Goal: Task Accomplishment & Management: Use online tool/utility

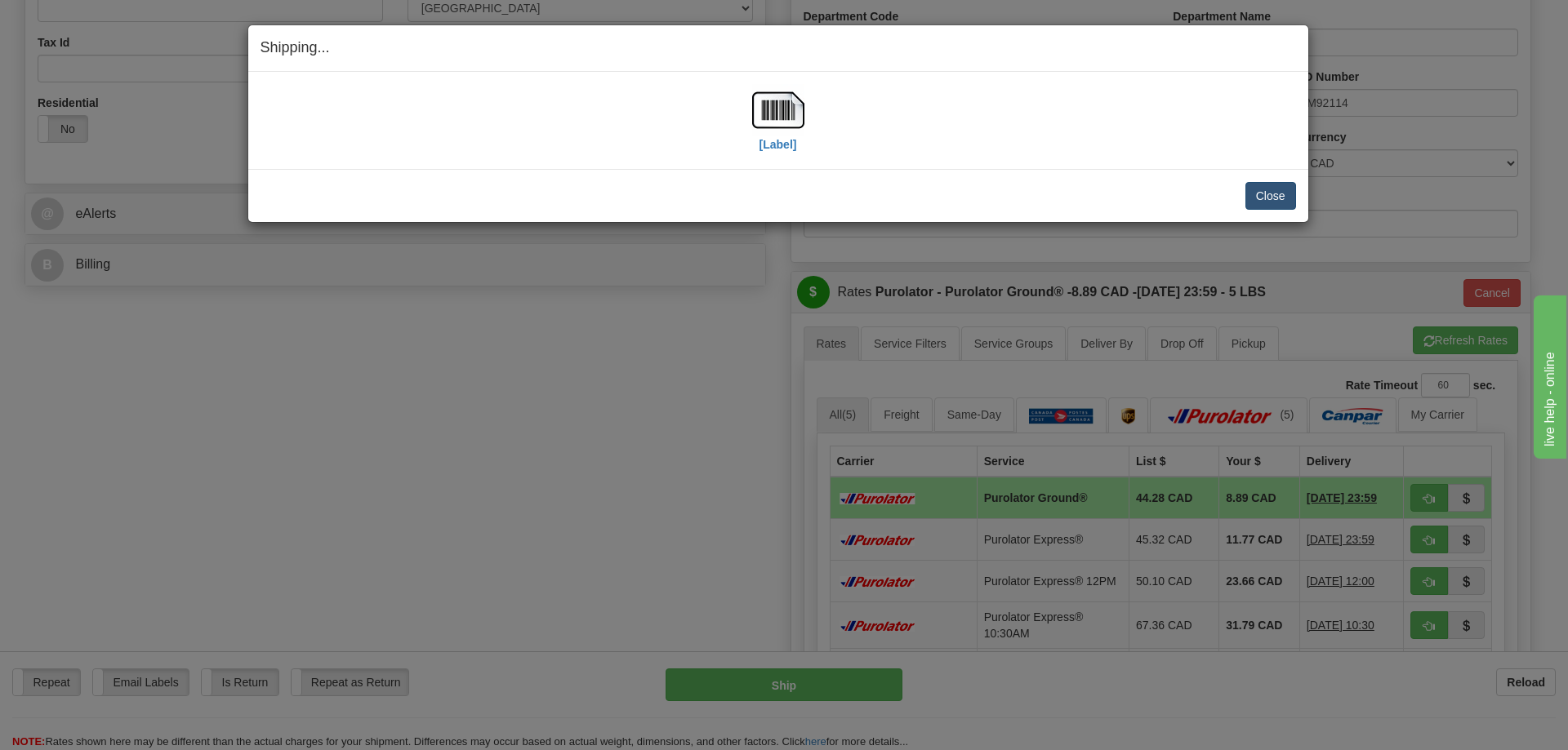
scroll to position [490, 0]
click at [1278, 200] on button "Close" at bounding box center [1271, 196] width 51 height 28
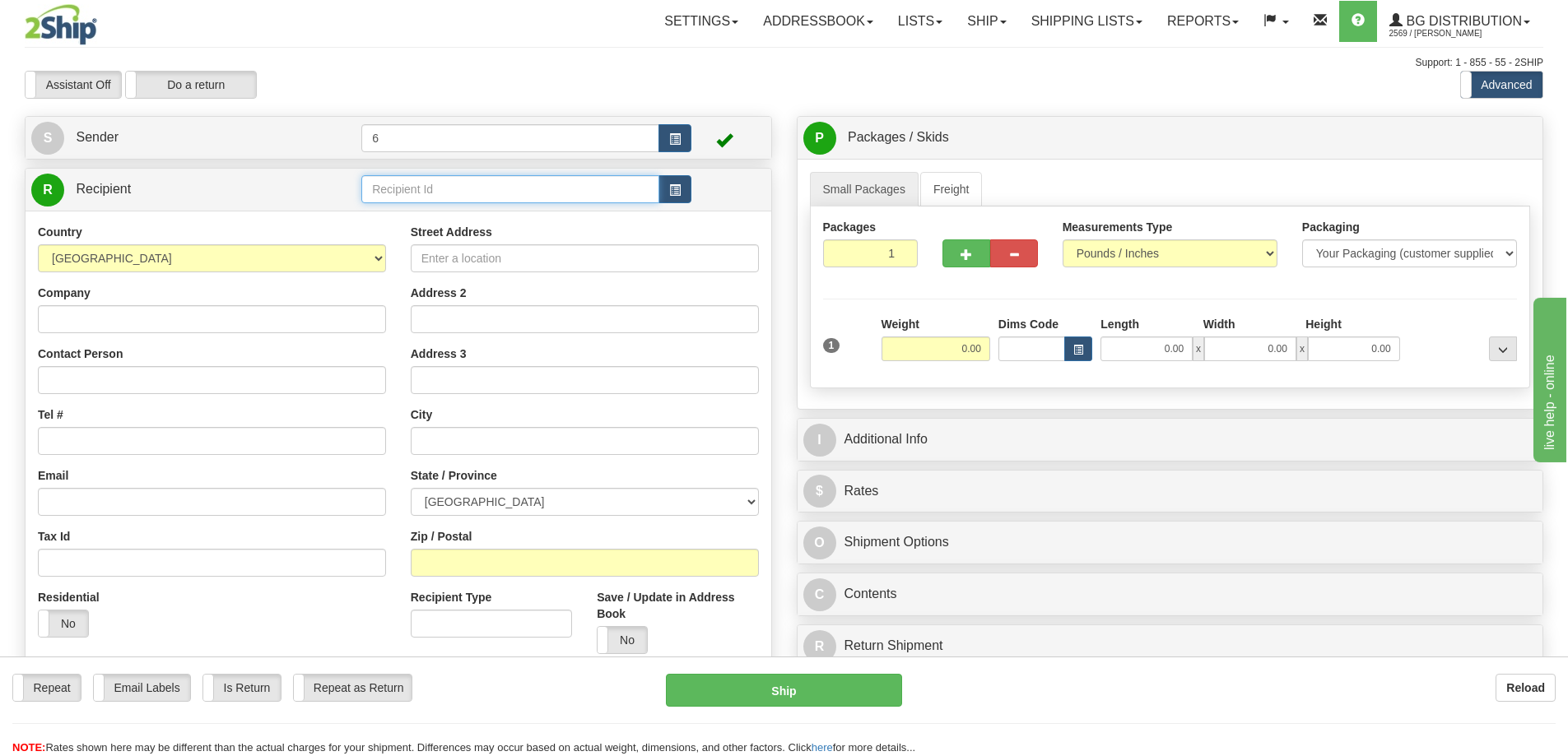
click at [434, 198] on input "text" at bounding box center [509, 190] width 298 height 28
click at [461, 190] on input "text" at bounding box center [509, 190] width 298 height 28
click at [439, 216] on div "44008" at bounding box center [508, 216] width 283 height 18
type input "44008"
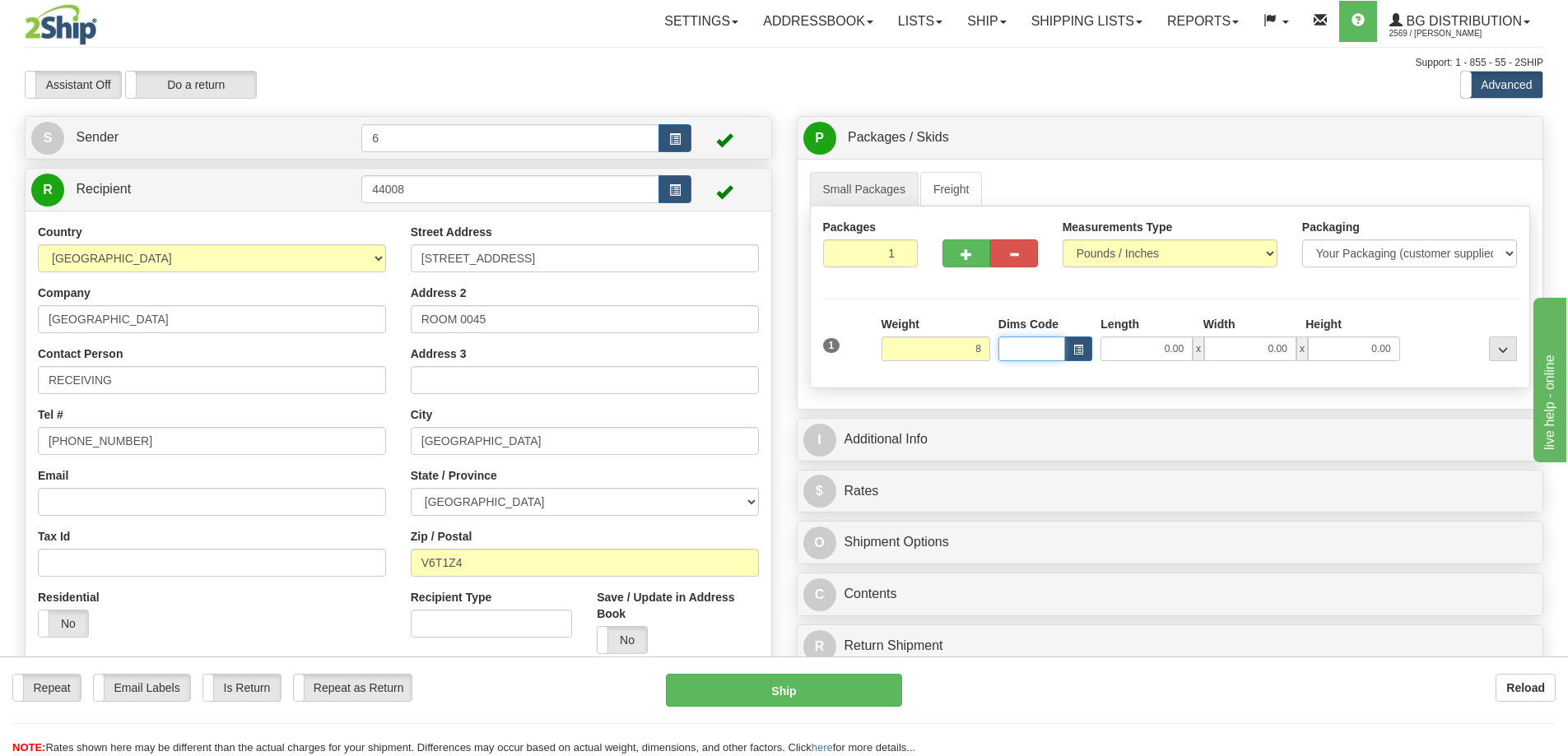
type input "8.00"
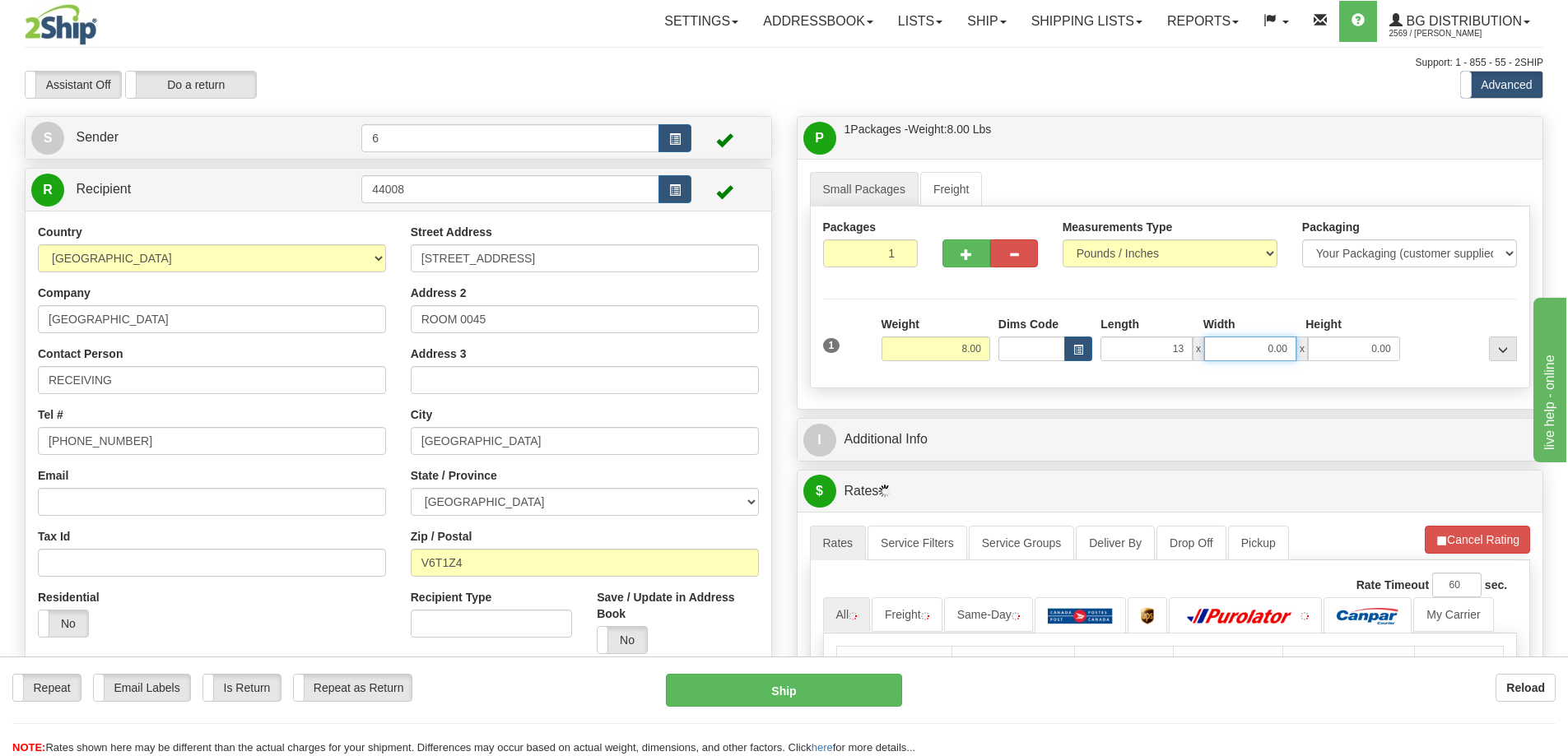
type input "13.00"
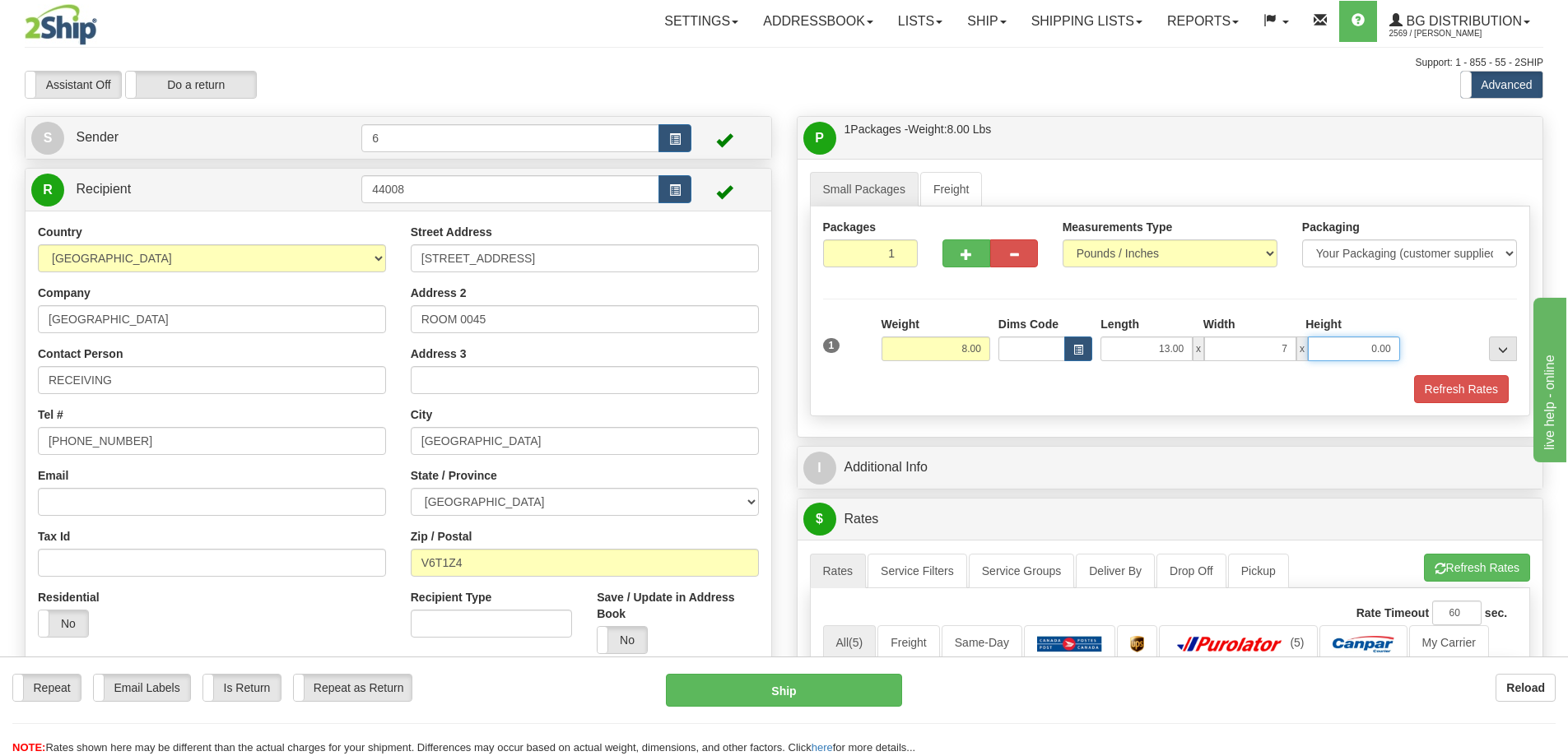
type input "7.00"
click at [953, 258] on button "button" at bounding box center [966, 253] width 48 height 28
radio input "true"
type input "2"
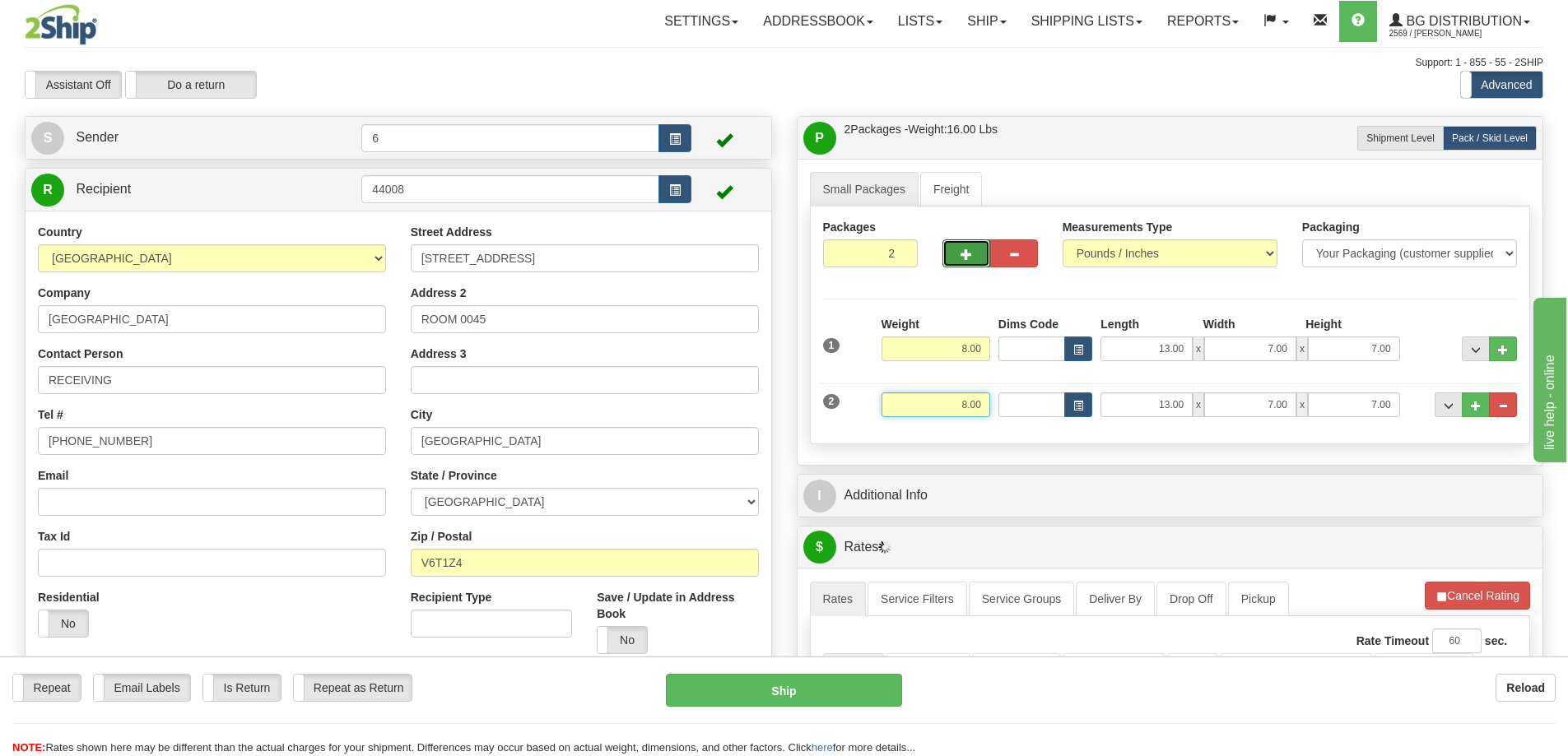
click at [962, 400] on input "8.00" at bounding box center [936, 404] width 109 height 25
type input "12.00"
type input "24.00"
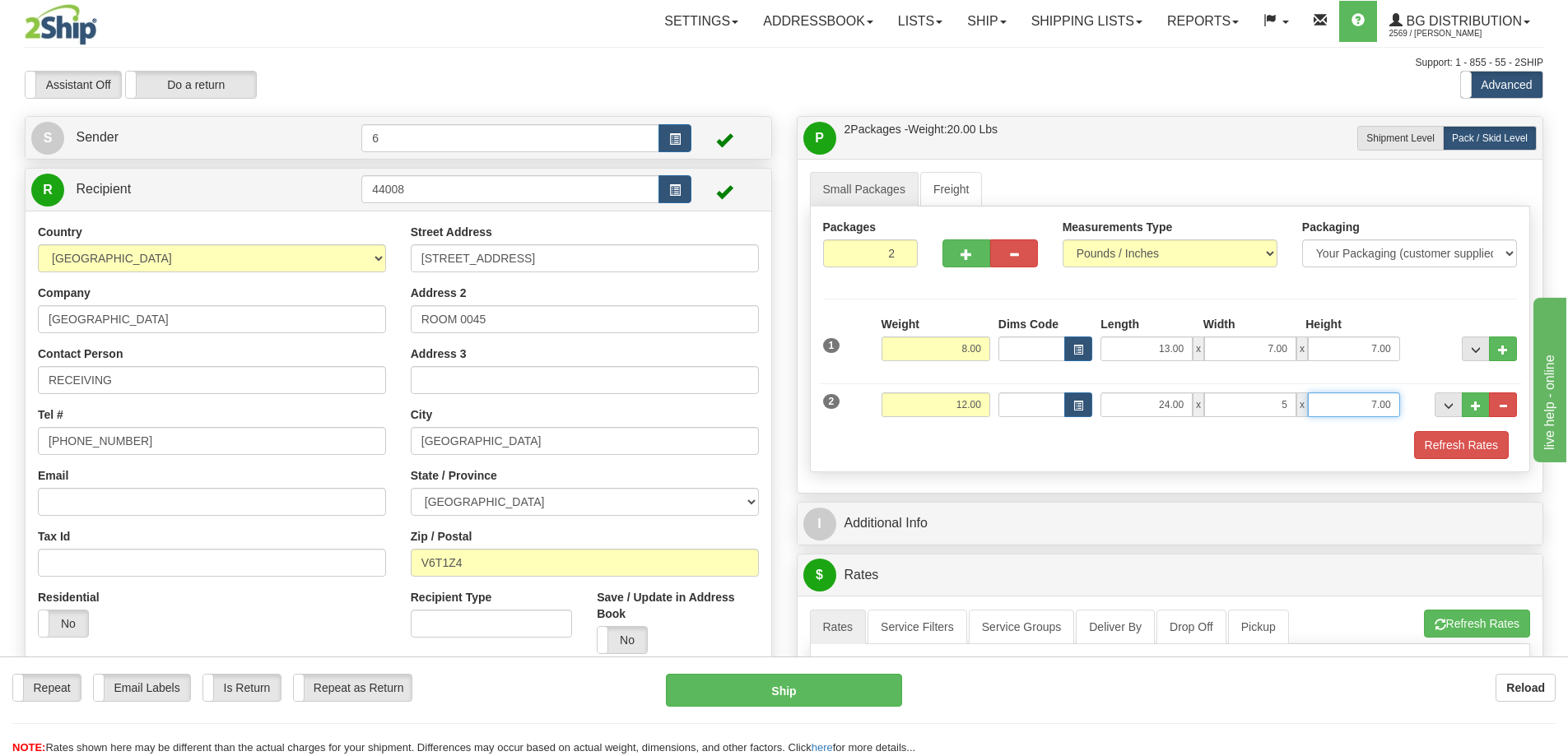
type input "5.00"
click at [1314, 483] on div "Small Packages Freight Packages 2 2 Measurements Type" at bounding box center [1170, 326] width 746 height 335
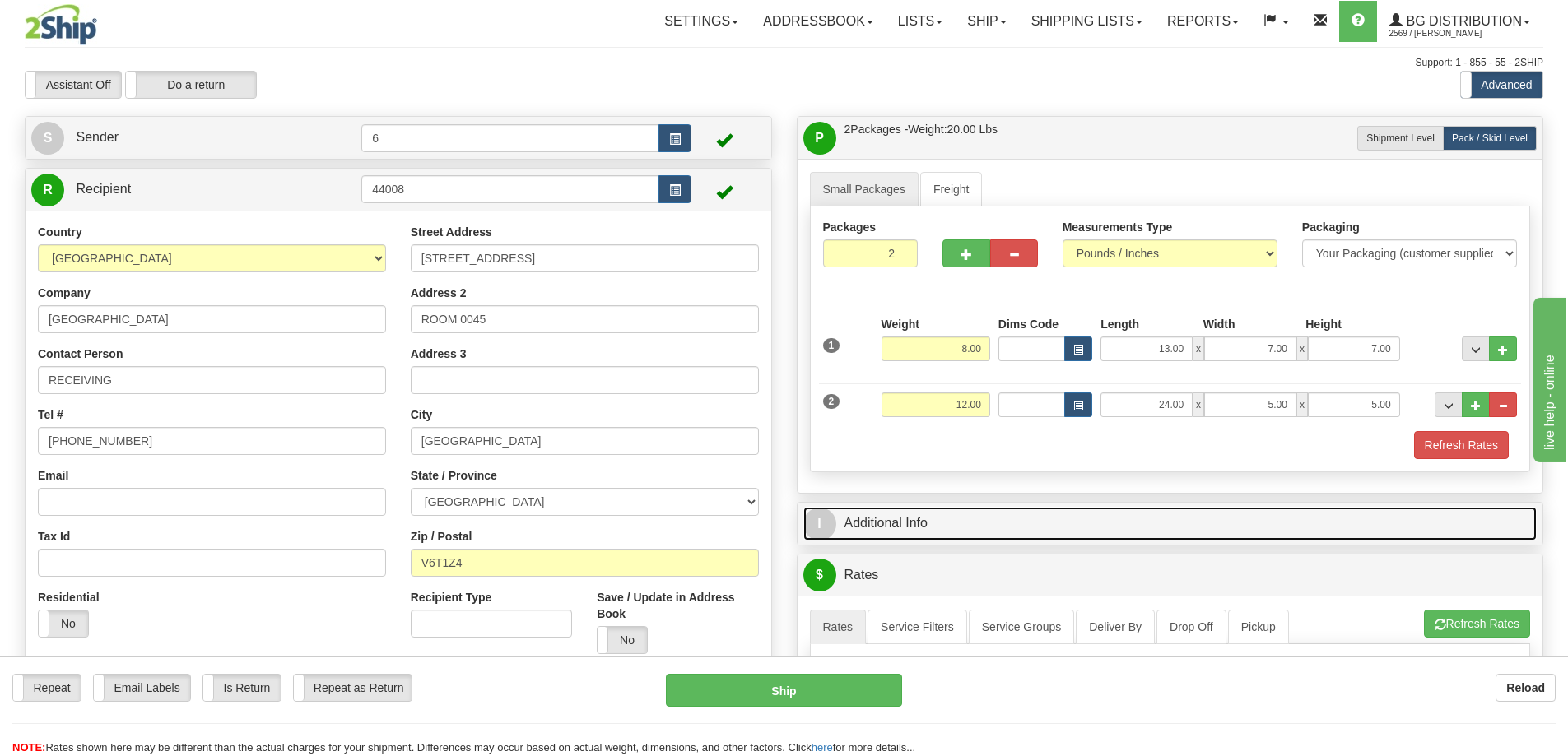
click at [1098, 524] on link "I Additional Info" at bounding box center [1170, 524] width 734 height 34
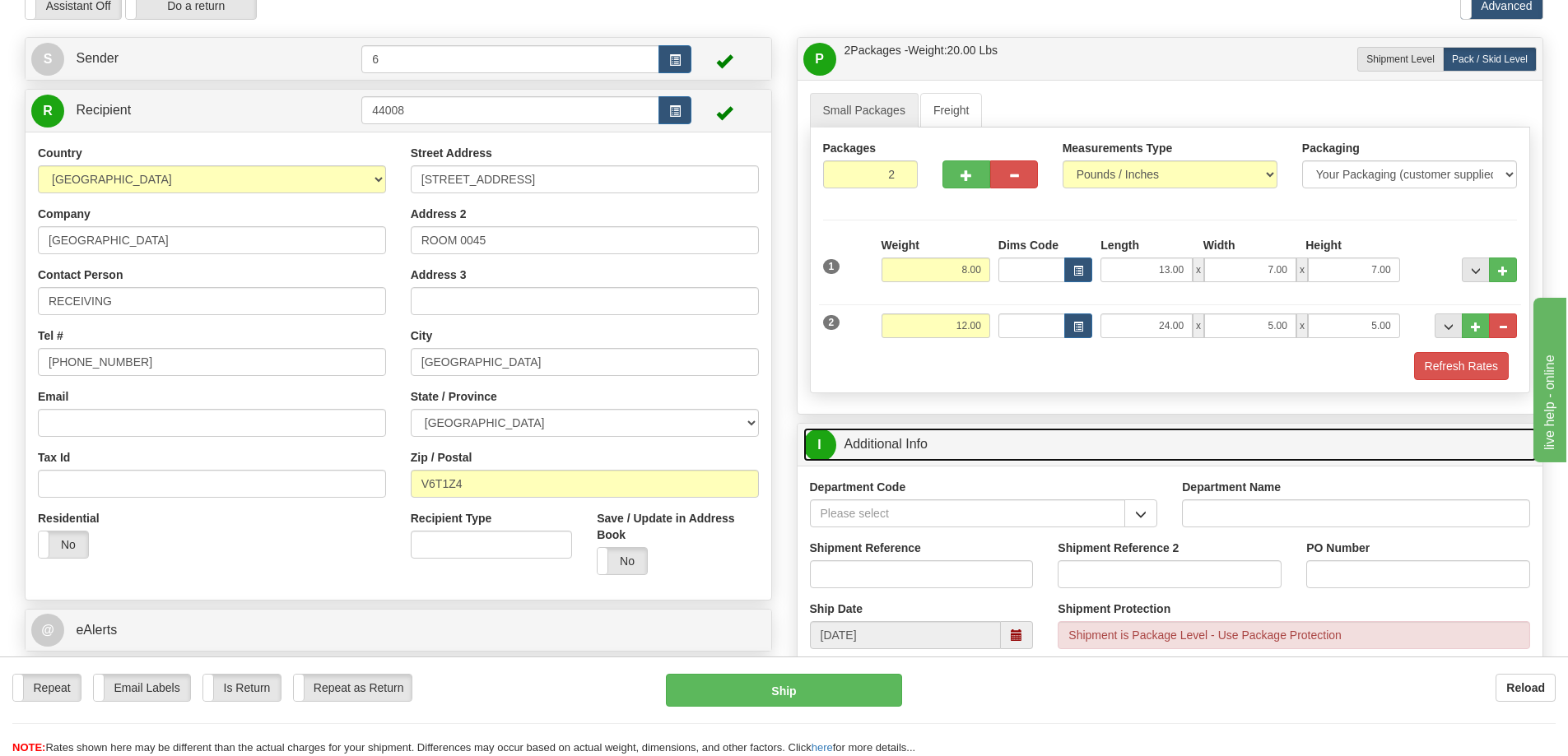
scroll to position [247, 0]
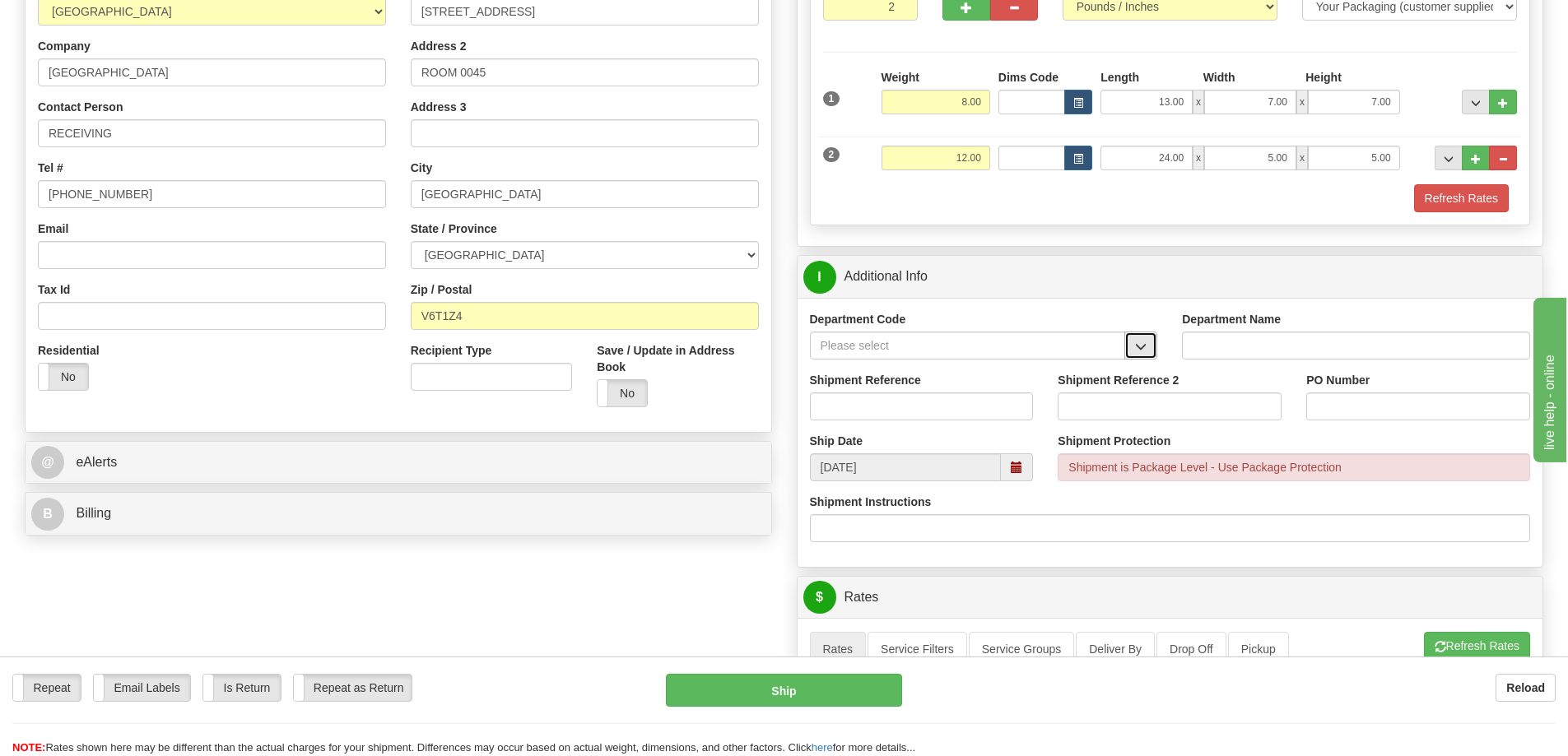
click at [1137, 348] on span "button" at bounding box center [1141, 346] width 11 height 10
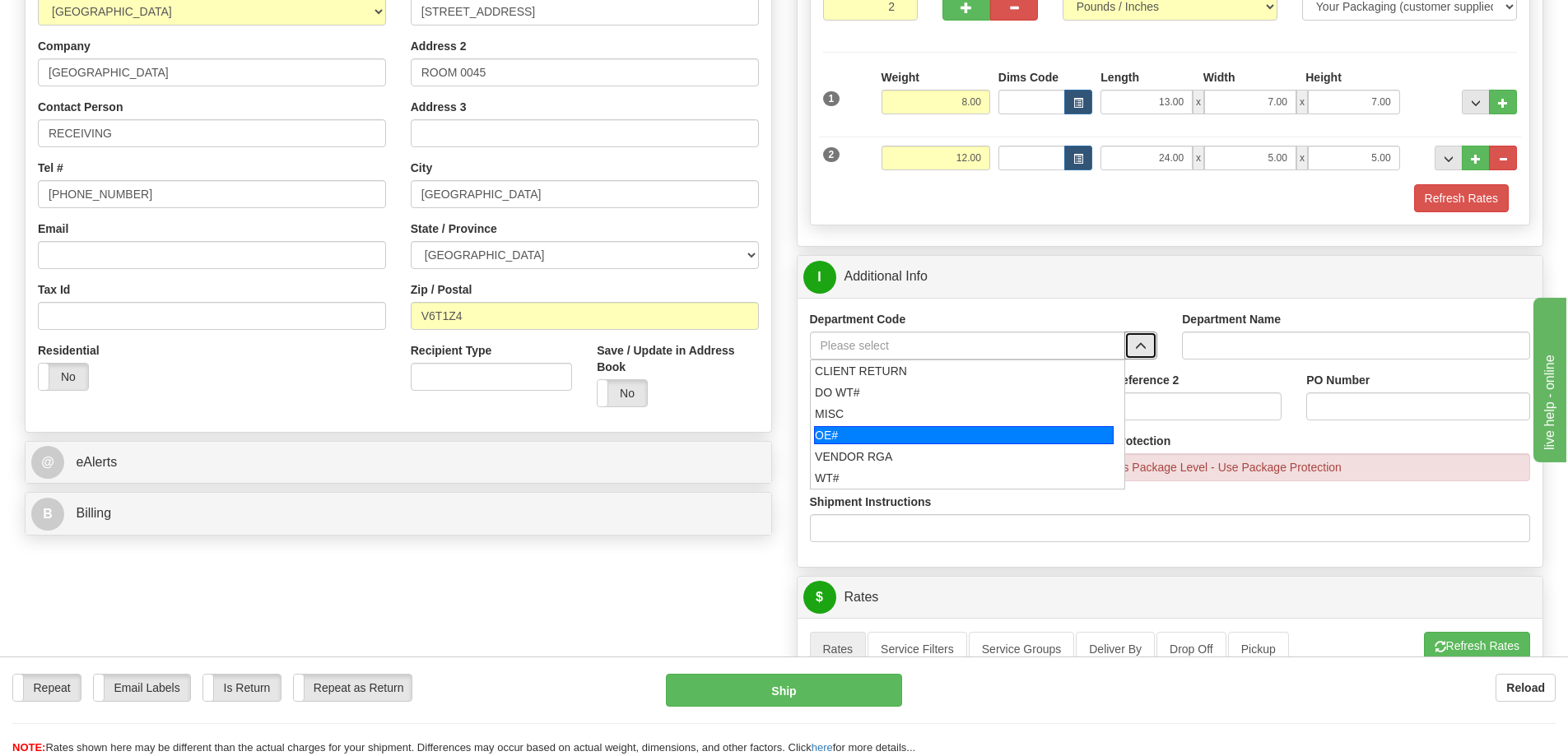
click at [934, 436] on div "OE#" at bounding box center [963, 435] width 300 height 18
type input "OE#"
type input "ORDERS"
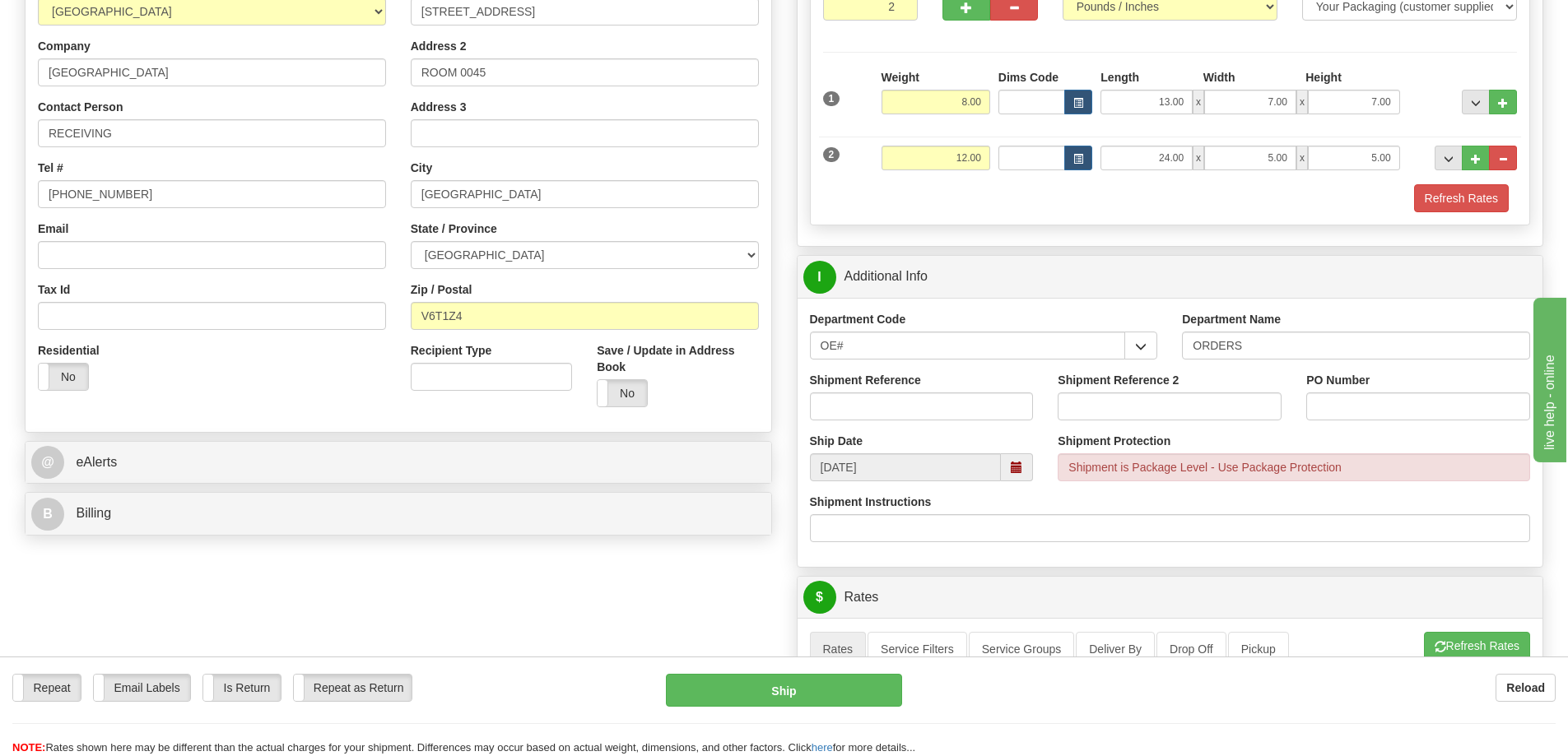
drag, startPoint x: 963, startPoint y: 393, endPoint x: 937, endPoint y: 368, distance: 36.1
click at [961, 387] on div "Shipment Reference" at bounding box center [922, 396] width 224 height 48
click at [839, 401] on input "Shipment Reference" at bounding box center [922, 406] width 224 height 28
click at [966, 421] on input "60030582-01" at bounding box center [922, 406] width 224 height 28
type input "60030582-01 60032311-00"
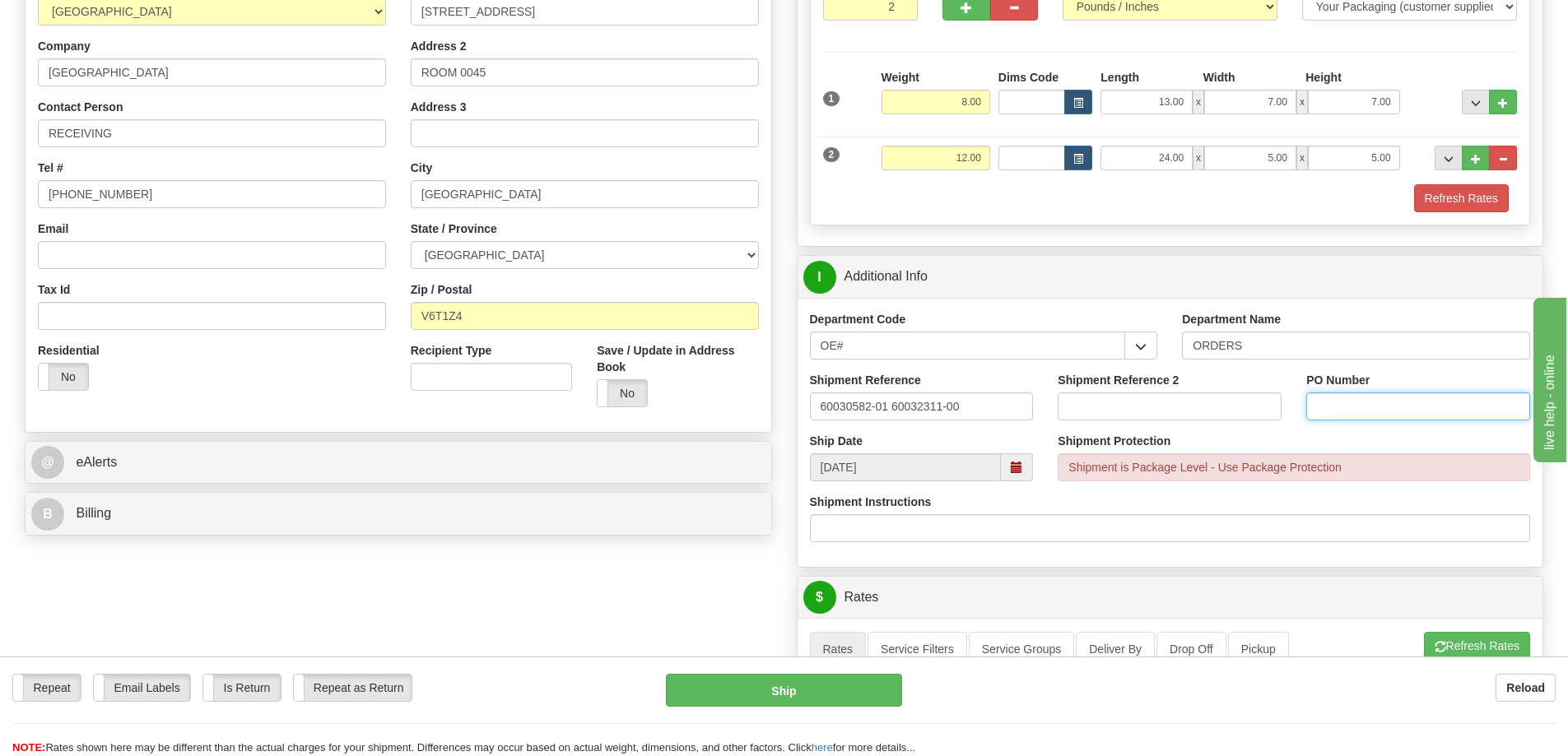
click at [1378, 418] on input "PO Number" at bounding box center [1418, 406] width 224 height 28
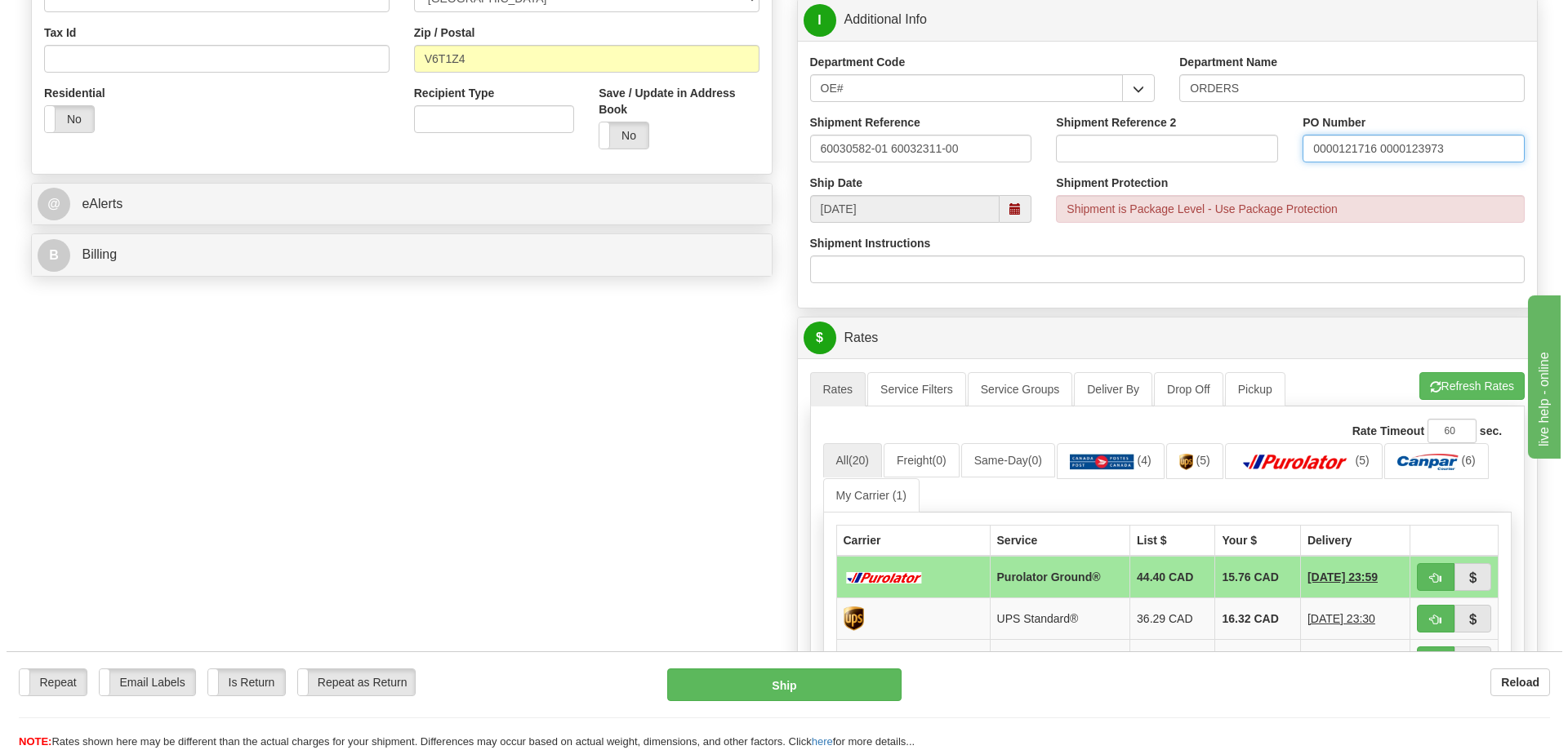
scroll to position [572, 0]
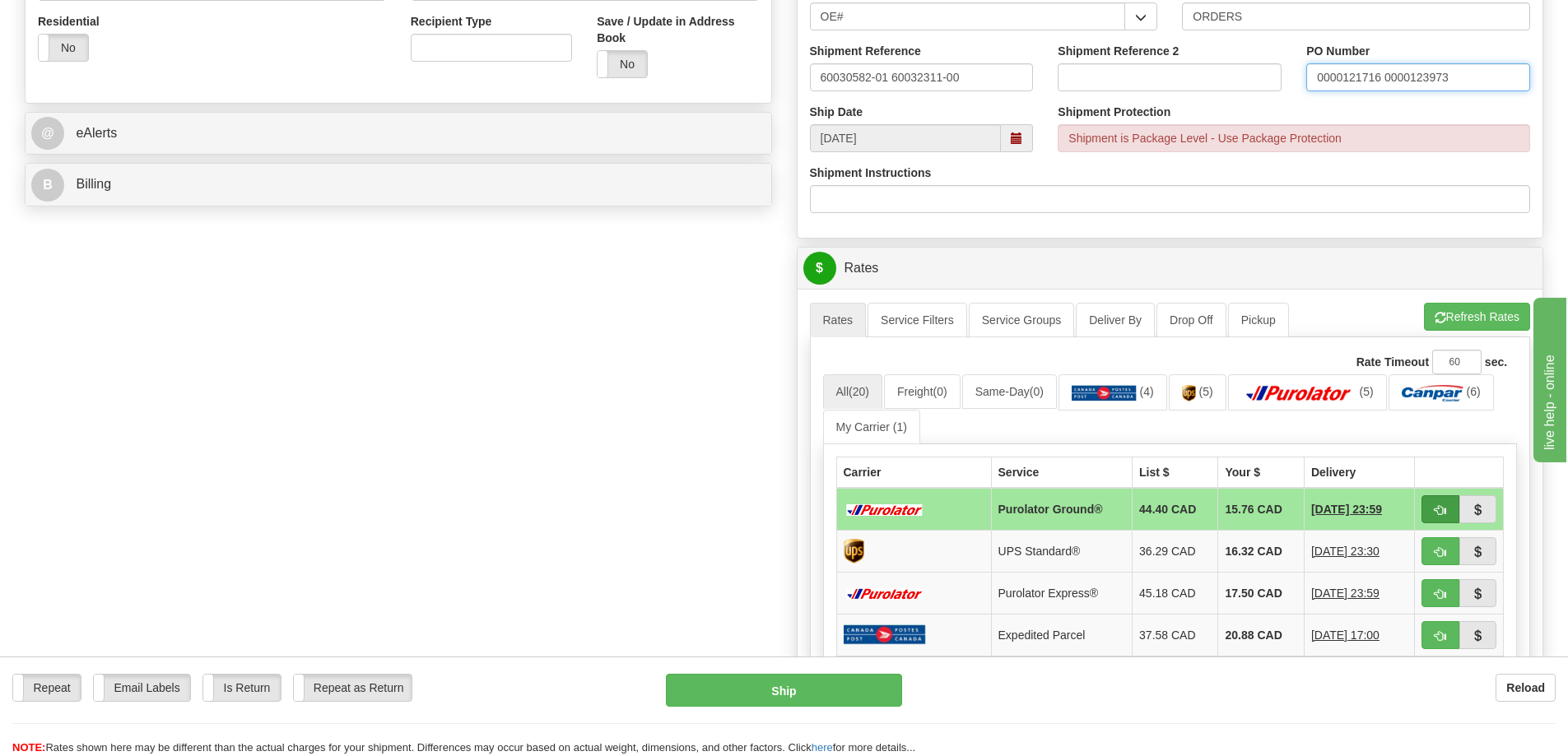
type input "0000121716 0000123973"
click at [1441, 513] on span "button" at bounding box center [1440, 510] width 11 height 10
type input "260"
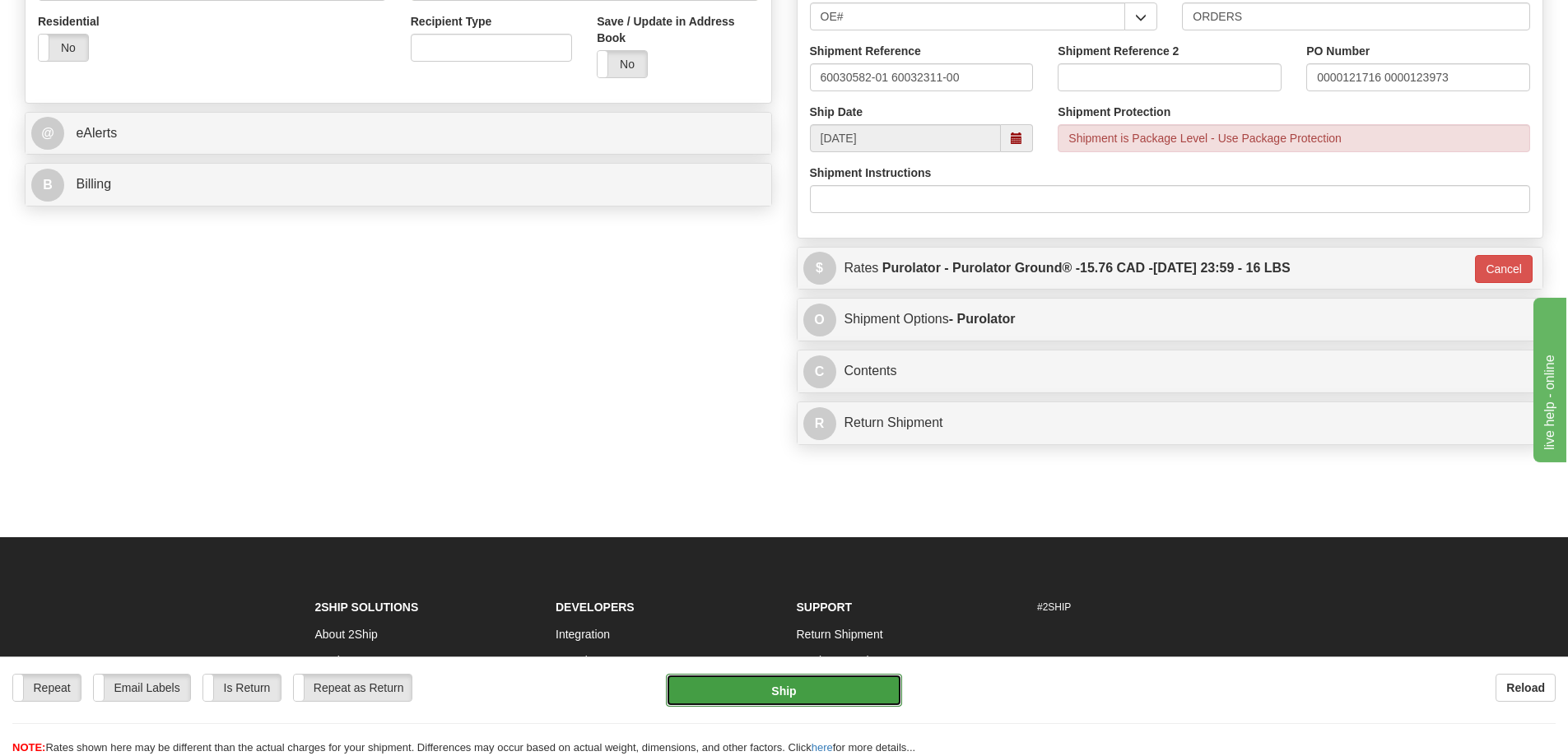
click at [817, 693] on button "Ship" at bounding box center [784, 690] width 236 height 33
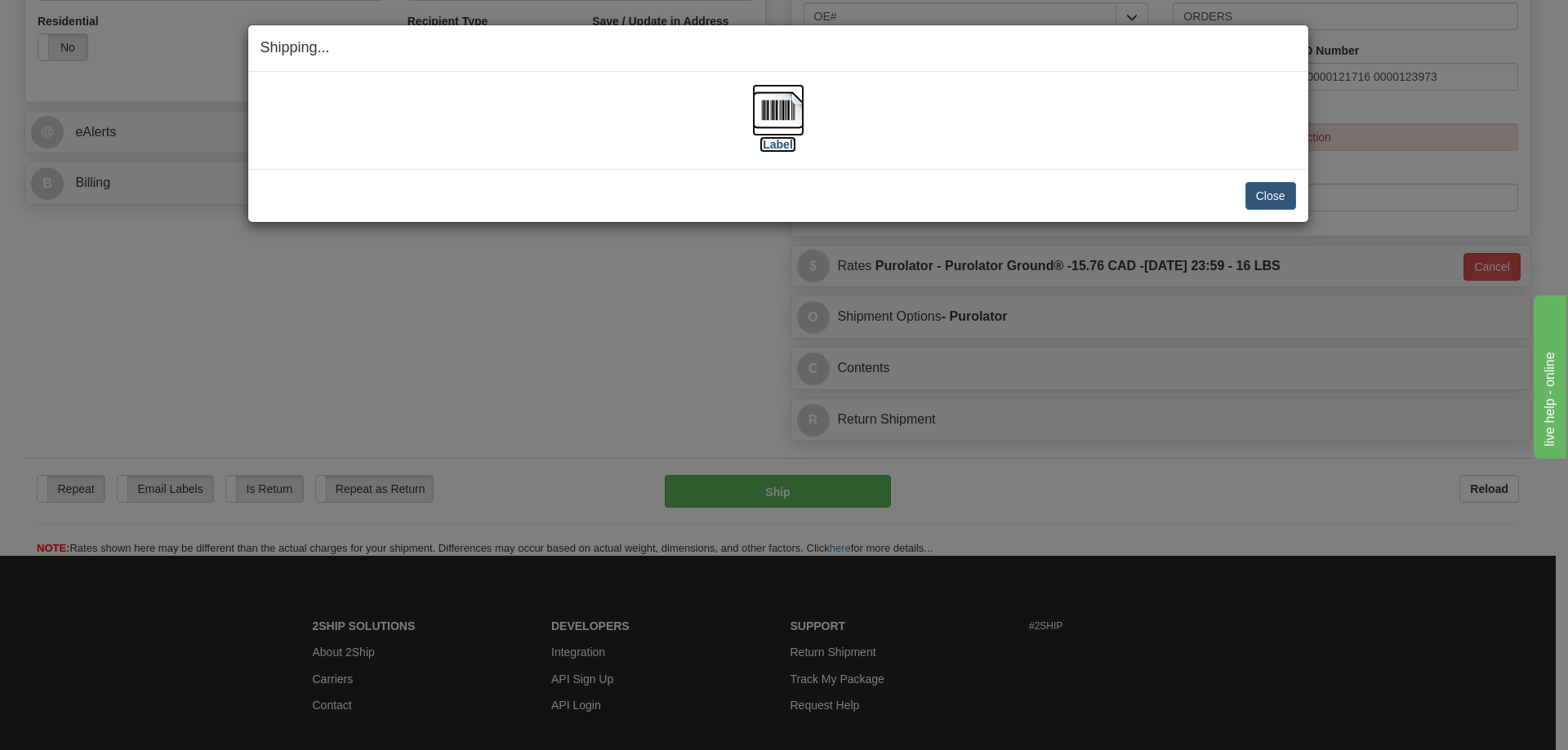
click at [776, 121] on img at bounding box center [778, 111] width 53 height 52
click at [1269, 189] on button "Close" at bounding box center [1271, 196] width 51 height 28
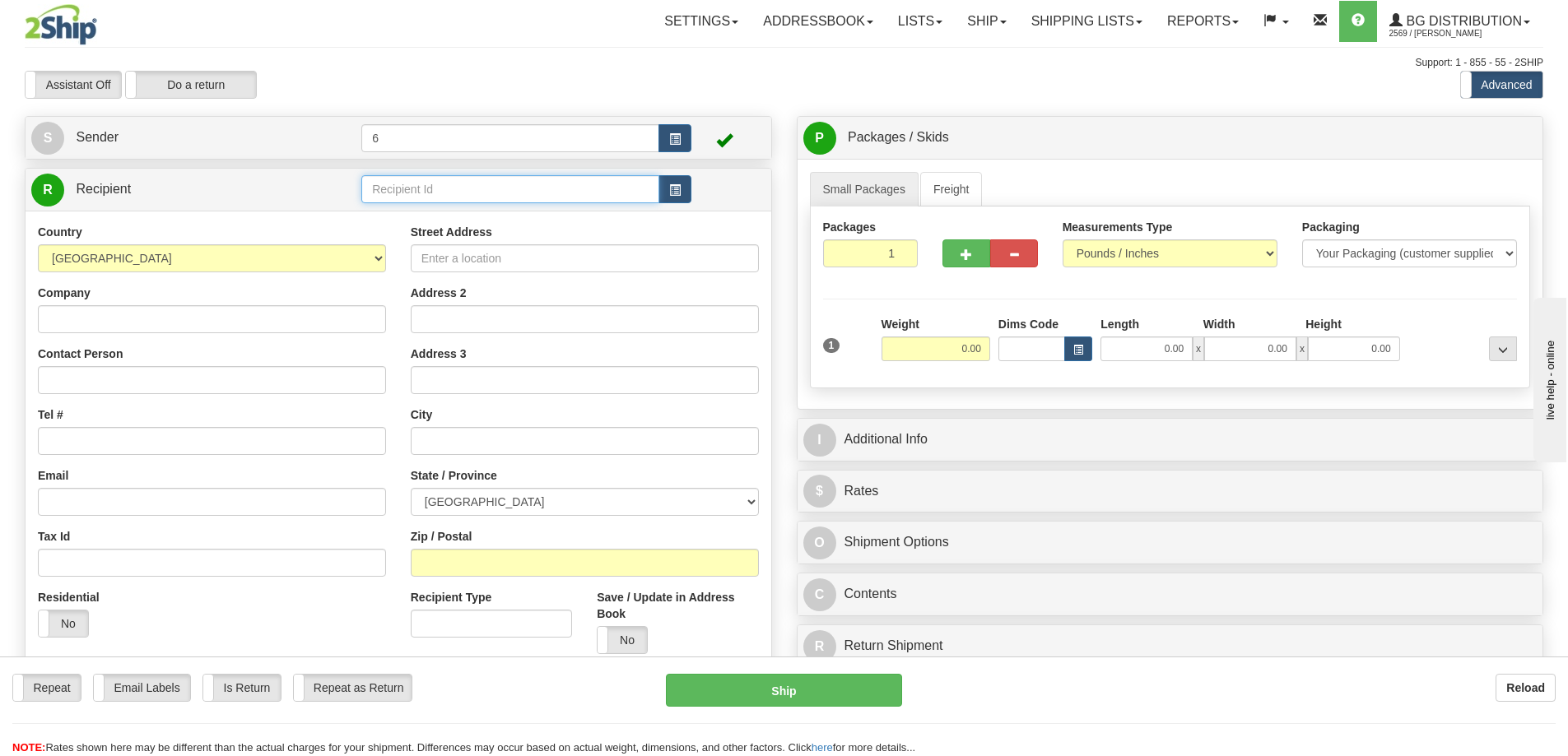
click at [434, 194] on input "text" at bounding box center [509, 190] width 298 height 28
drag, startPoint x: 422, startPoint y: 222, endPoint x: 425, endPoint y: 208, distance: 14.3
click at [422, 220] on div "45025" at bounding box center [508, 216] width 283 height 18
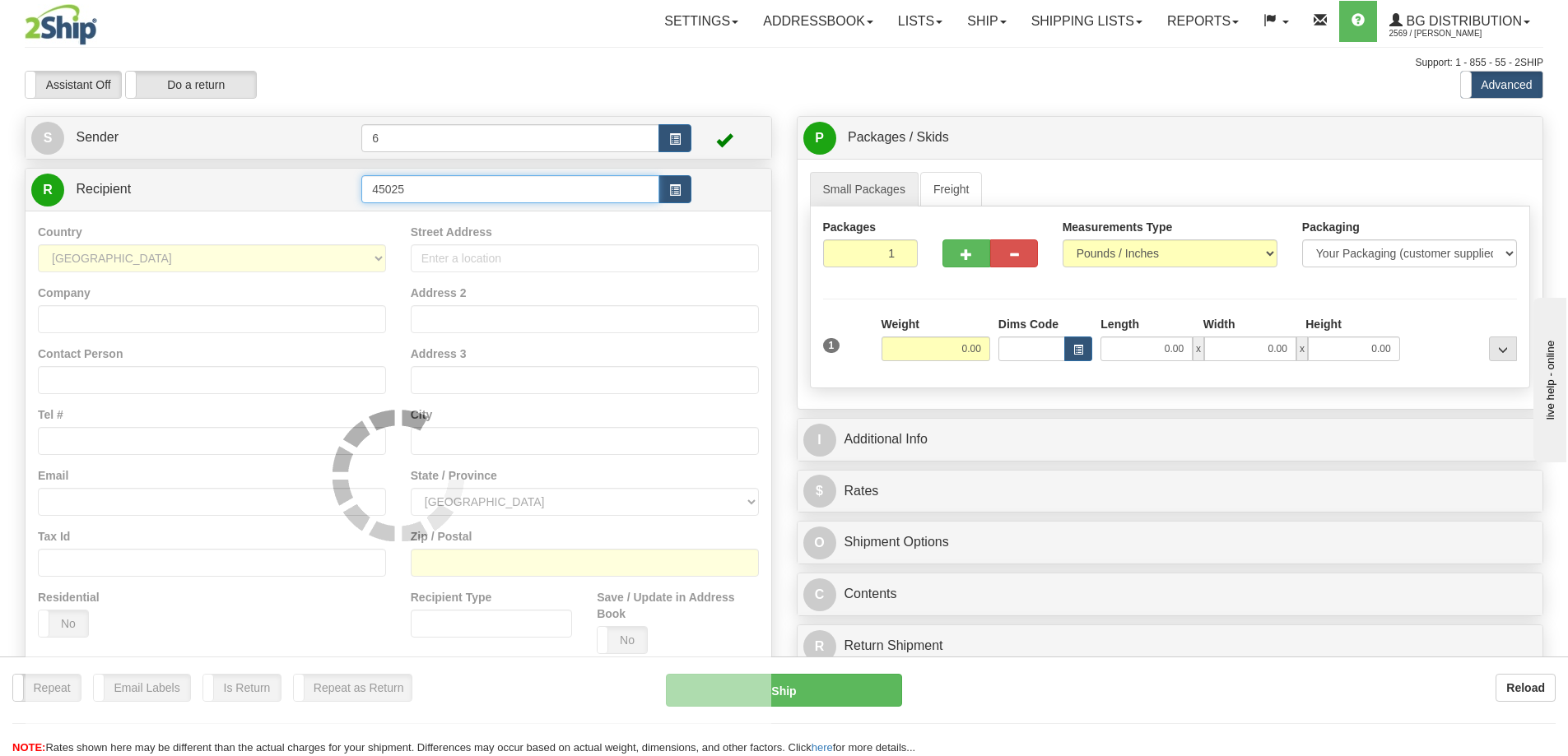
type input "45025"
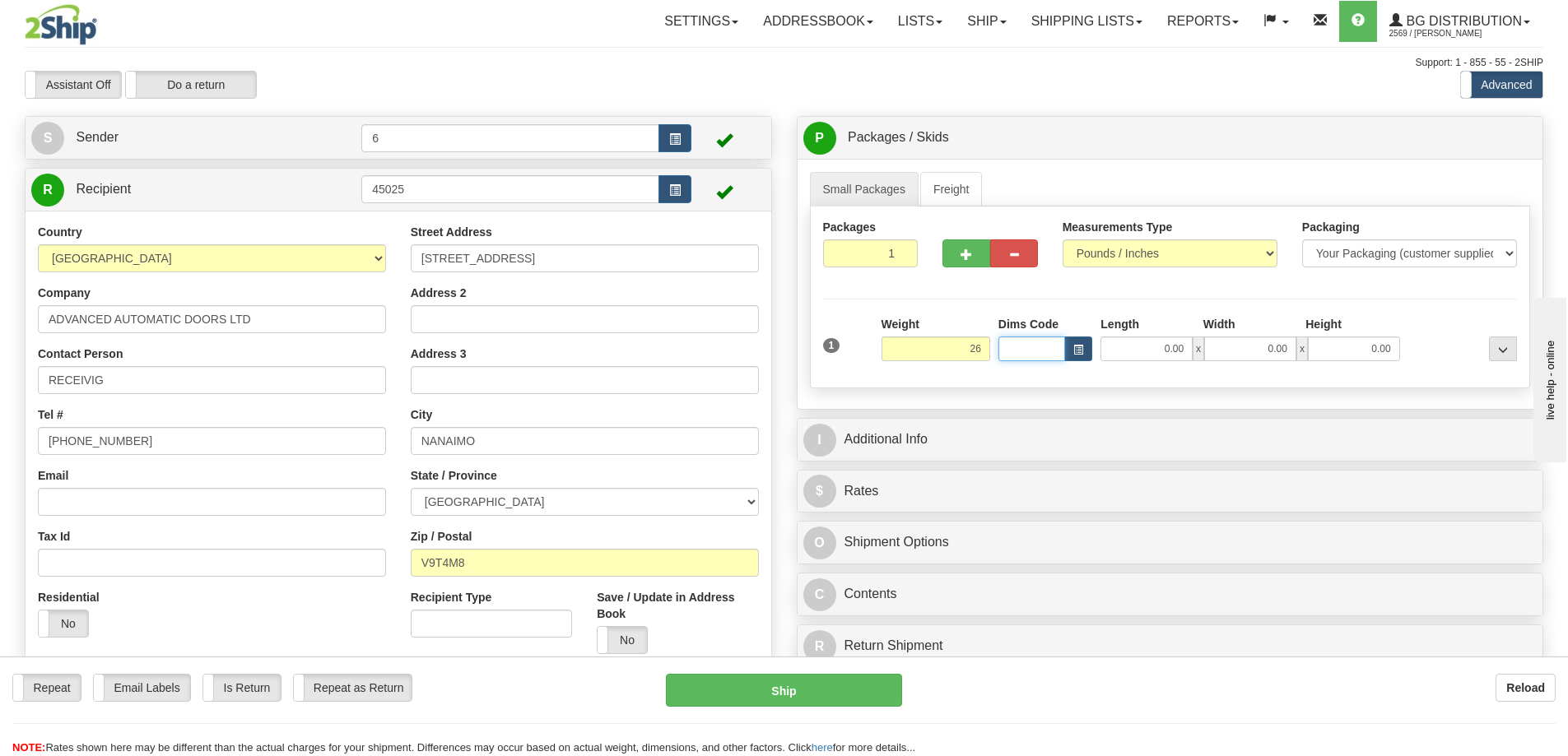
type input "26.00"
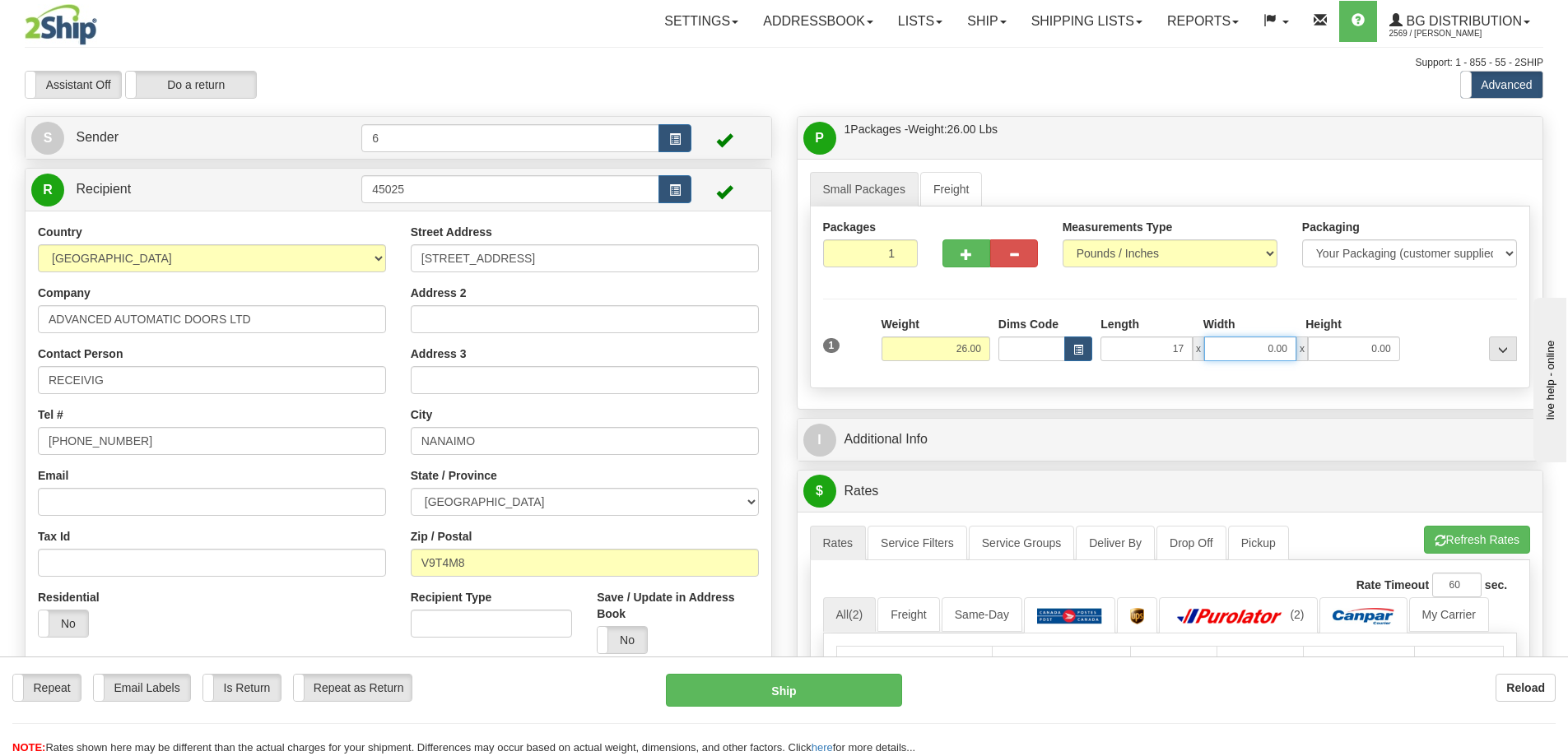
type input "17.00"
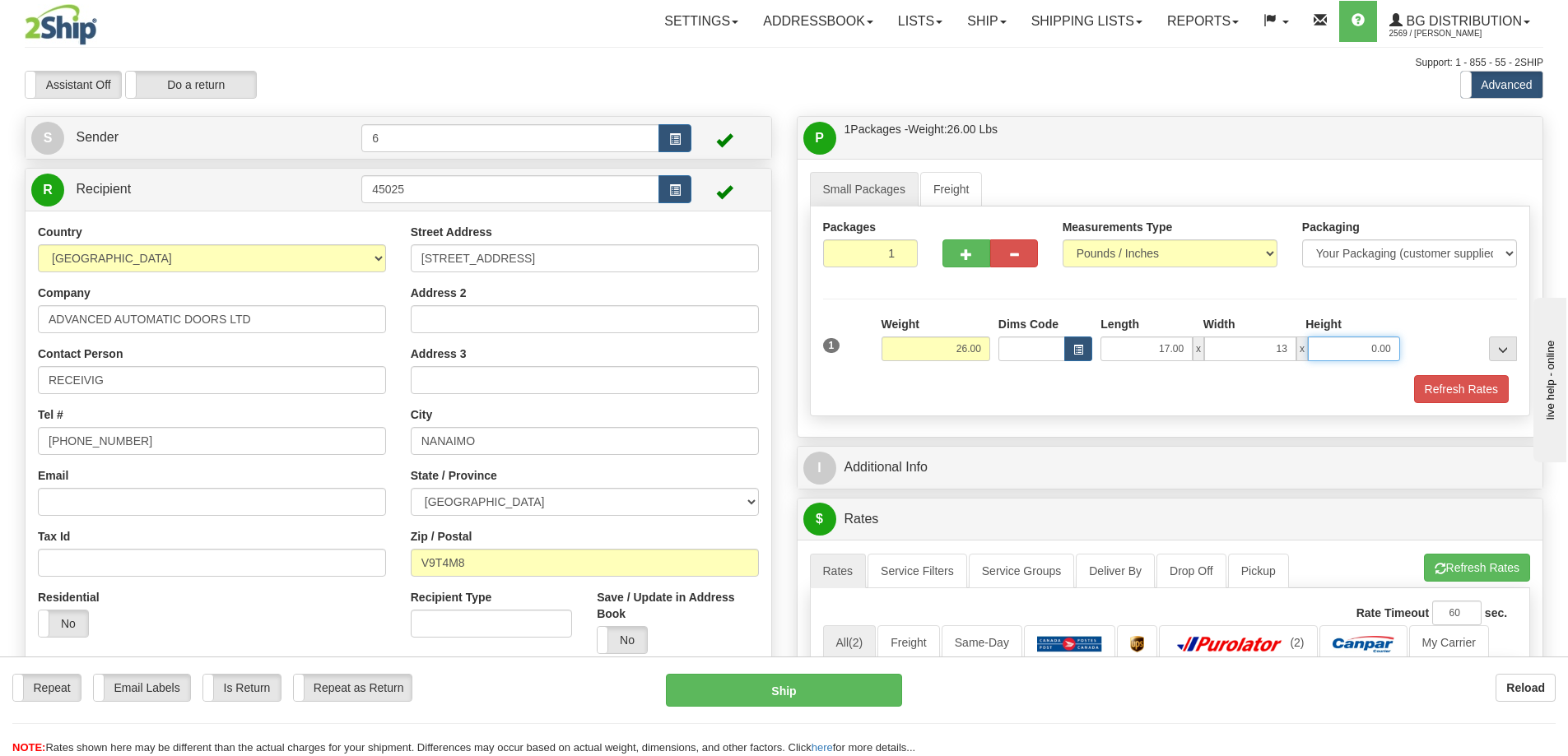
type input "13.00"
type input "10.00"
click at [966, 259] on span "button" at bounding box center [966, 254] width 11 height 10
radio input "true"
type input "2"
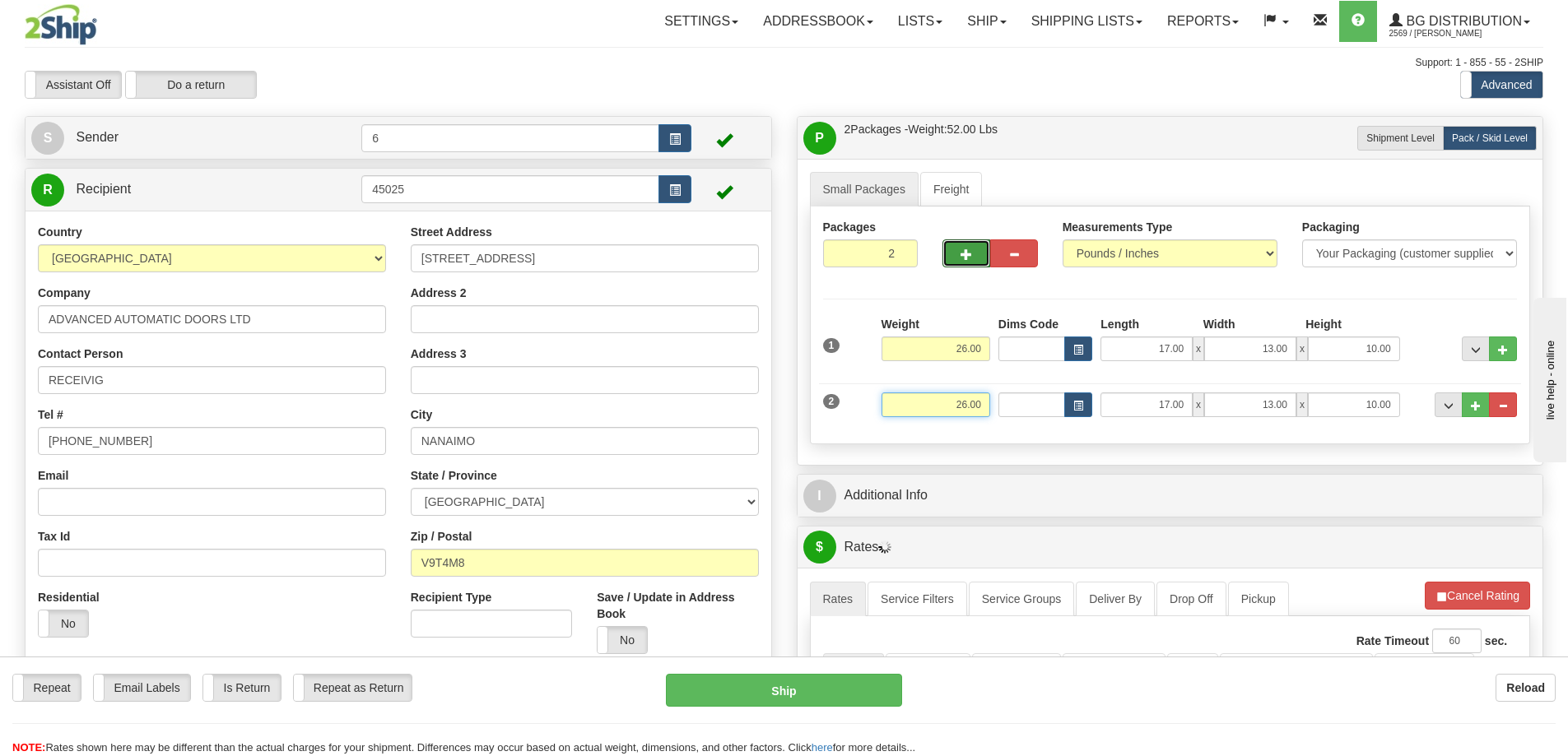
click at [963, 405] on input "26.00" at bounding box center [936, 404] width 109 height 25
type input "35.00"
type input "10.00"
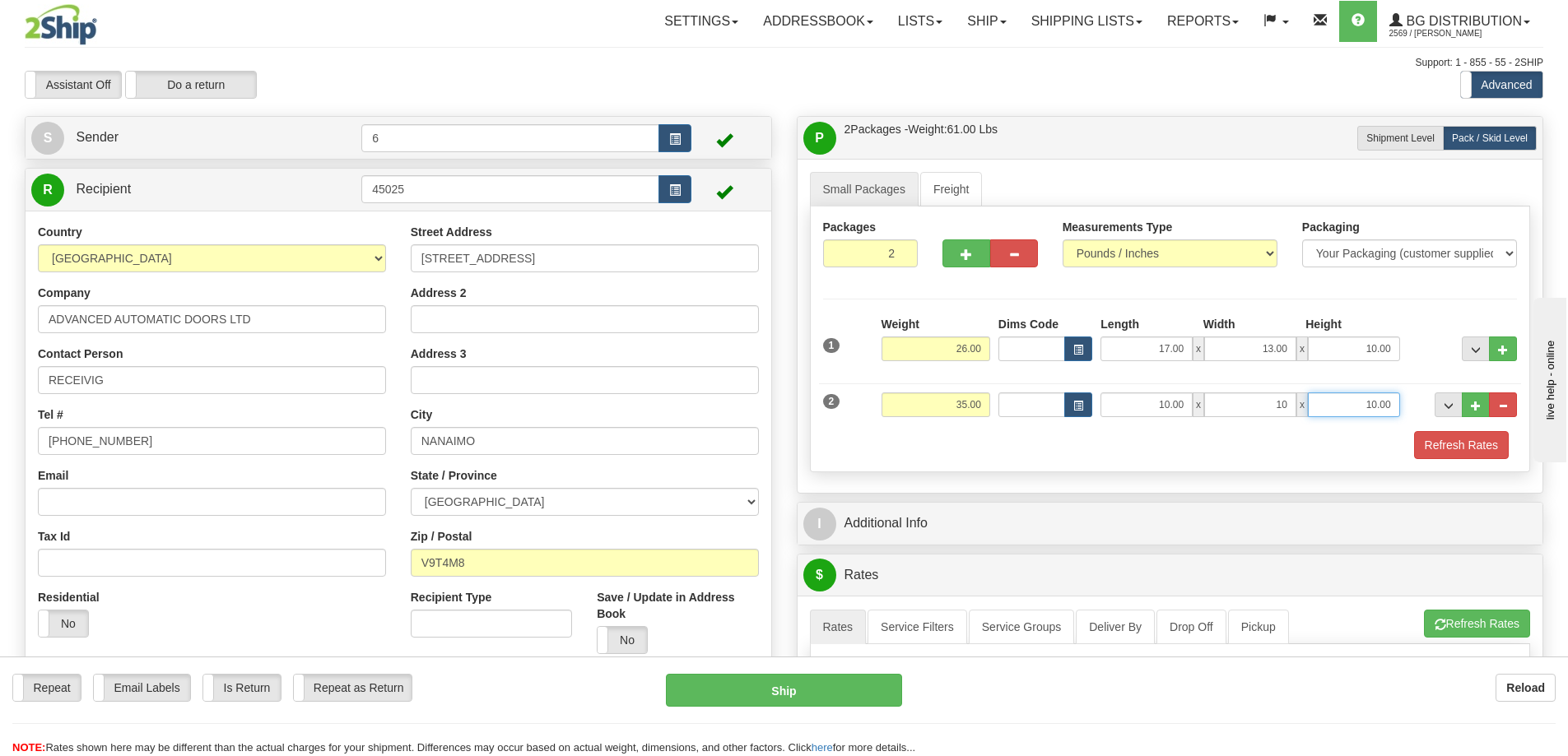
type input "10.00"
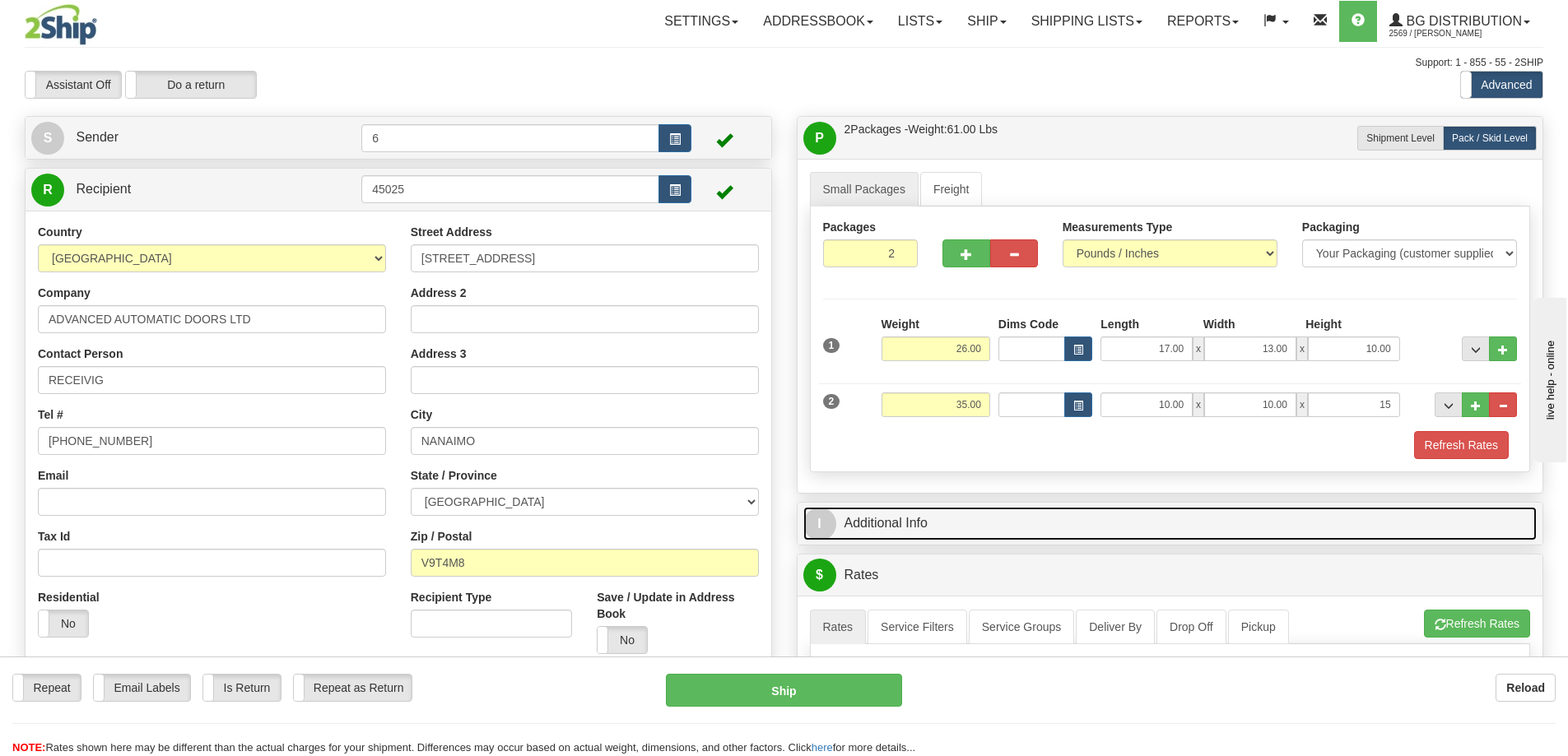
type input "15.00"
click at [935, 528] on link "I Additional Info" at bounding box center [1170, 524] width 734 height 34
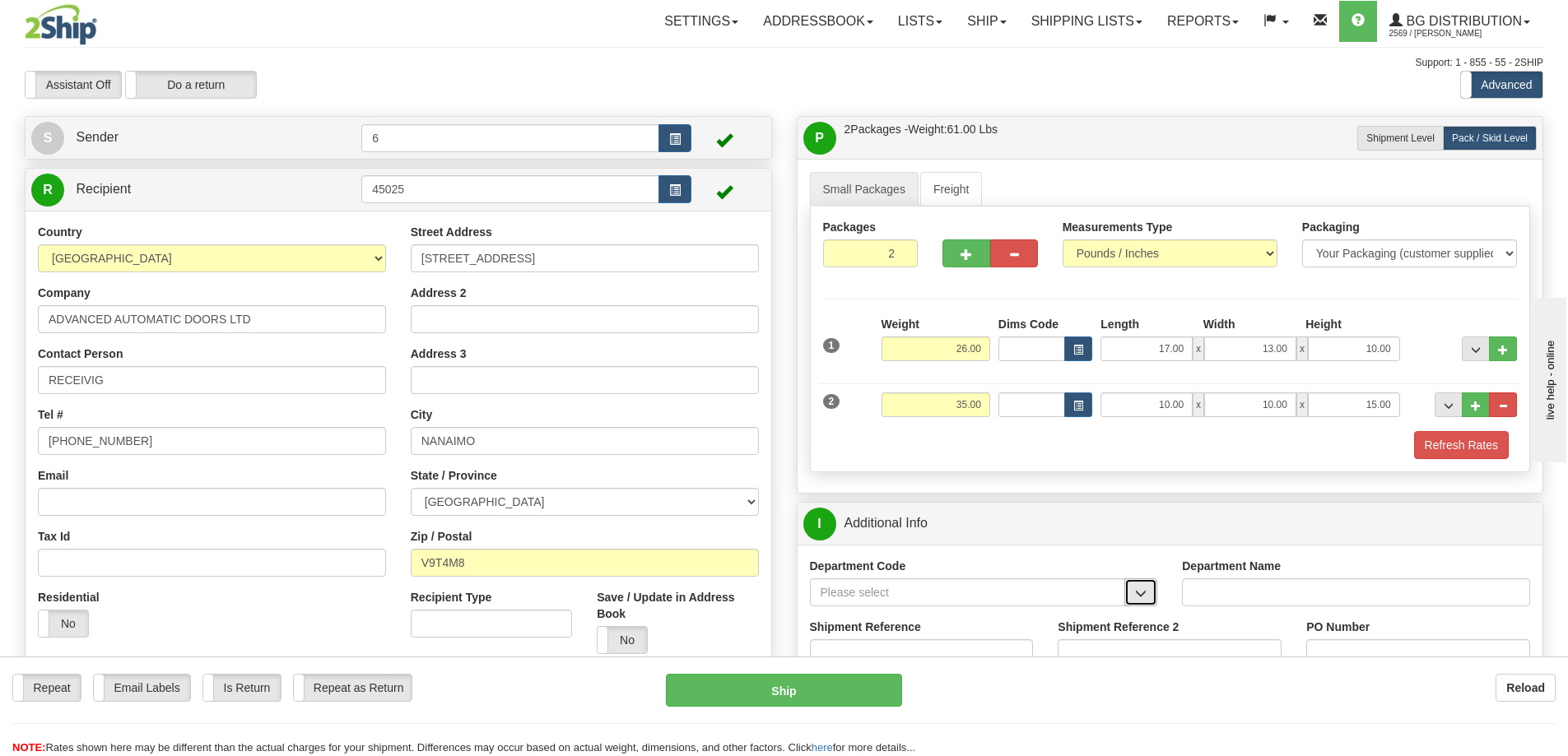
click at [1150, 596] on button "button" at bounding box center [1141, 593] width 33 height 28
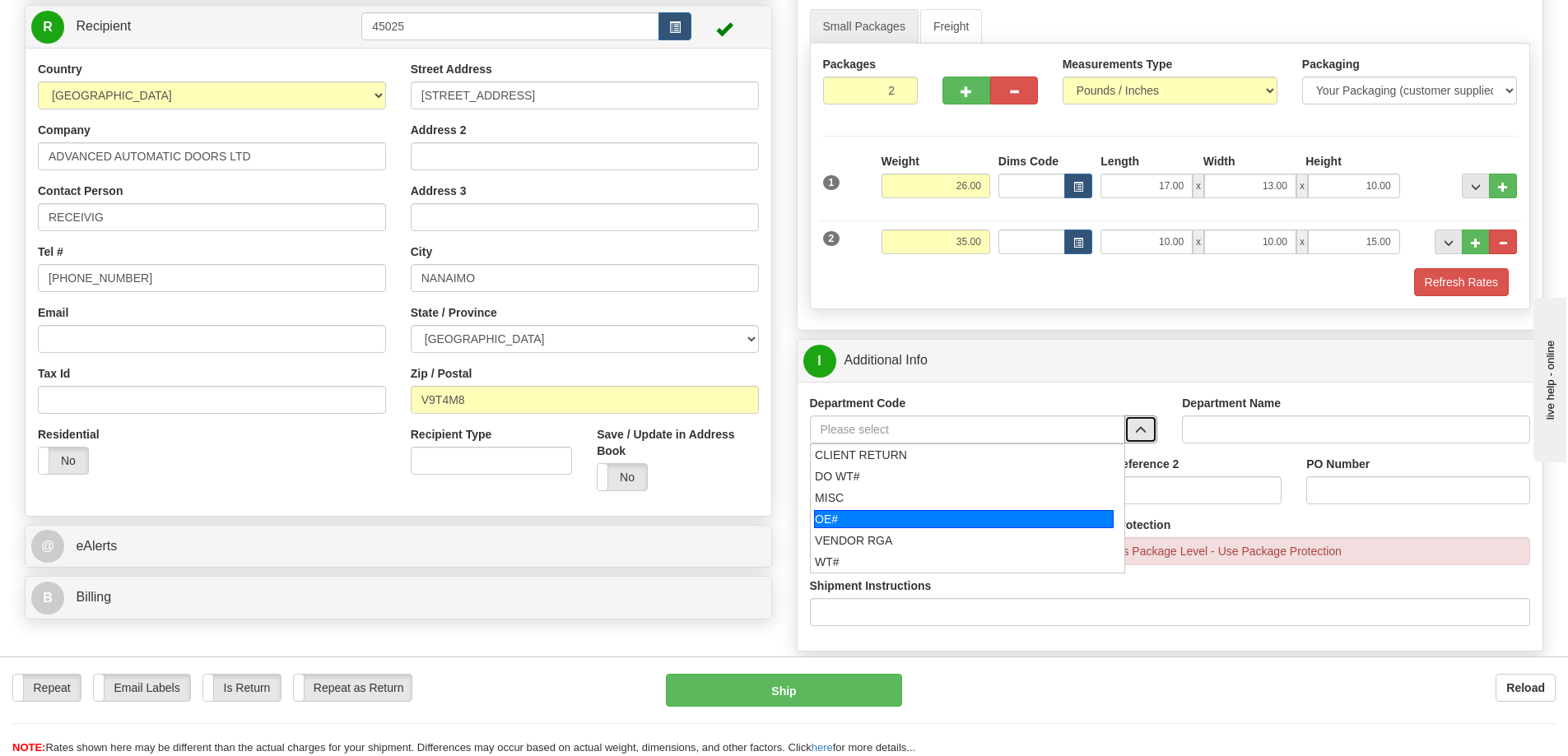
scroll to position [164, 0]
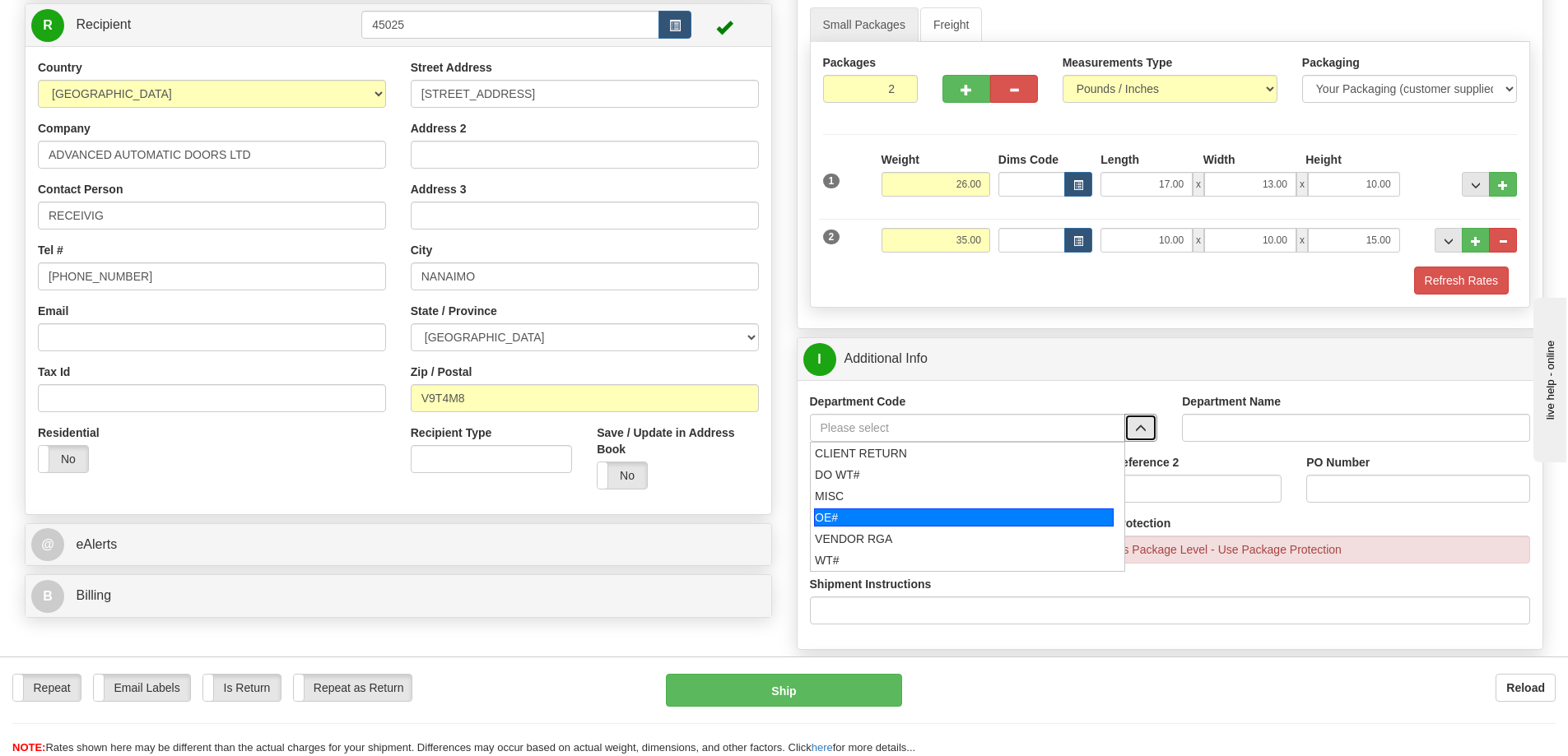
click at [913, 514] on div "OE#" at bounding box center [963, 517] width 300 height 18
type input "OE#"
type input "ORDERS"
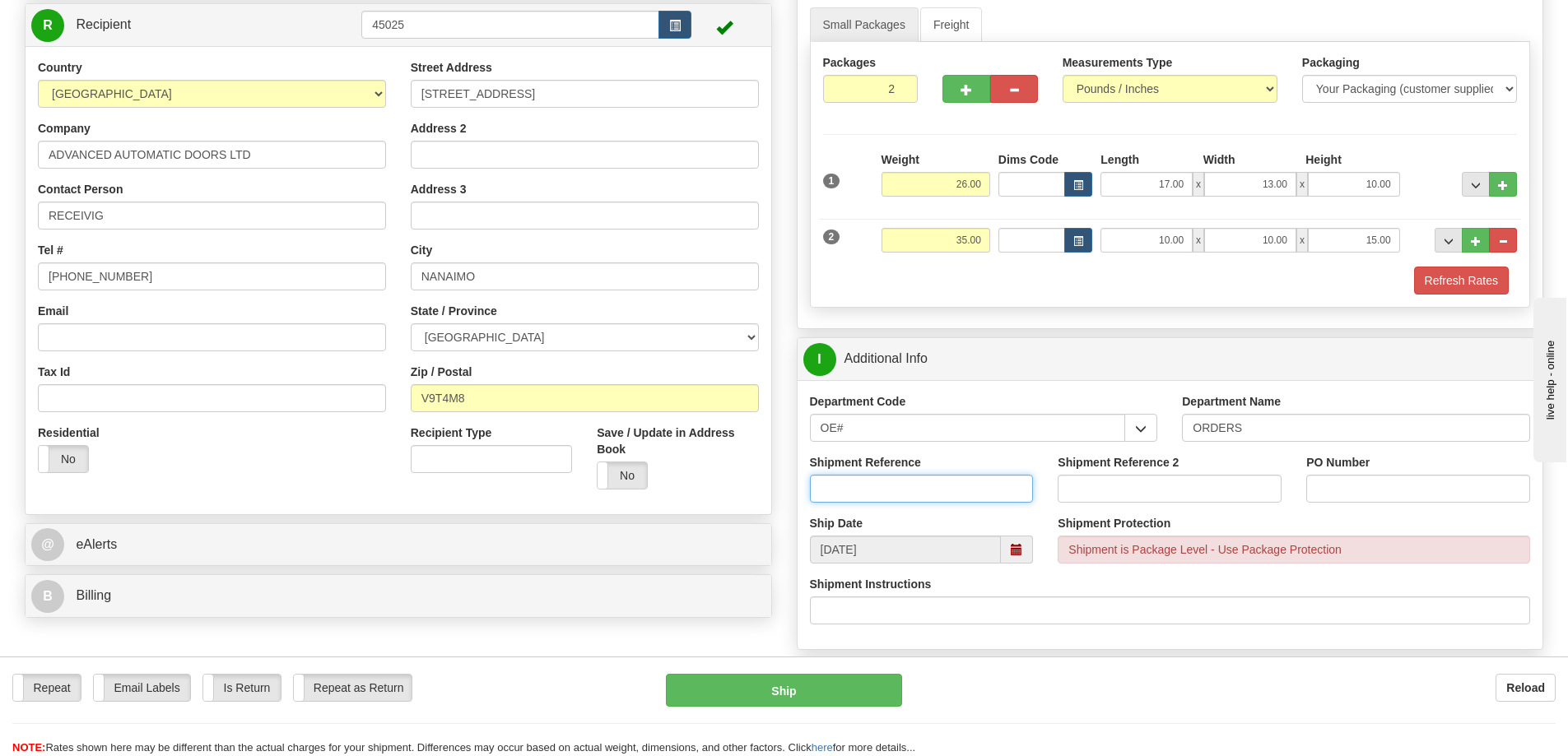
click at [977, 500] on input "Shipment Reference" at bounding box center [922, 490] width 224 height 28
type input "9"
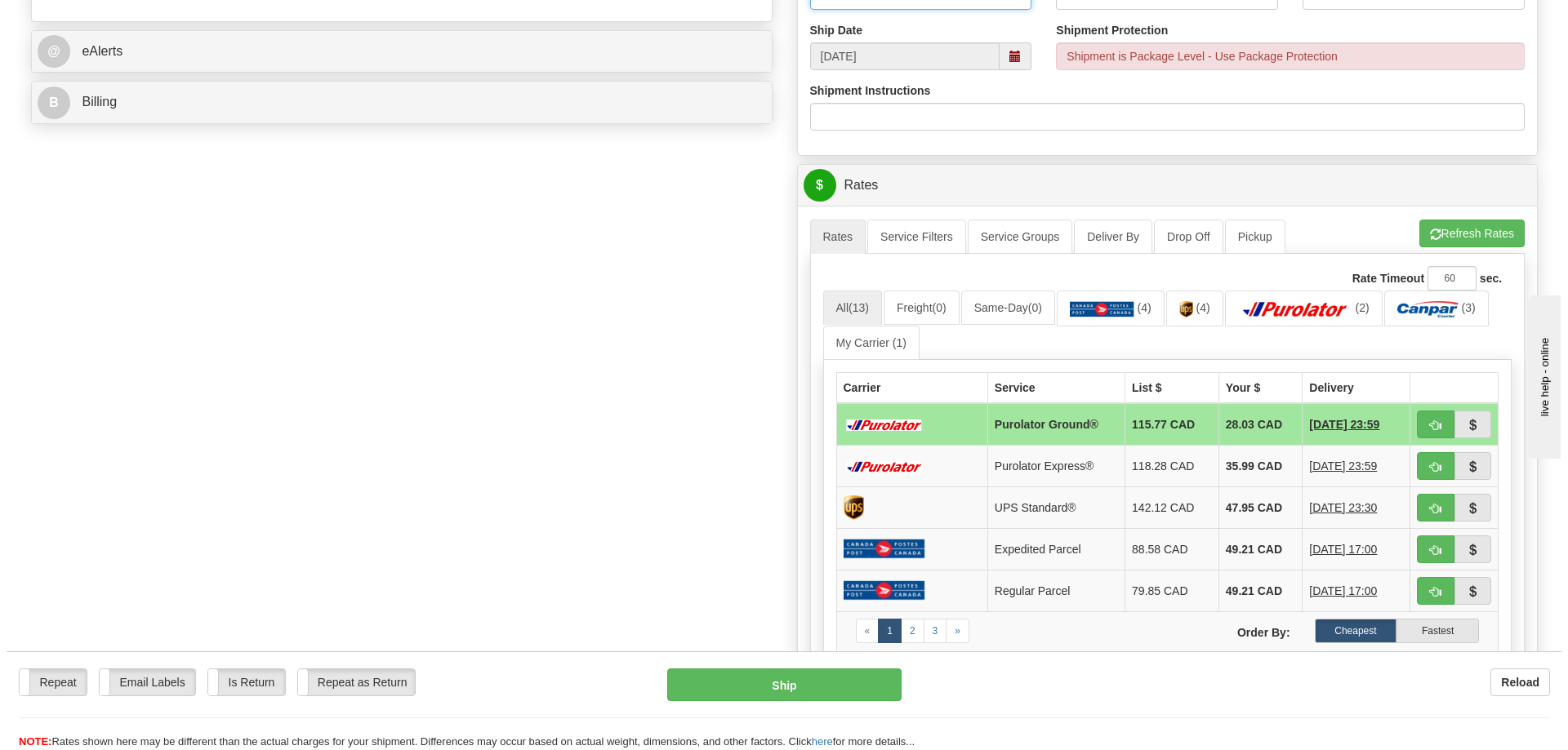
scroll to position [653, 0]
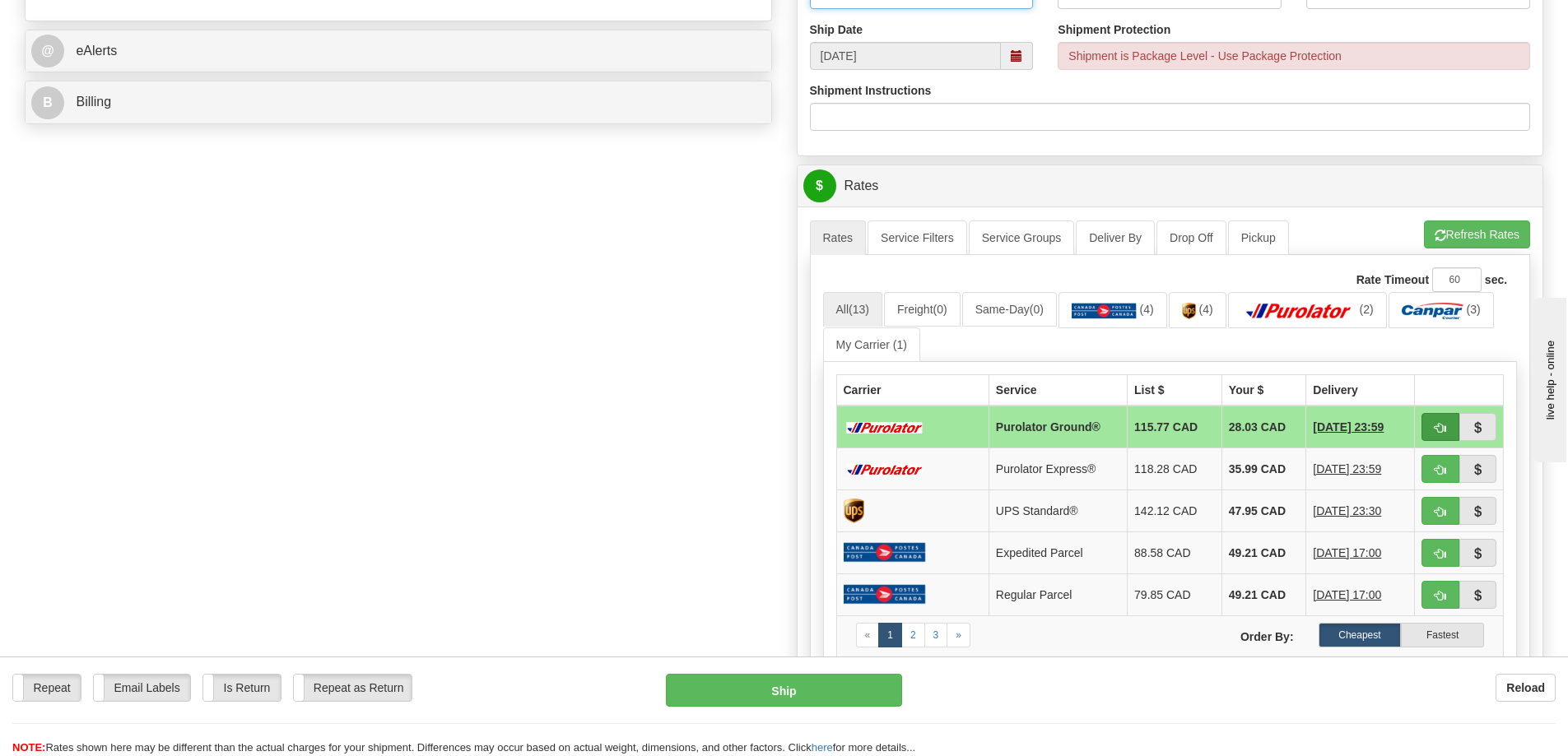
type input "60032383-00"
click at [1440, 432] on span "button" at bounding box center [1440, 428] width 11 height 10
type input "260"
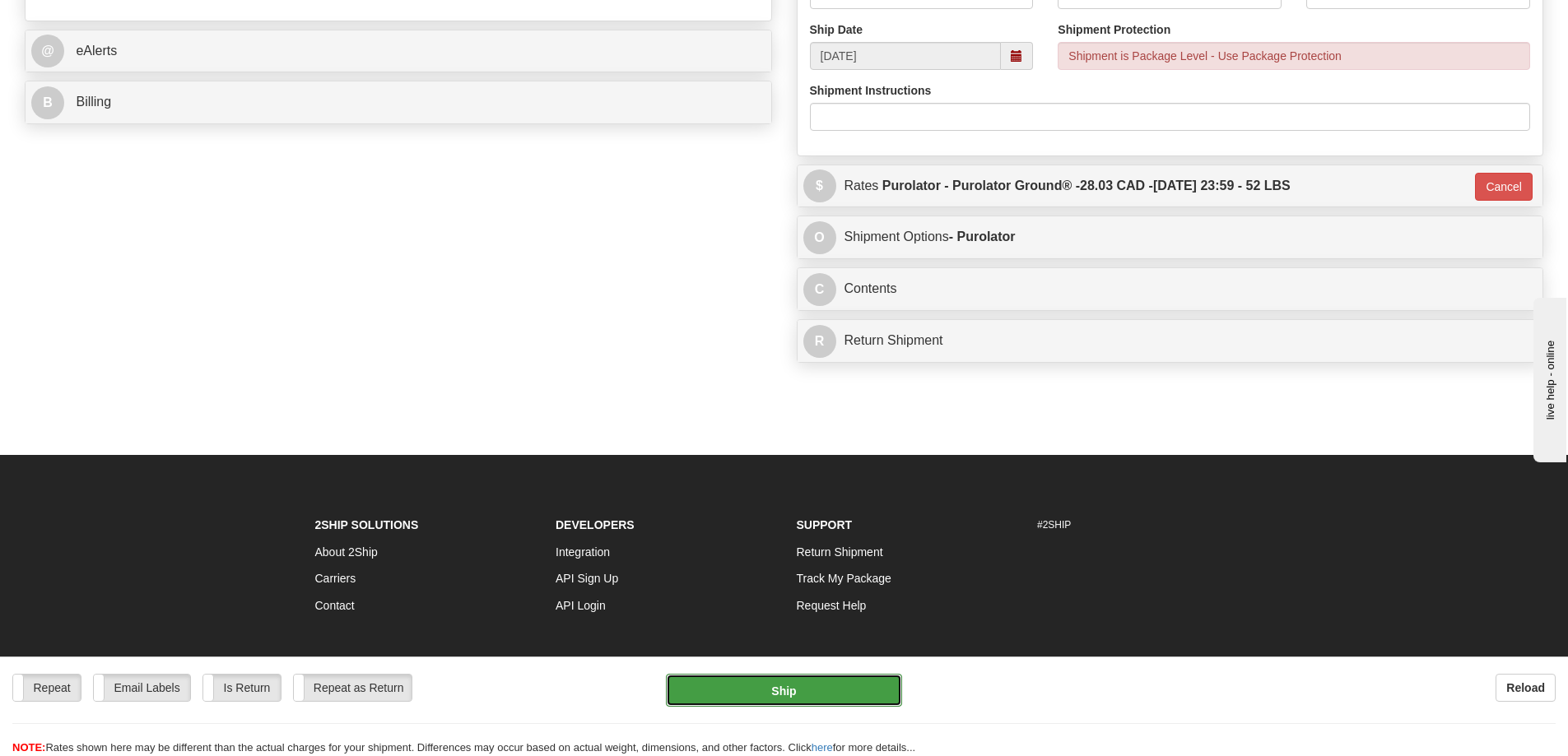
click at [808, 686] on button "Ship" at bounding box center [784, 690] width 236 height 33
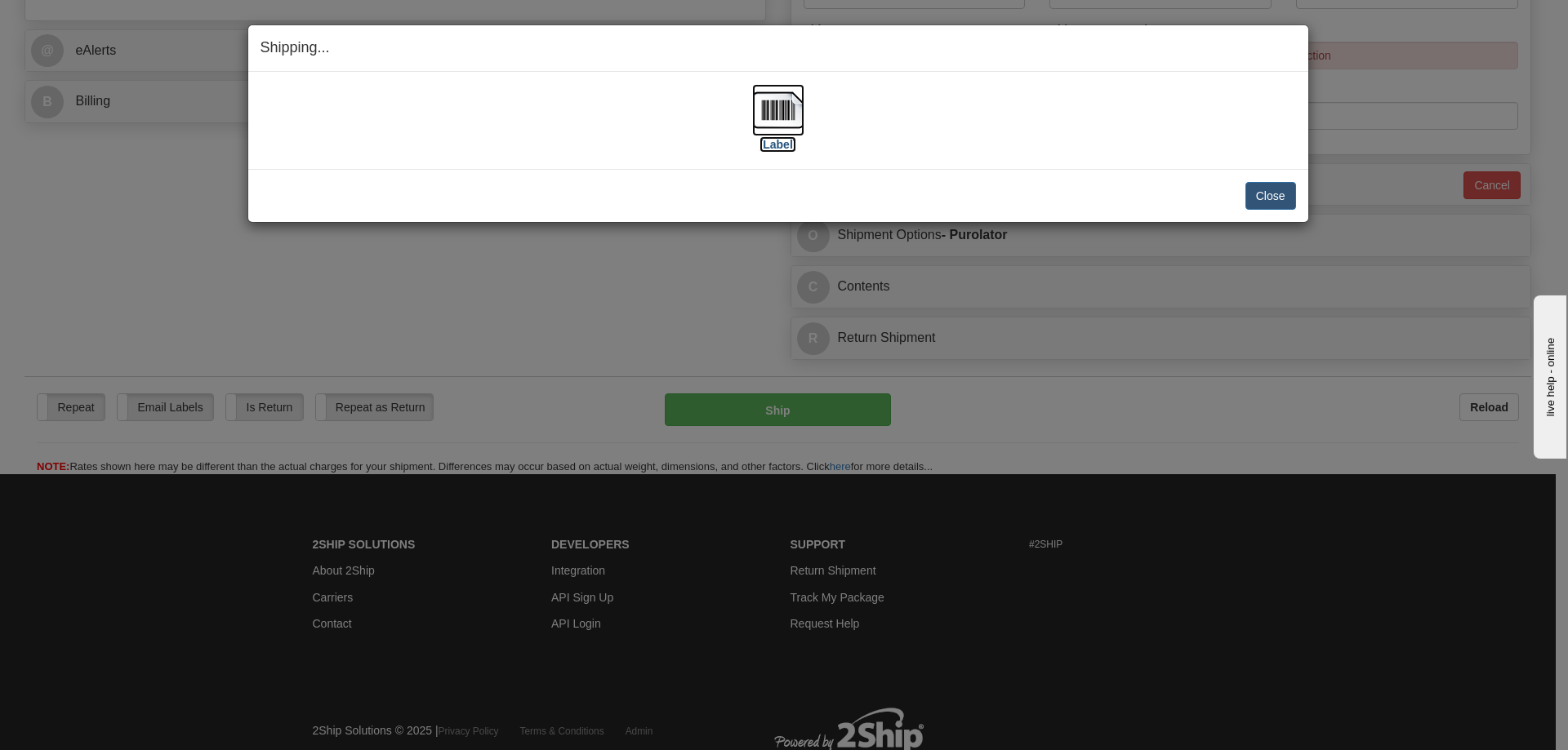
click at [768, 117] on img at bounding box center [778, 111] width 53 height 52
click at [1258, 196] on button "Close" at bounding box center [1271, 196] width 51 height 28
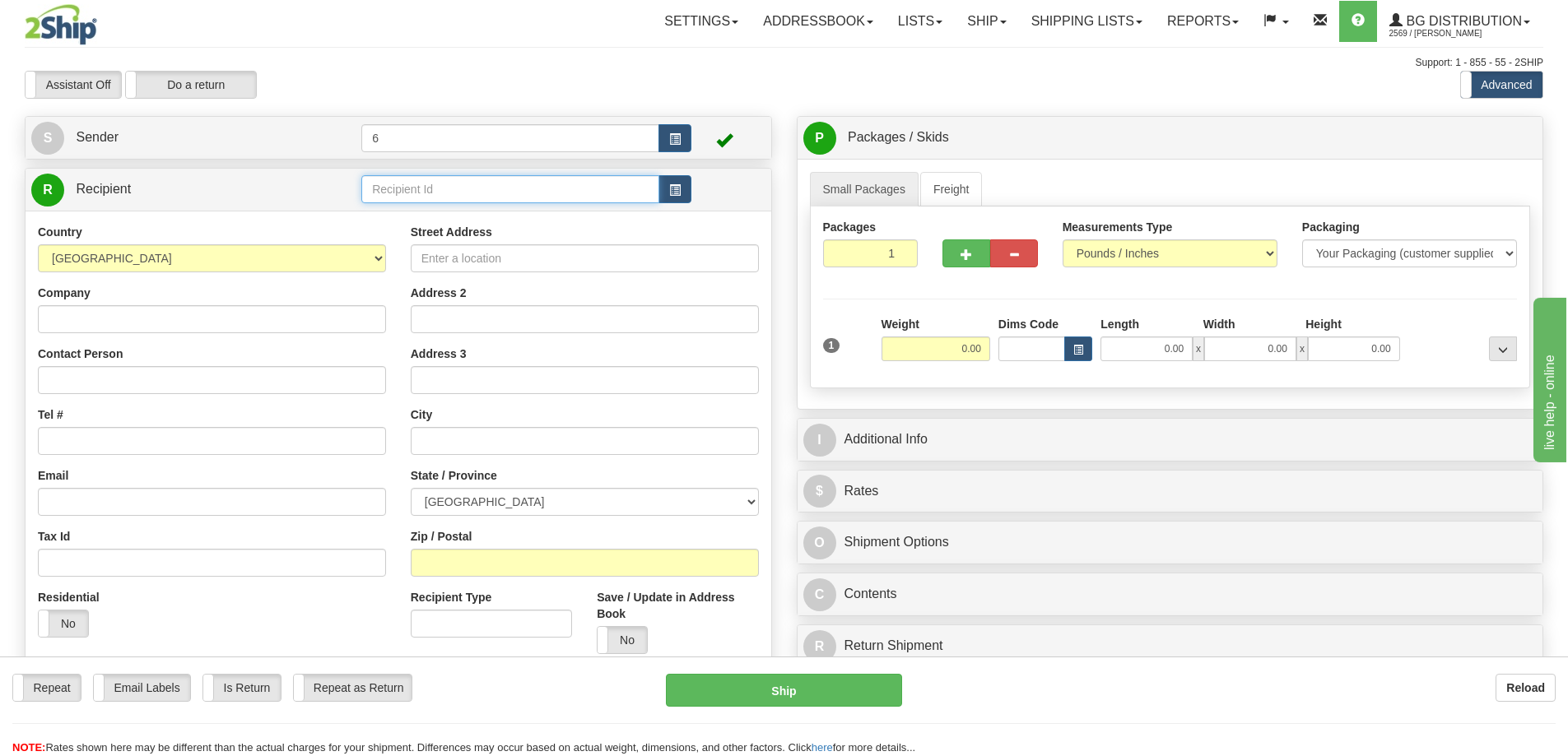
click at [487, 195] on input "text" at bounding box center [509, 190] width 298 height 28
click at [412, 211] on div "44018" at bounding box center [508, 216] width 283 height 18
type input "44018"
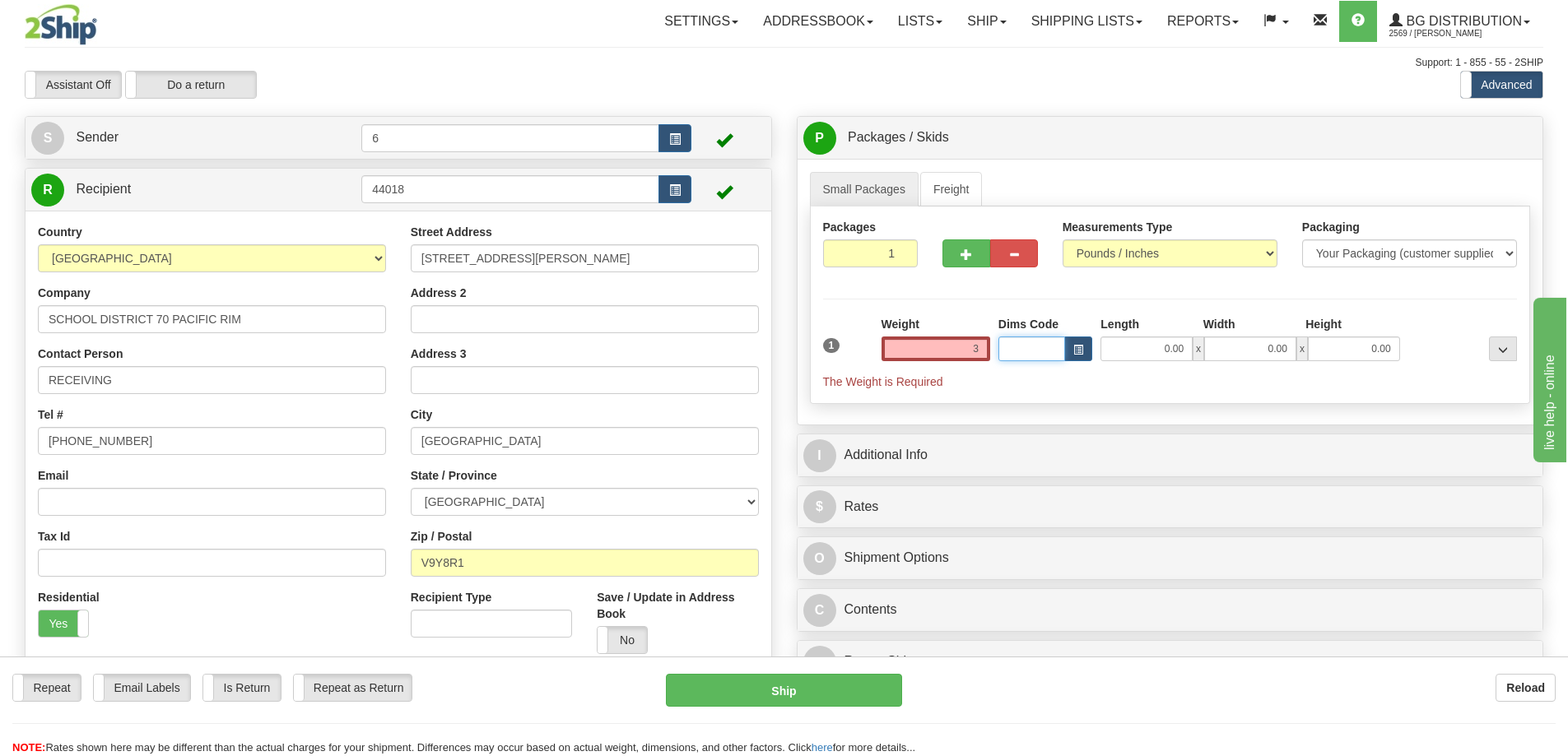
type input "3.00"
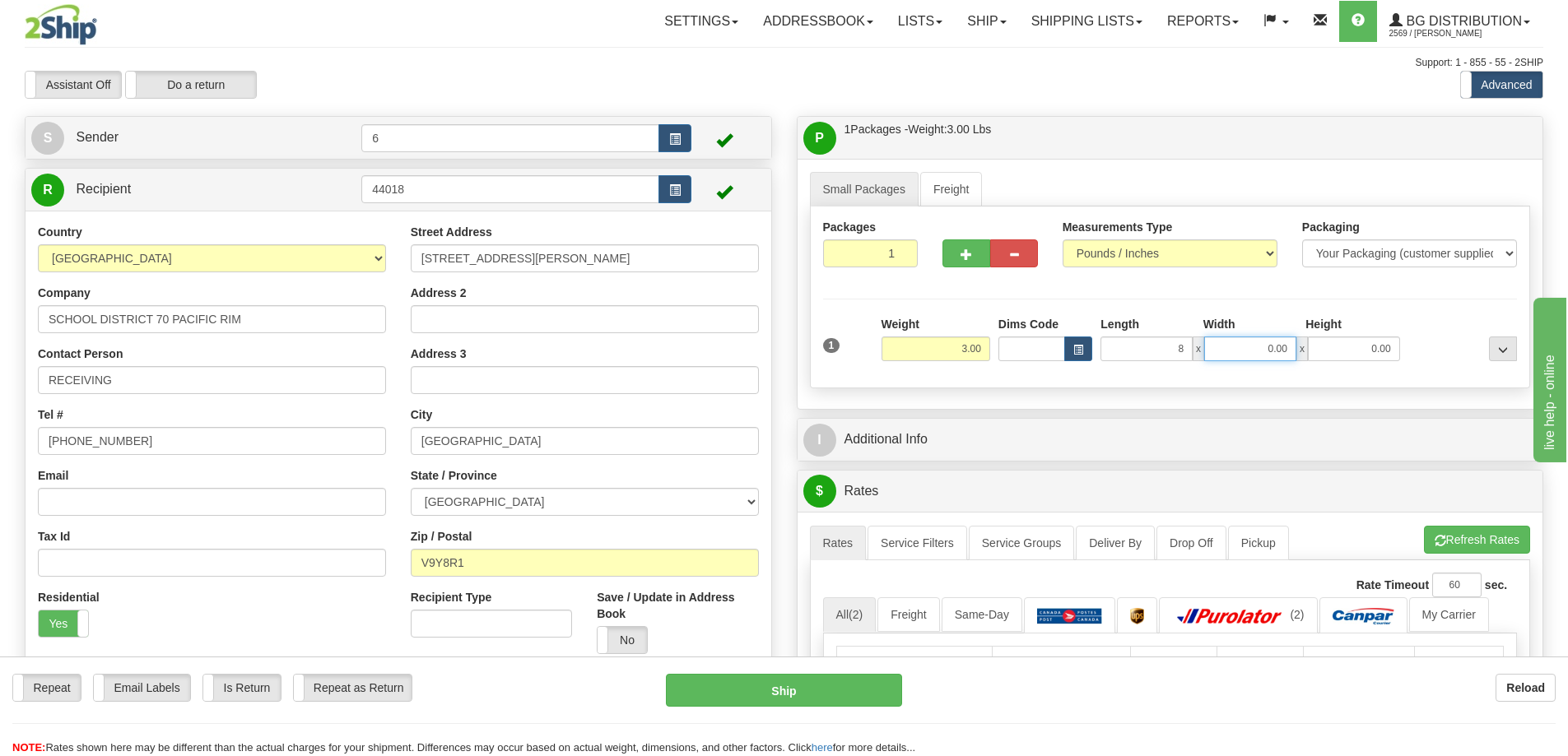
type input "8.00"
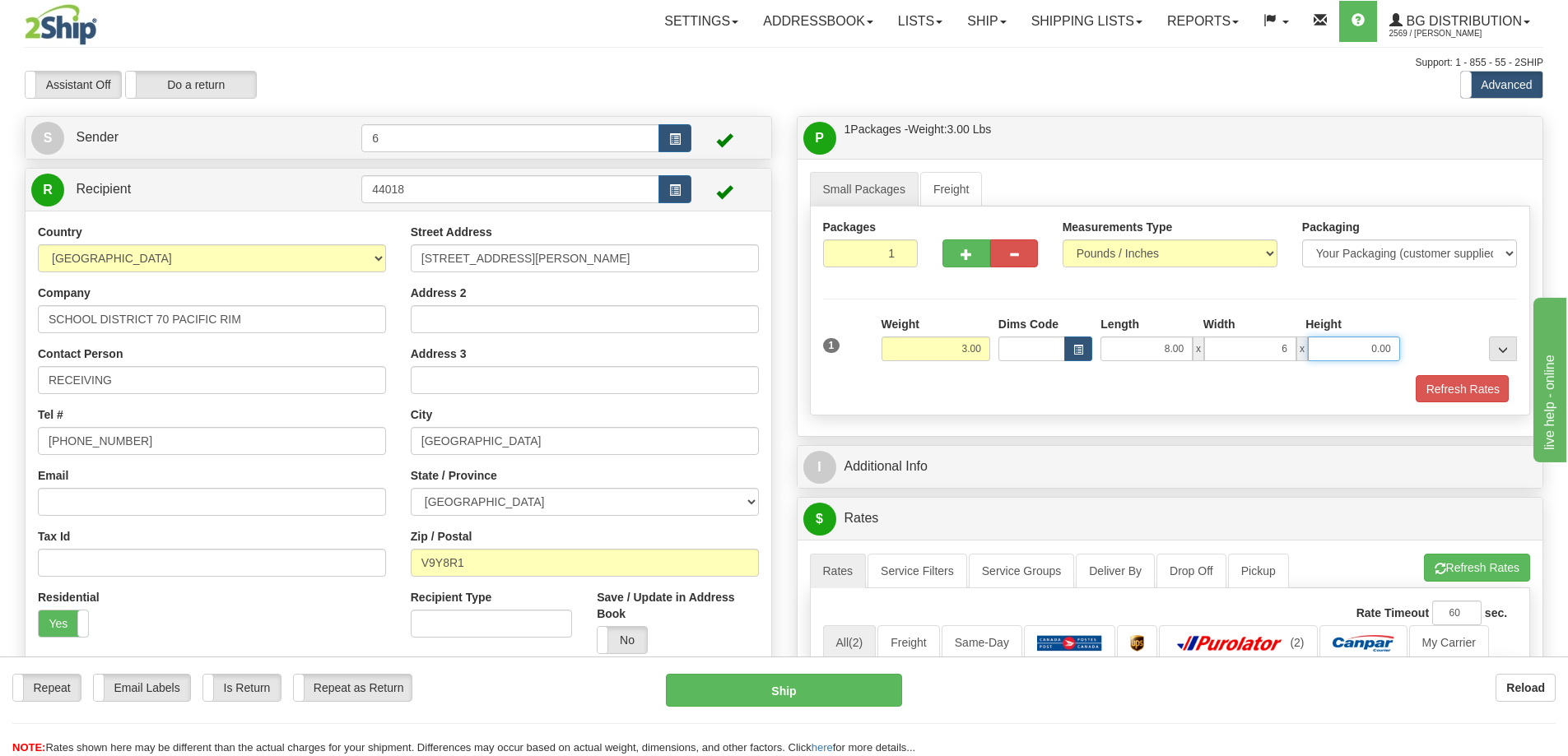
type input "6.00"
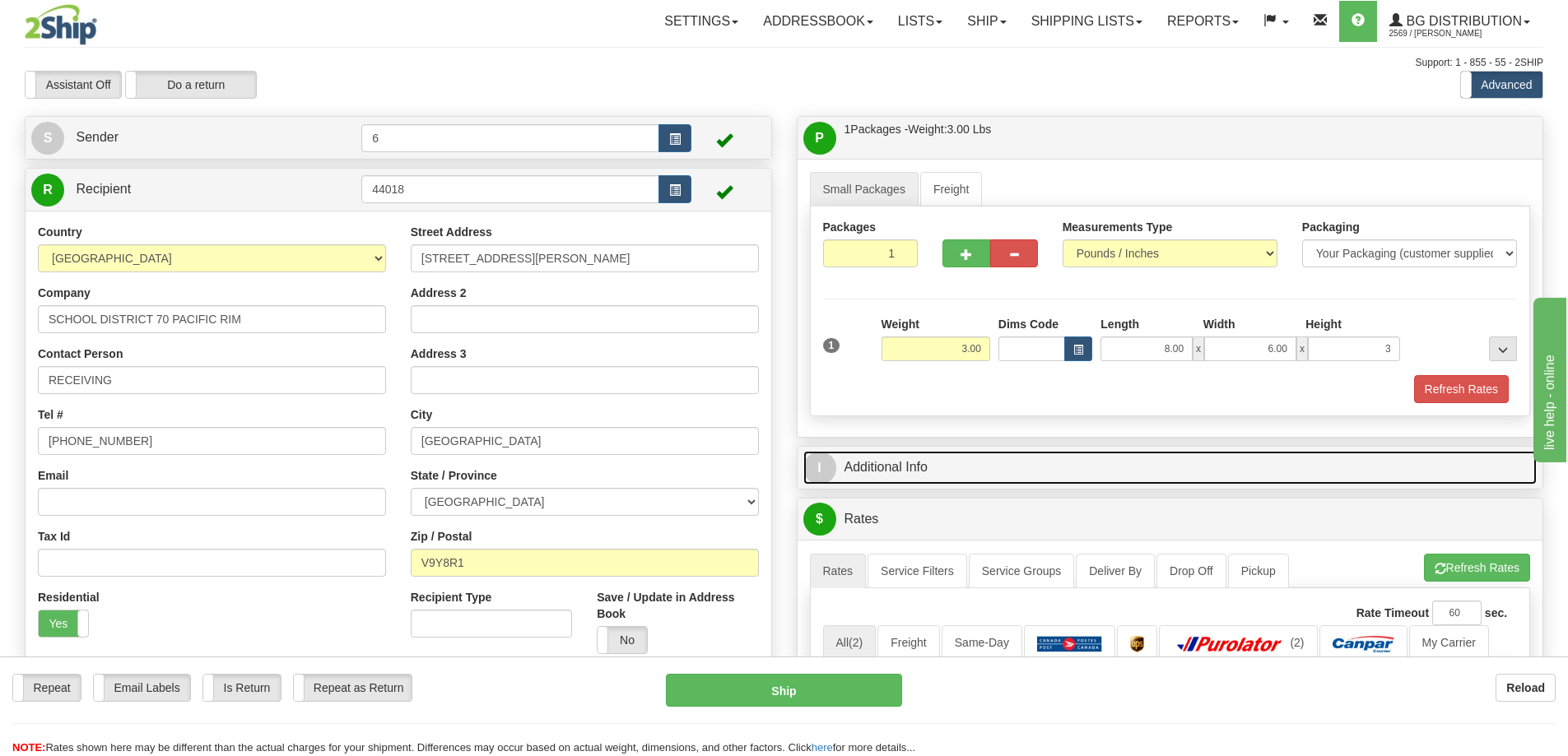
type input "3.00"
click at [904, 476] on link "I Additional Info" at bounding box center [1170, 468] width 734 height 34
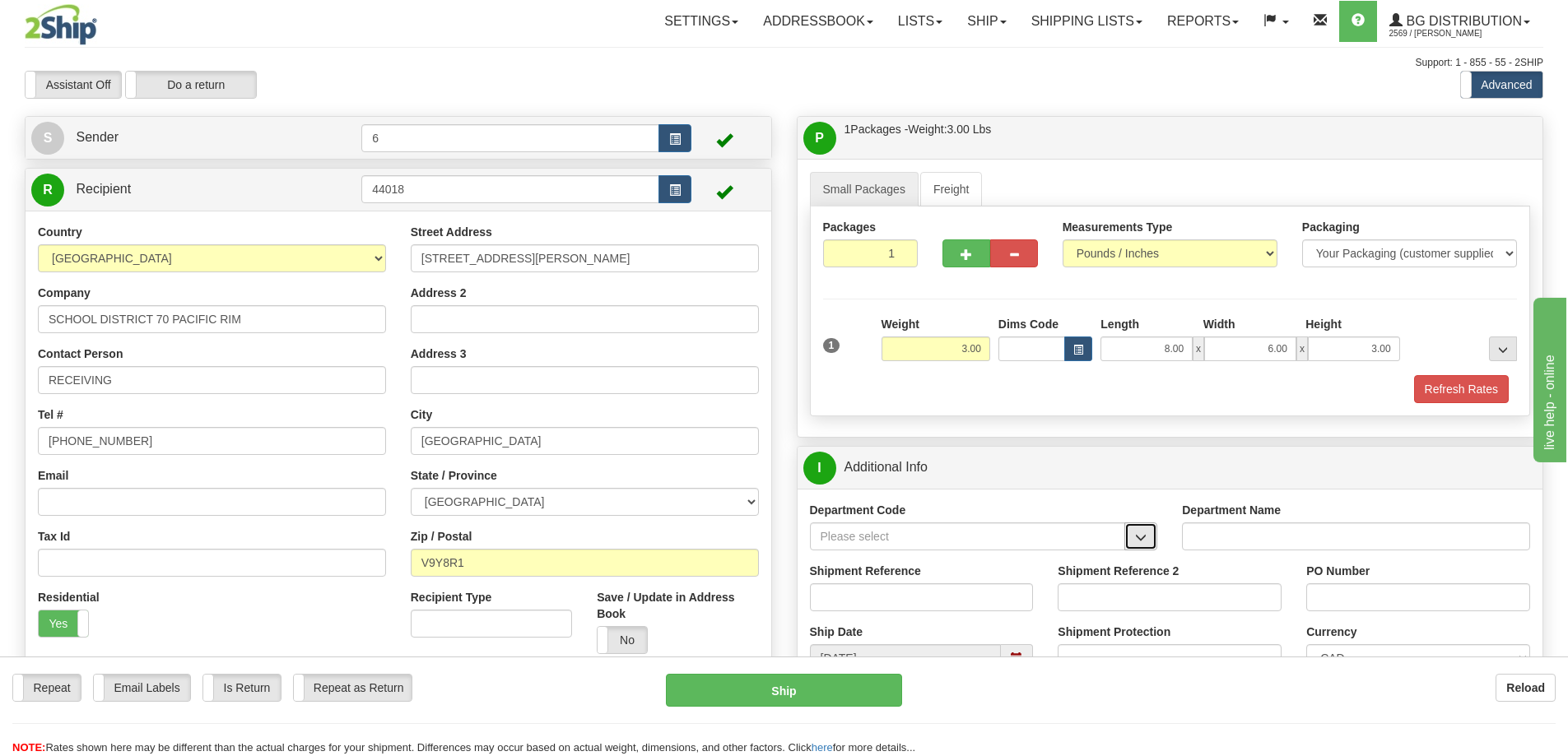
click at [1140, 539] on span "button" at bounding box center [1141, 537] width 11 height 10
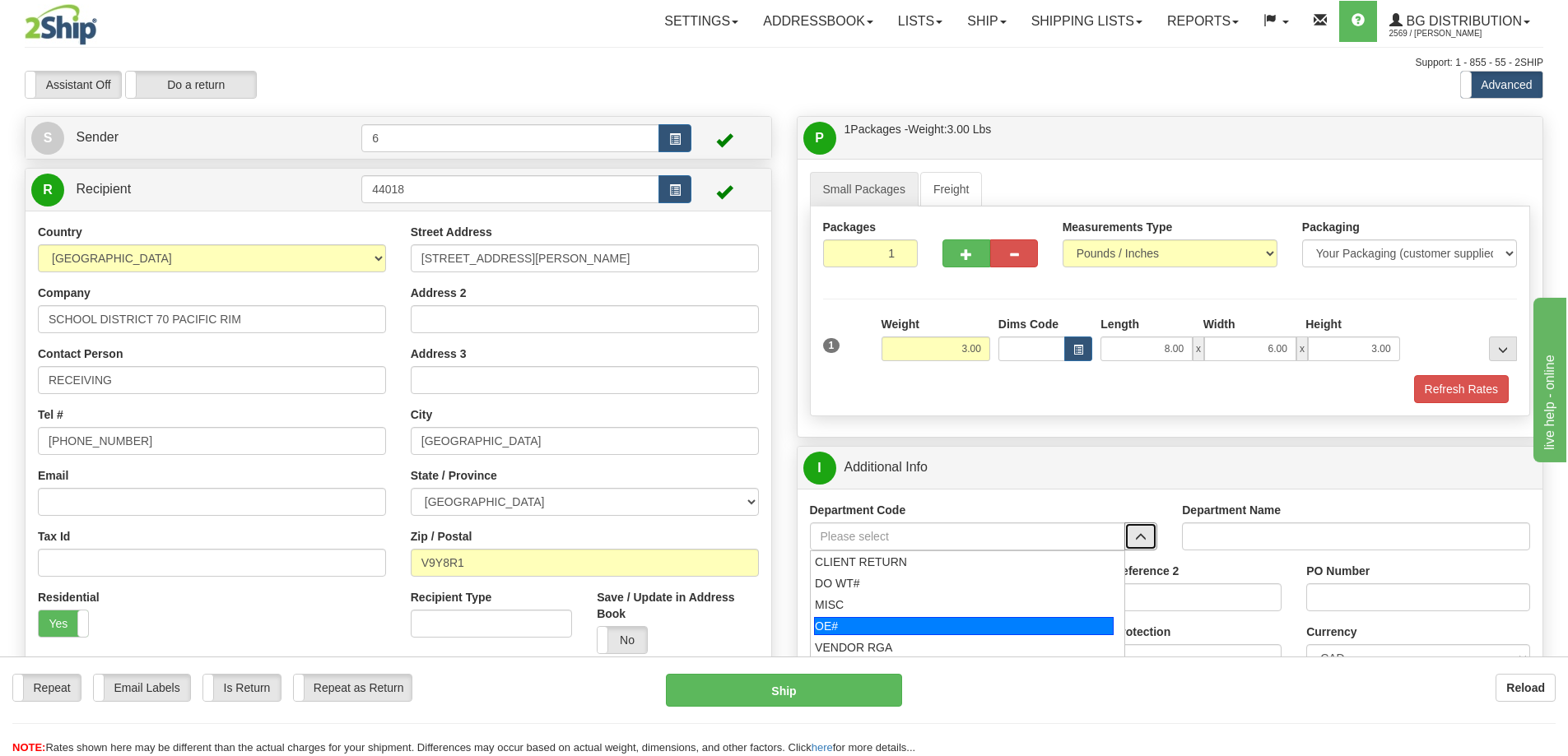
click at [987, 629] on div "OE#" at bounding box center [963, 626] width 300 height 18
type input "OE#"
type input "ORDERS"
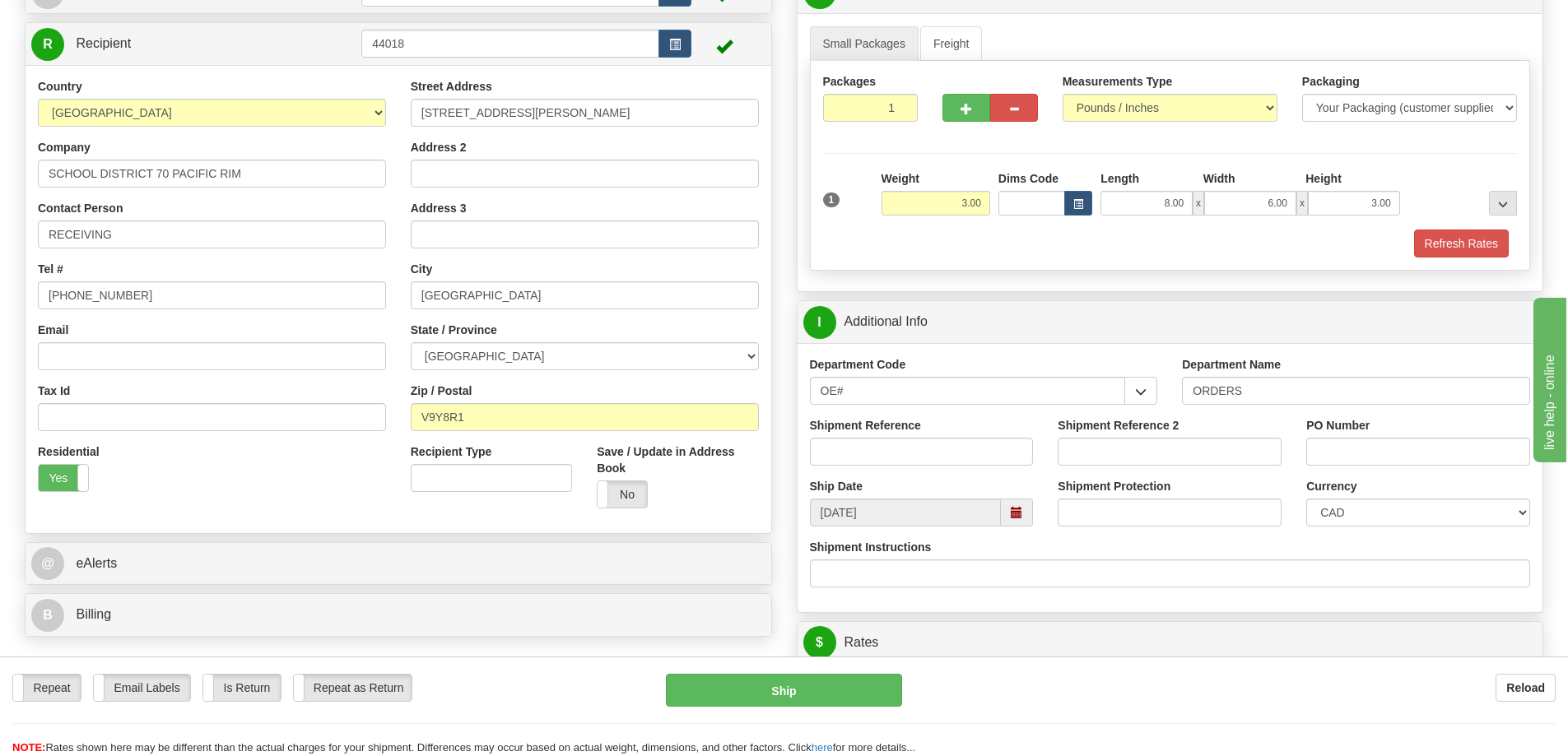
scroll to position [164, 0]
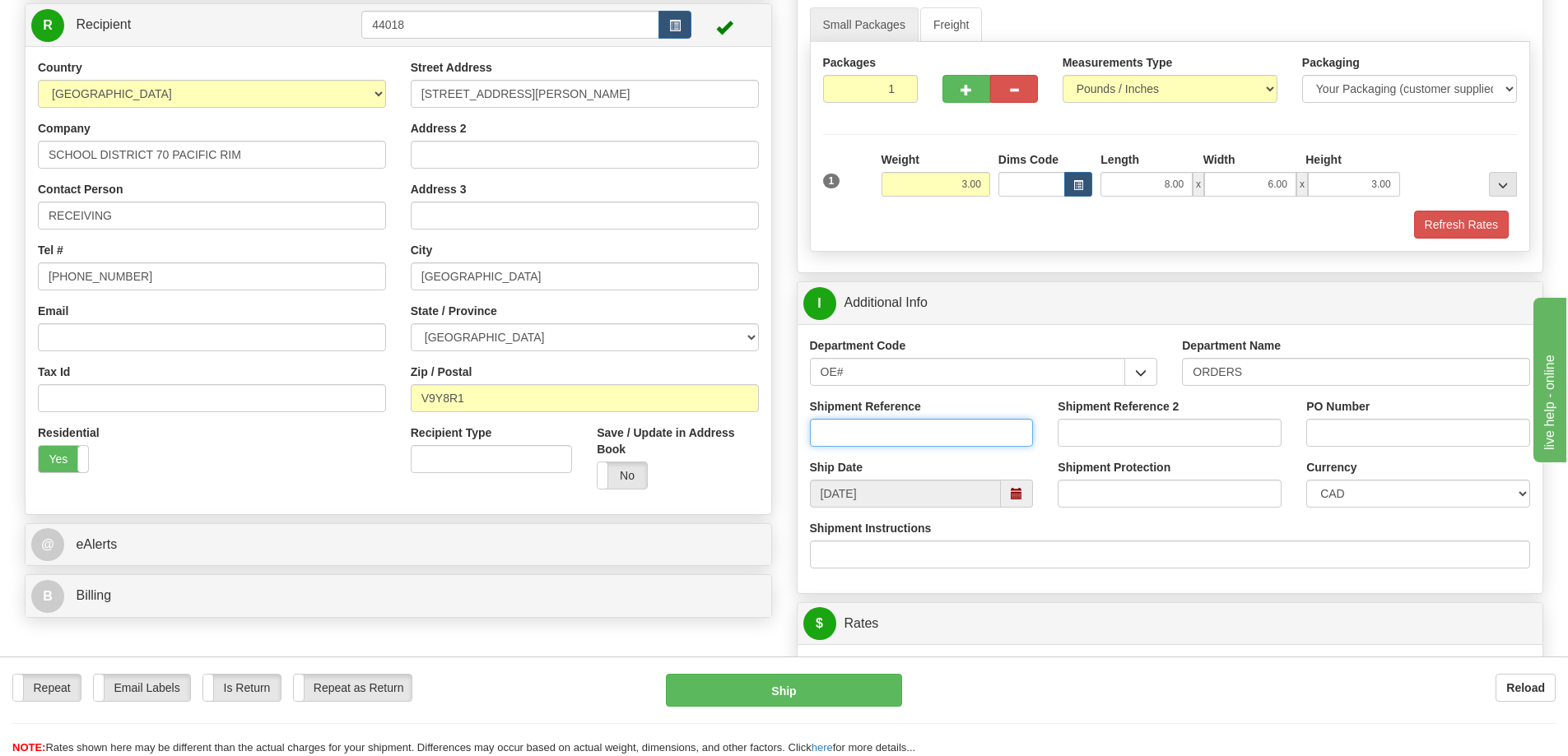
click at [971, 439] on input "Shipment Reference" at bounding box center [922, 433] width 224 height 28
type input "60030436-00"
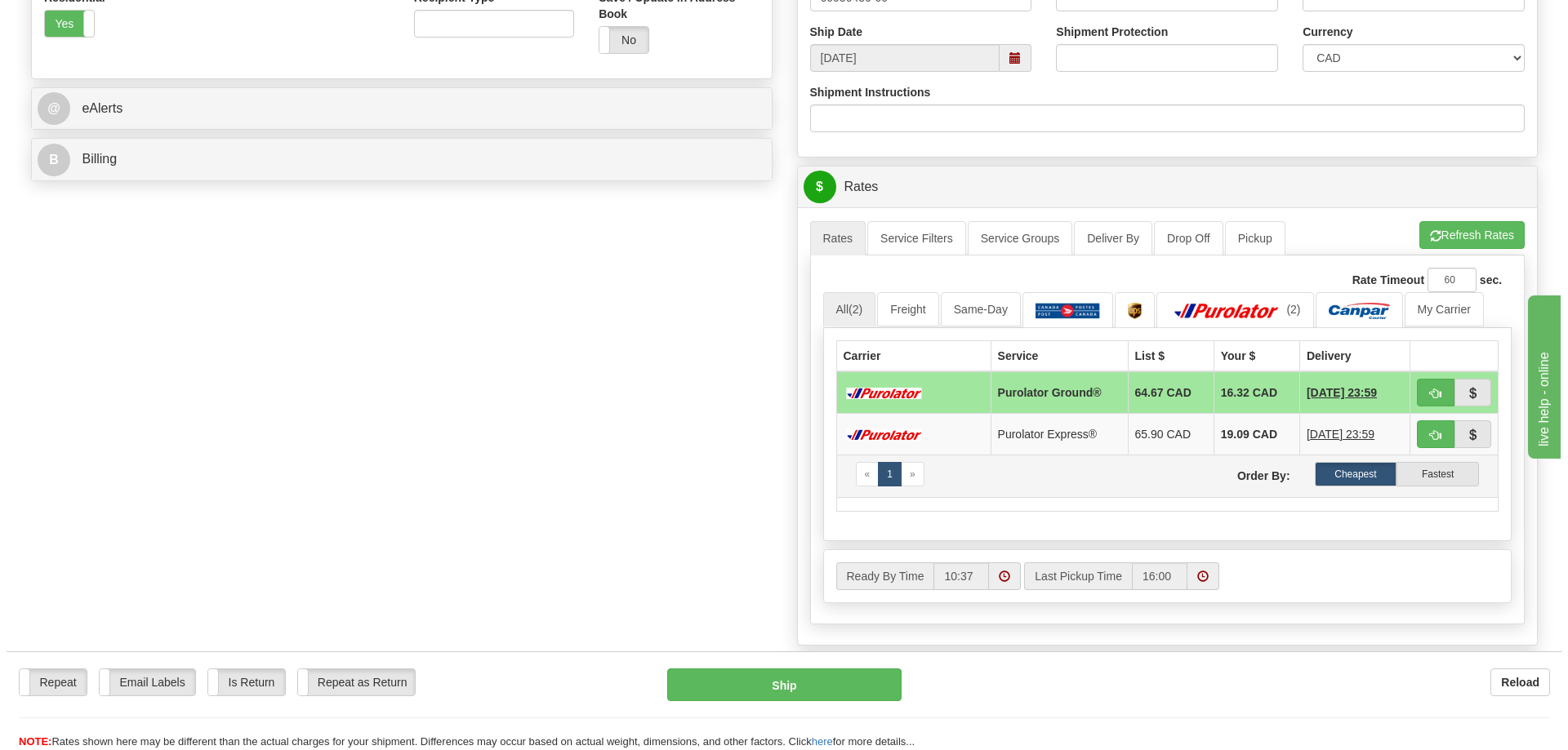
scroll to position [653, 0]
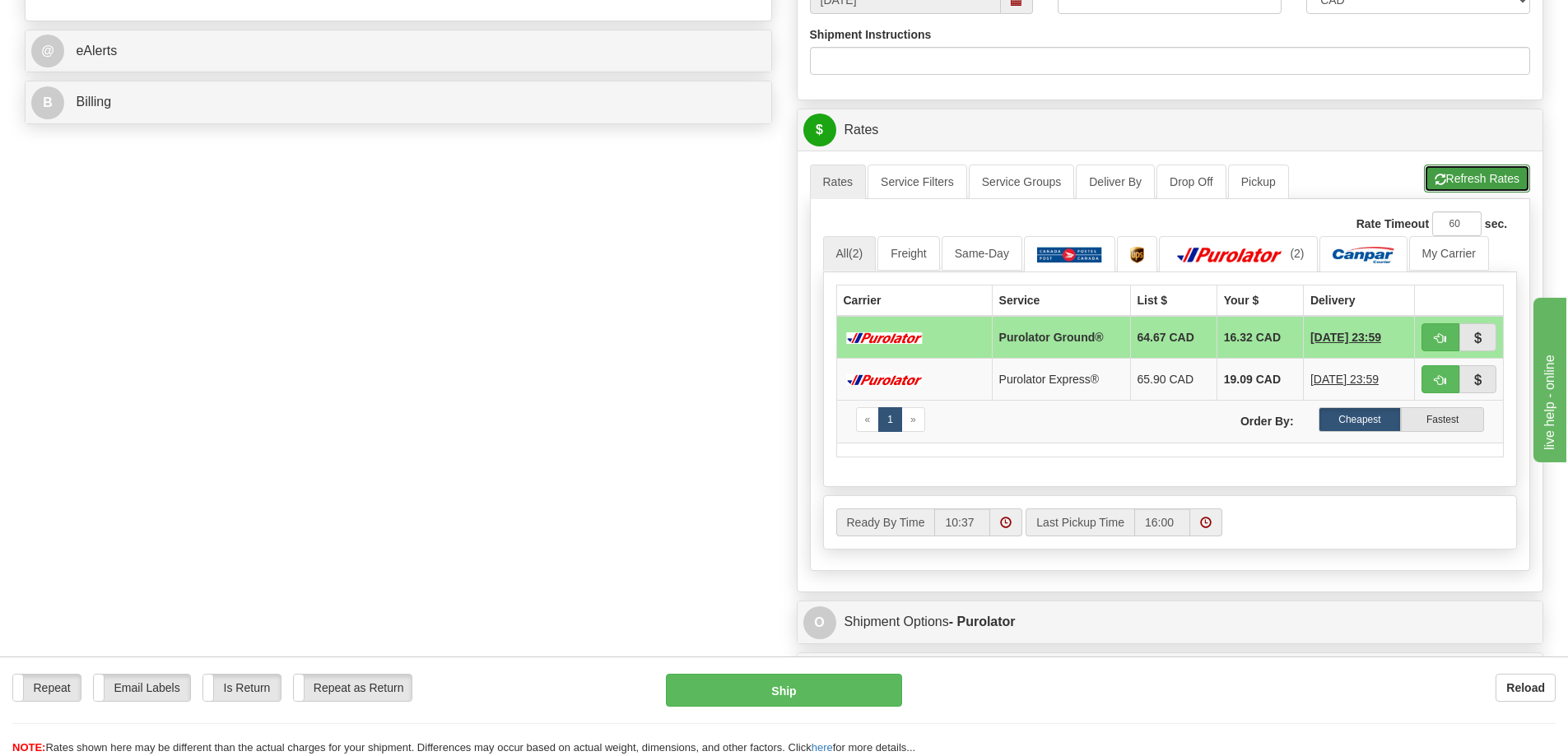
click at [1470, 178] on button "Refresh Rates" at bounding box center [1477, 179] width 106 height 28
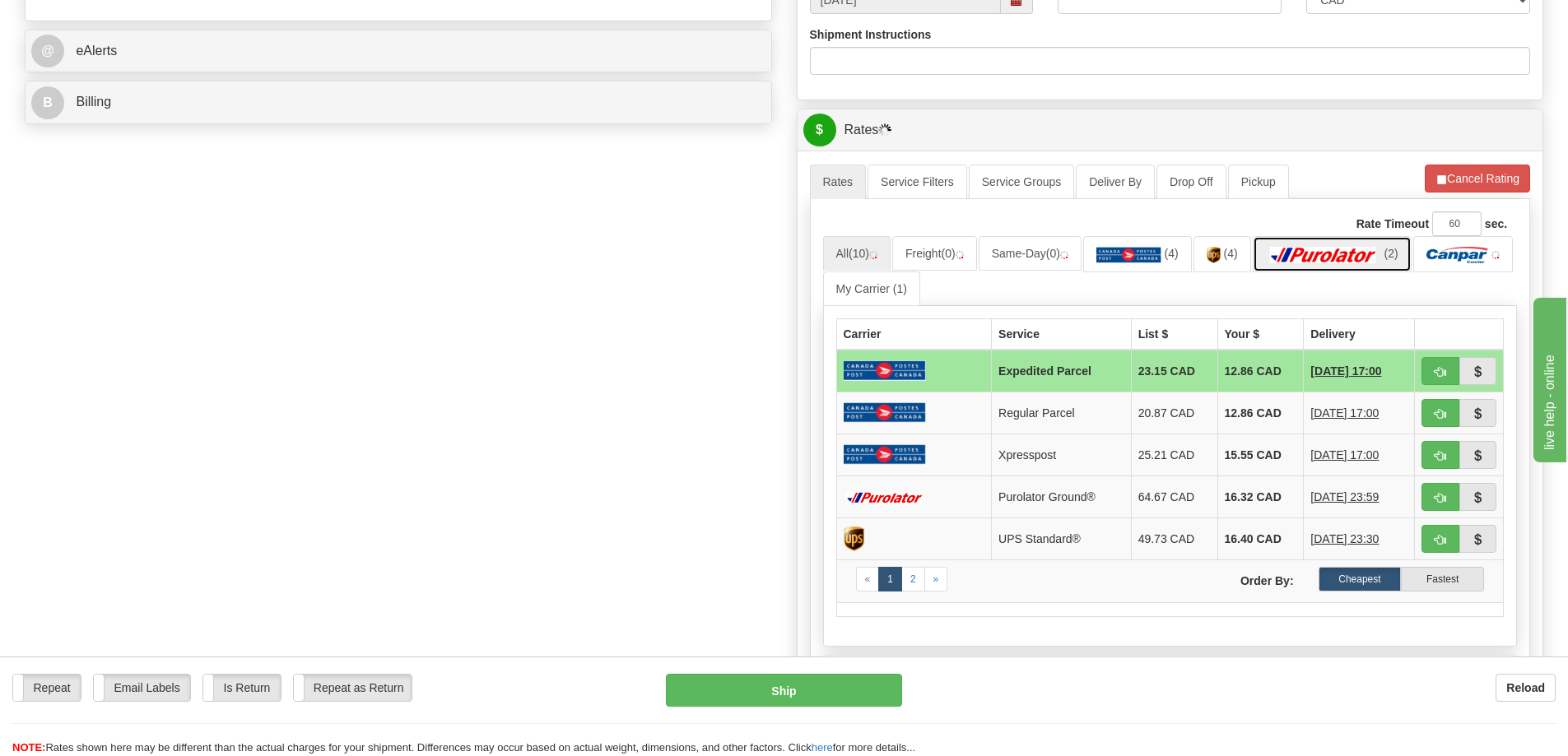
click at [1354, 264] on img at bounding box center [1323, 254] width 115 height 16
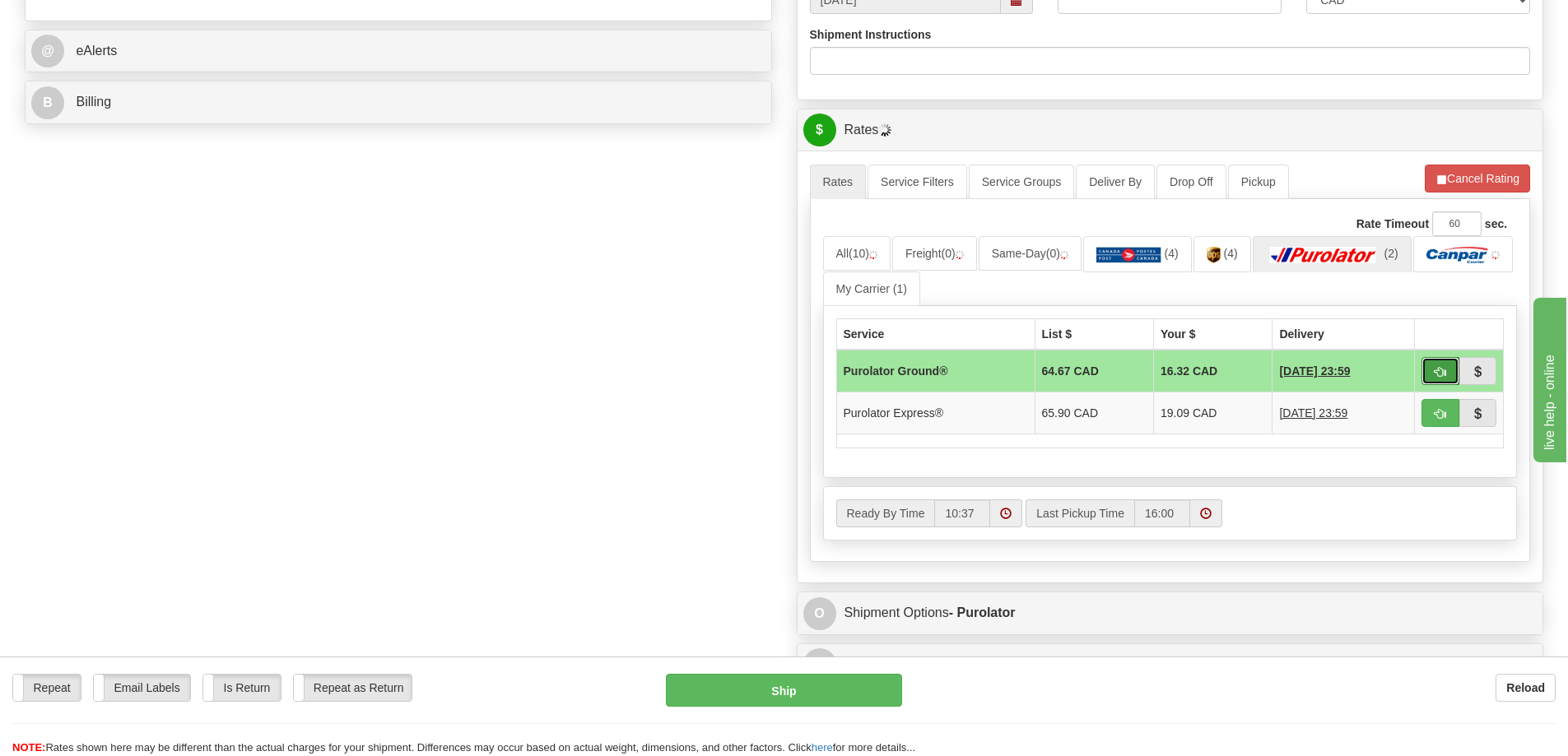
click at [1431, 369] on button "button" at bounding box center [1440, 371] width 38 height 28
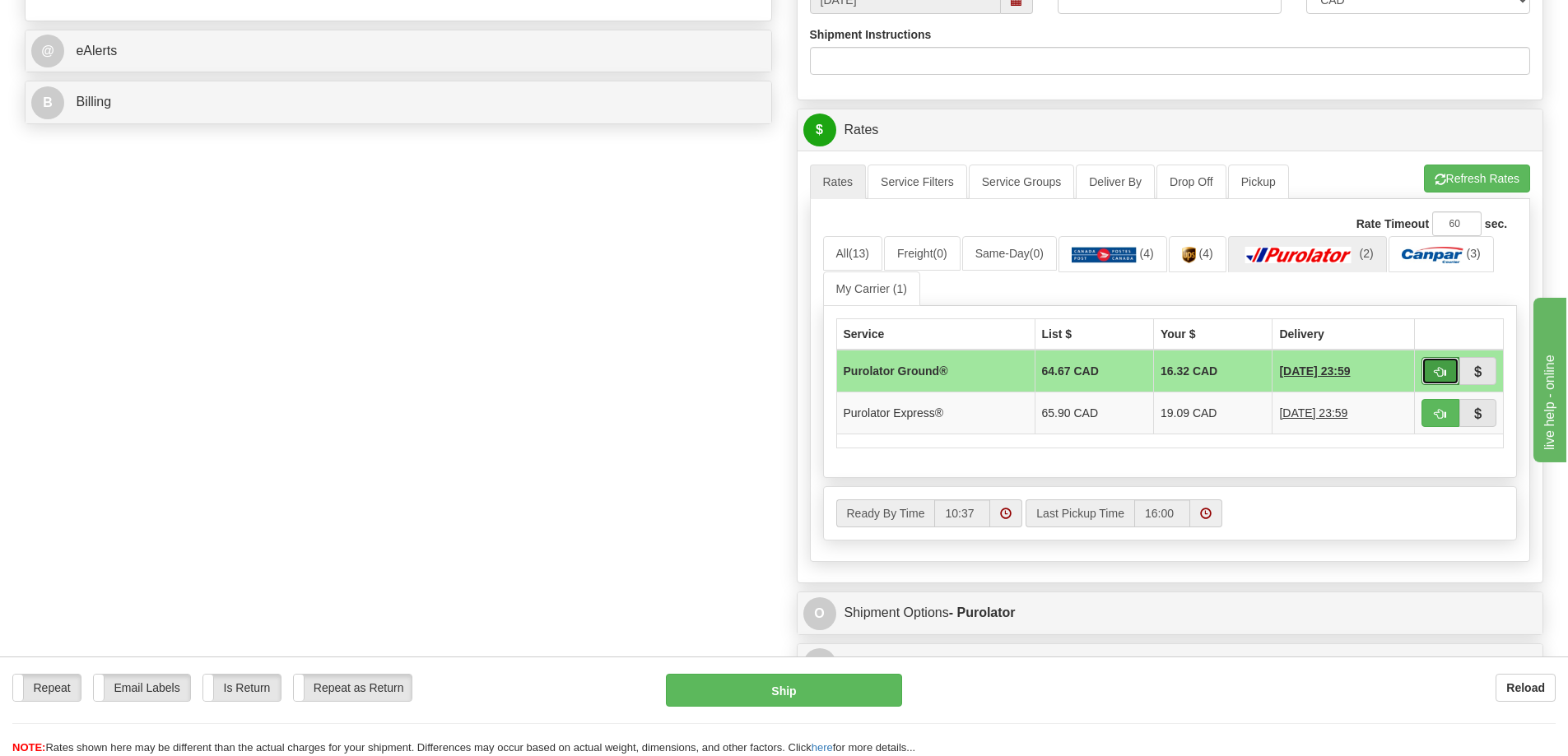
click at [1450, 371] on button "button" at bounding box center [1440, 371] width 38 height 28
type input "260"
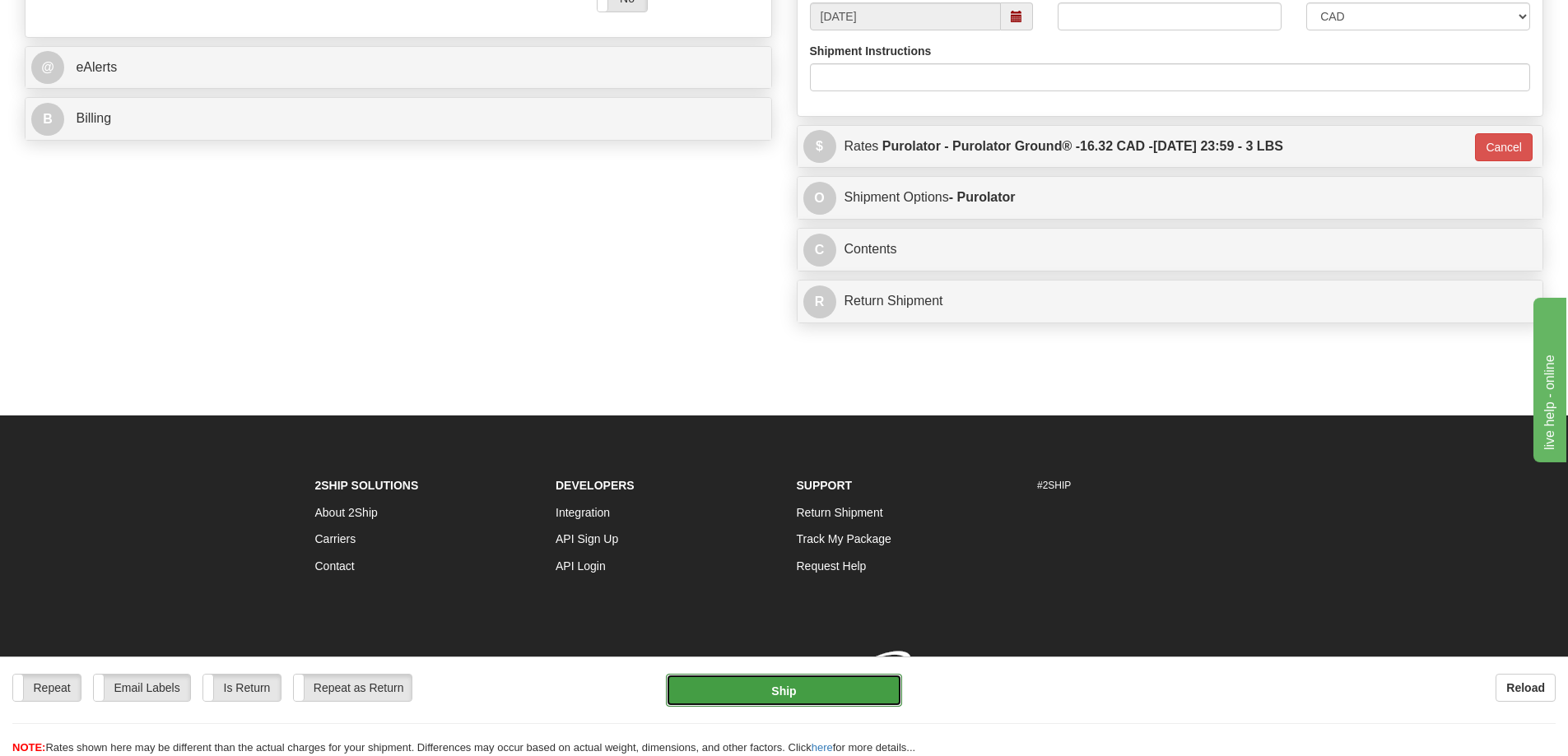
click at [764, 692] on button "Ship" at bounding box center [784, 690] width 236 height 33
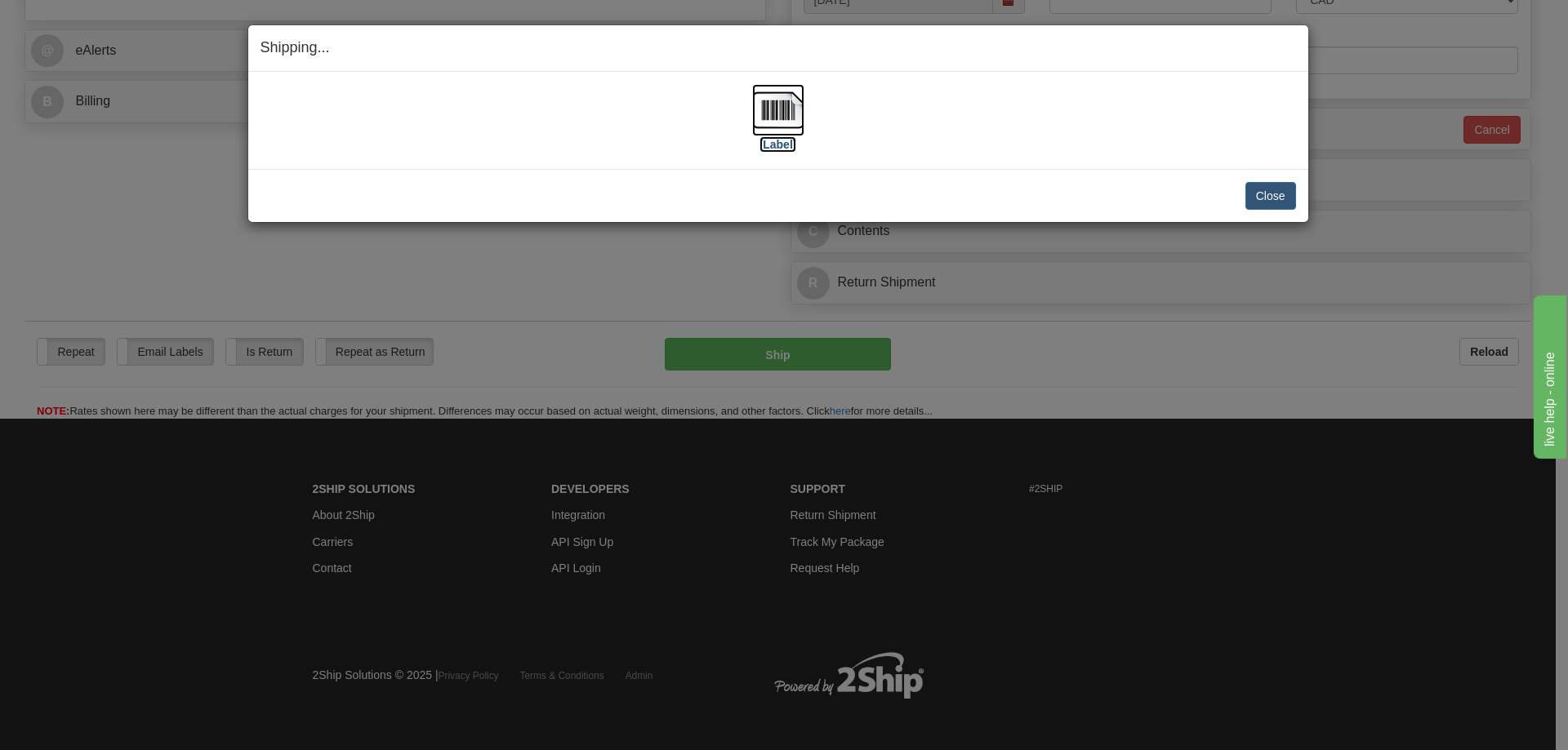
click at [787, 116] on img at bounding box center [778, 111] width 53 height 52
click at [1273, 193] on button "Close" at bounding box center [1271, 196] width 51 height 28
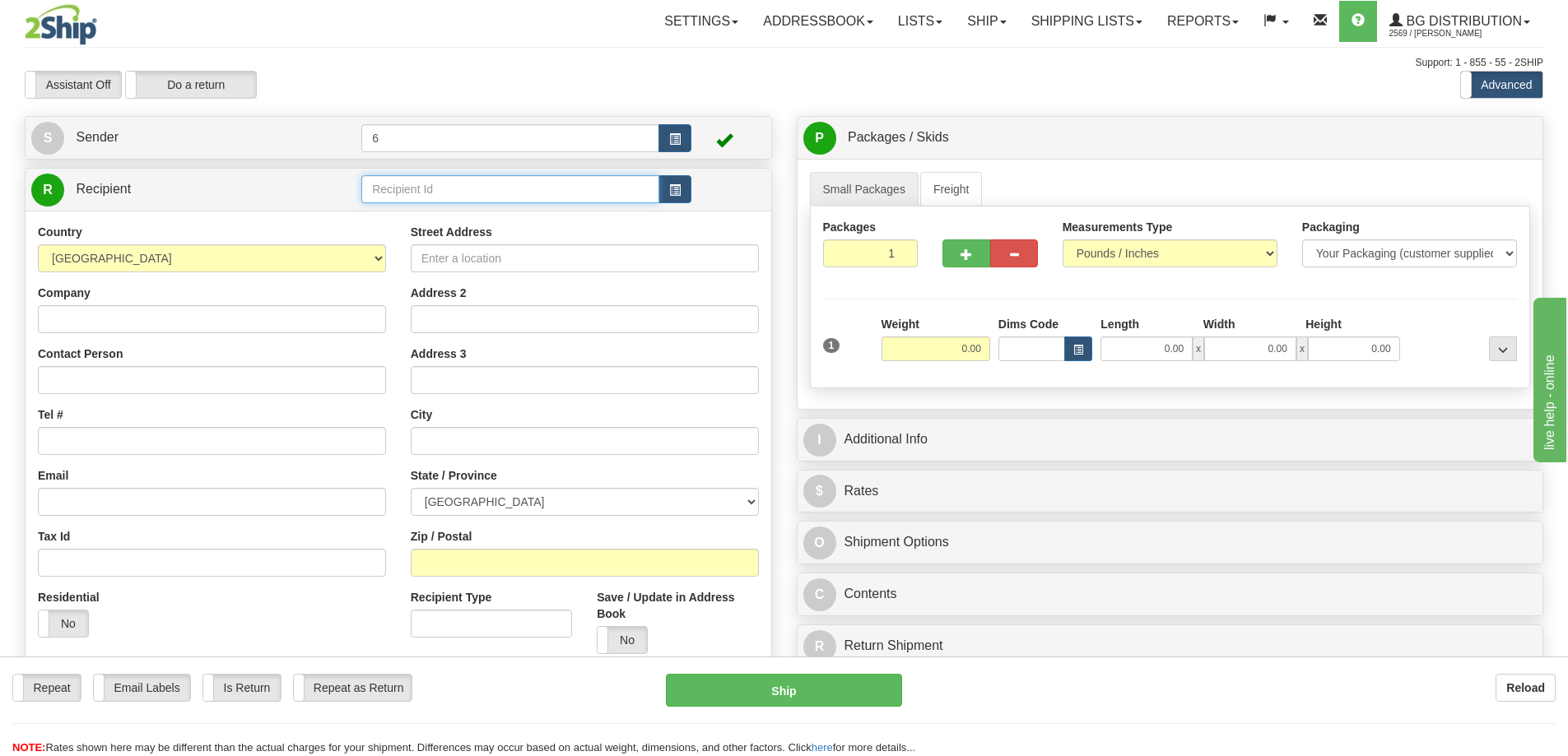
click at [518, 198] on input "text" at bounding box center [509, 190] width 298 height 28
click at [488, 218] on div "45028" at bounding box center [508, 216] width 283 height 18
type input "45028"
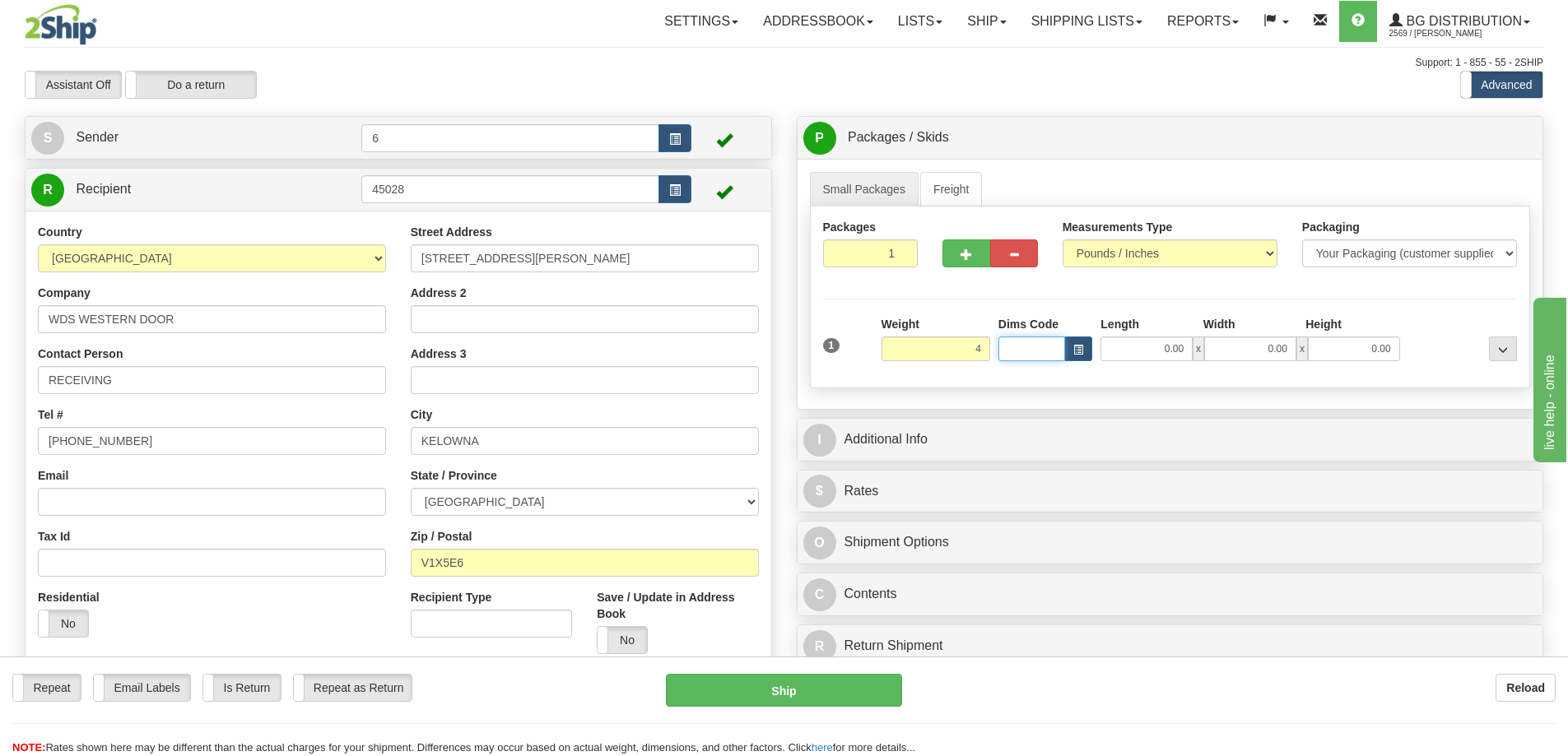
type input "4.00"
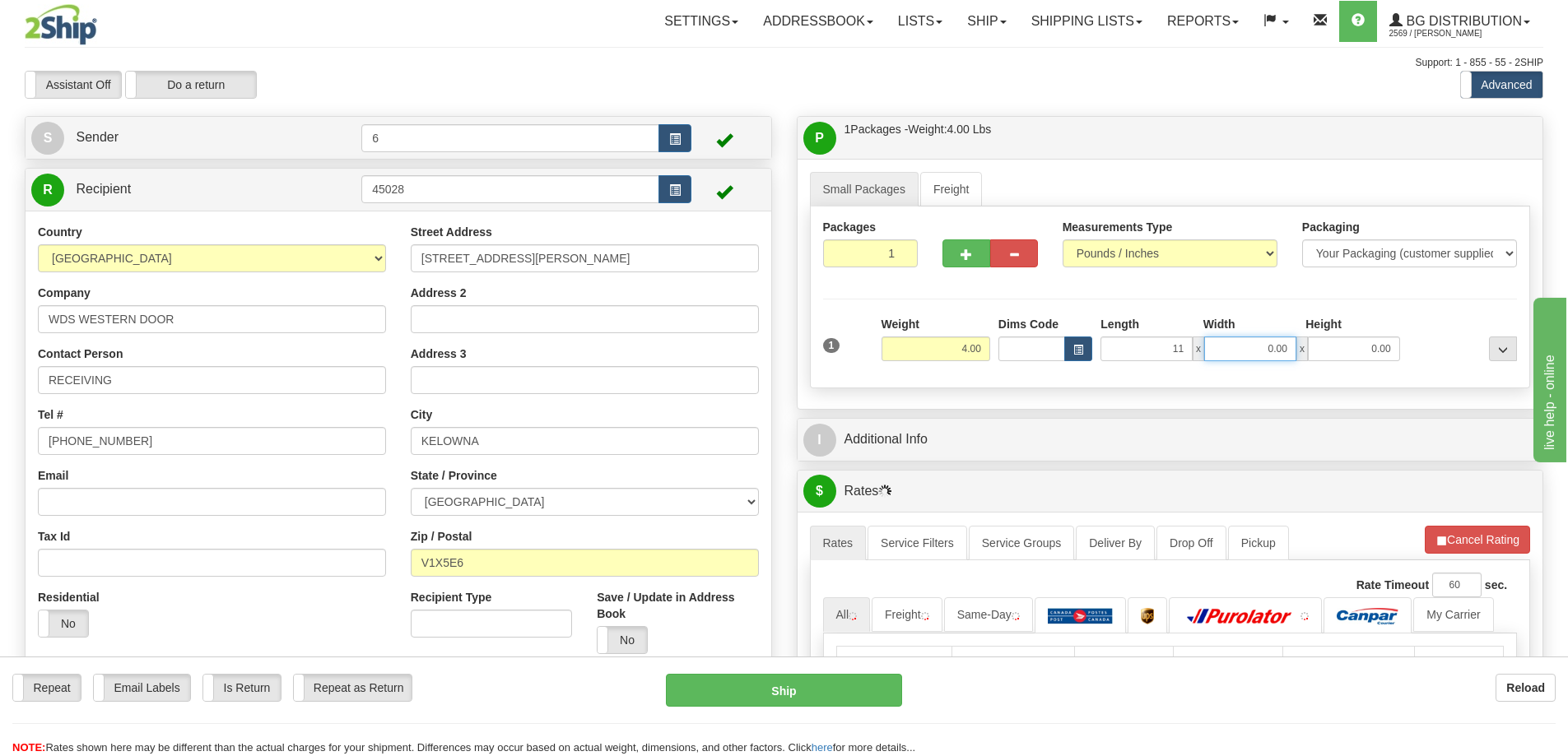
type input "11.00"
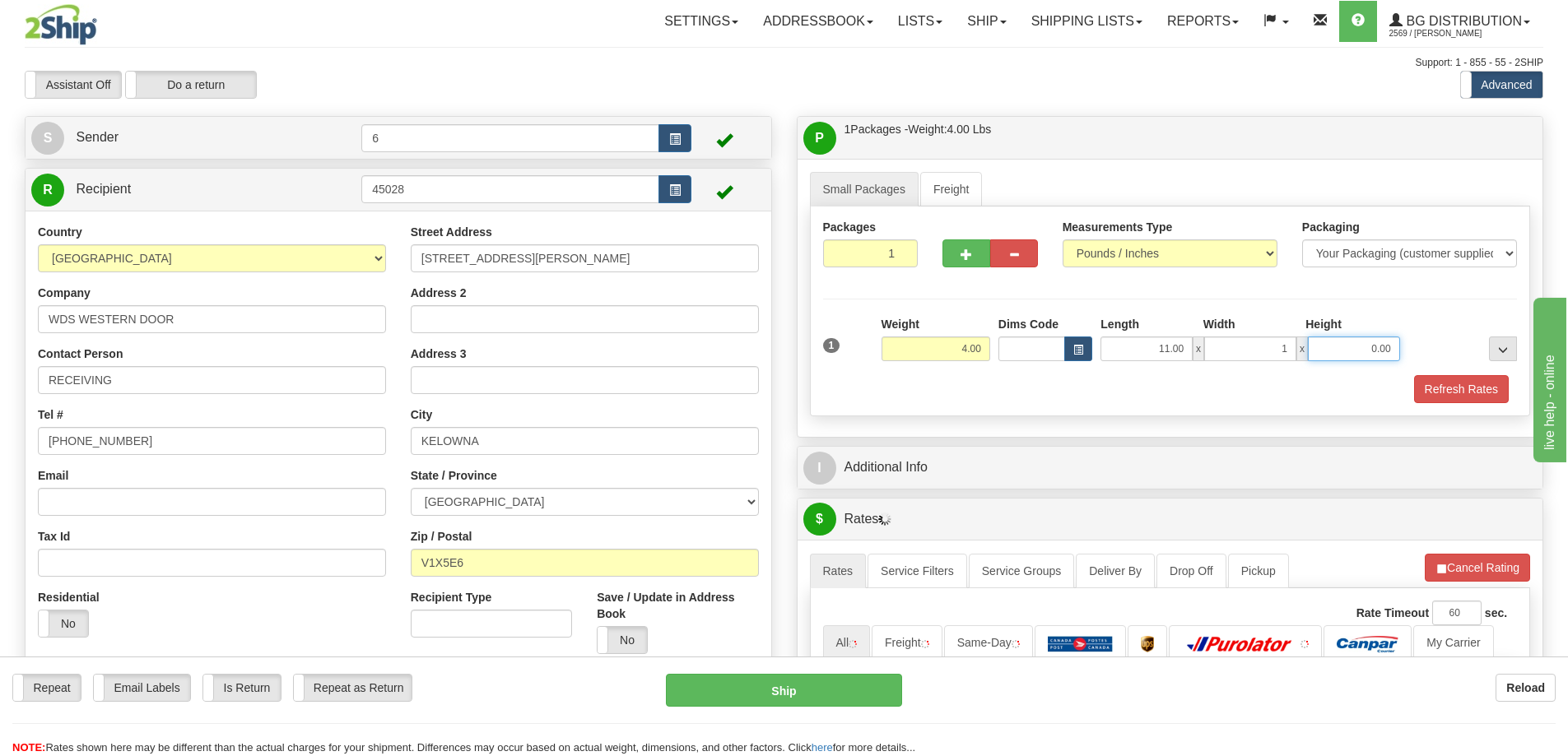
type input "1.00"
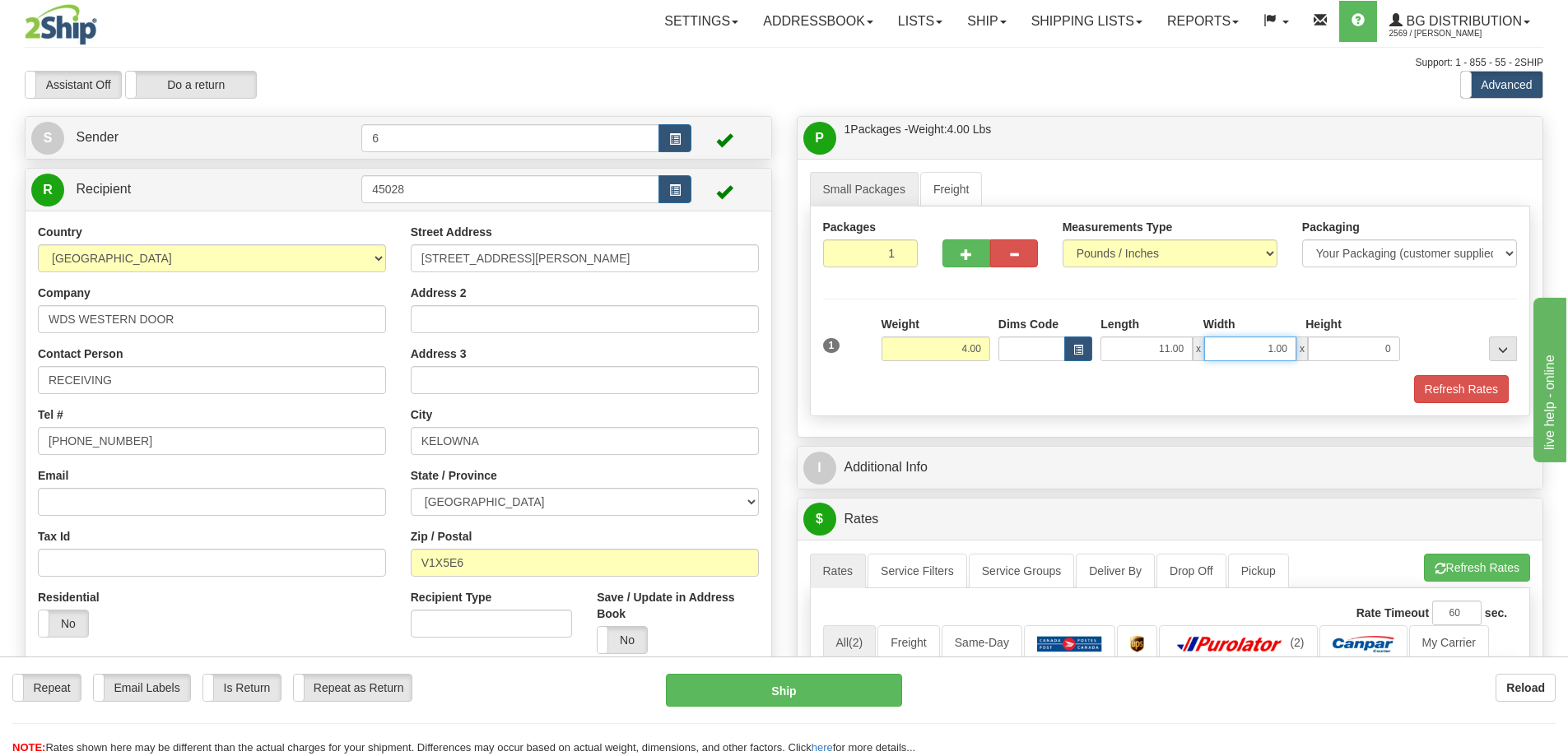
type input "0.00"
click at [1279, 354] on input "1.00" at bounding box center [1250, 349] width 93 height 25
click at [1268, 352] on input "1.00" at bounding box center [1250, 349] width 93 height 25
type input "10.00"
type input "7.00"
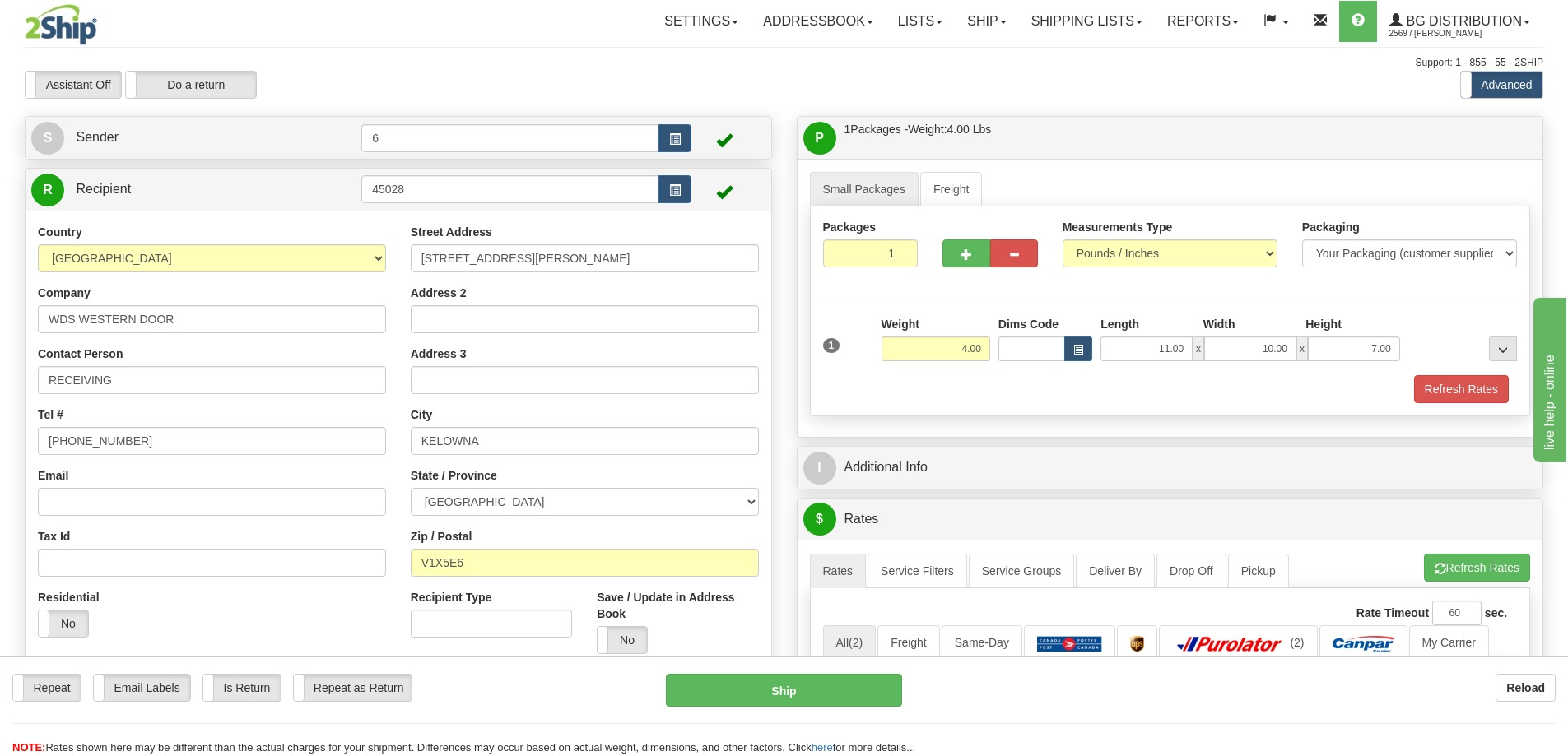
click at [1058, 489] on div "I Additional Info" at bounding box center [1170, 468] width 746 height 42
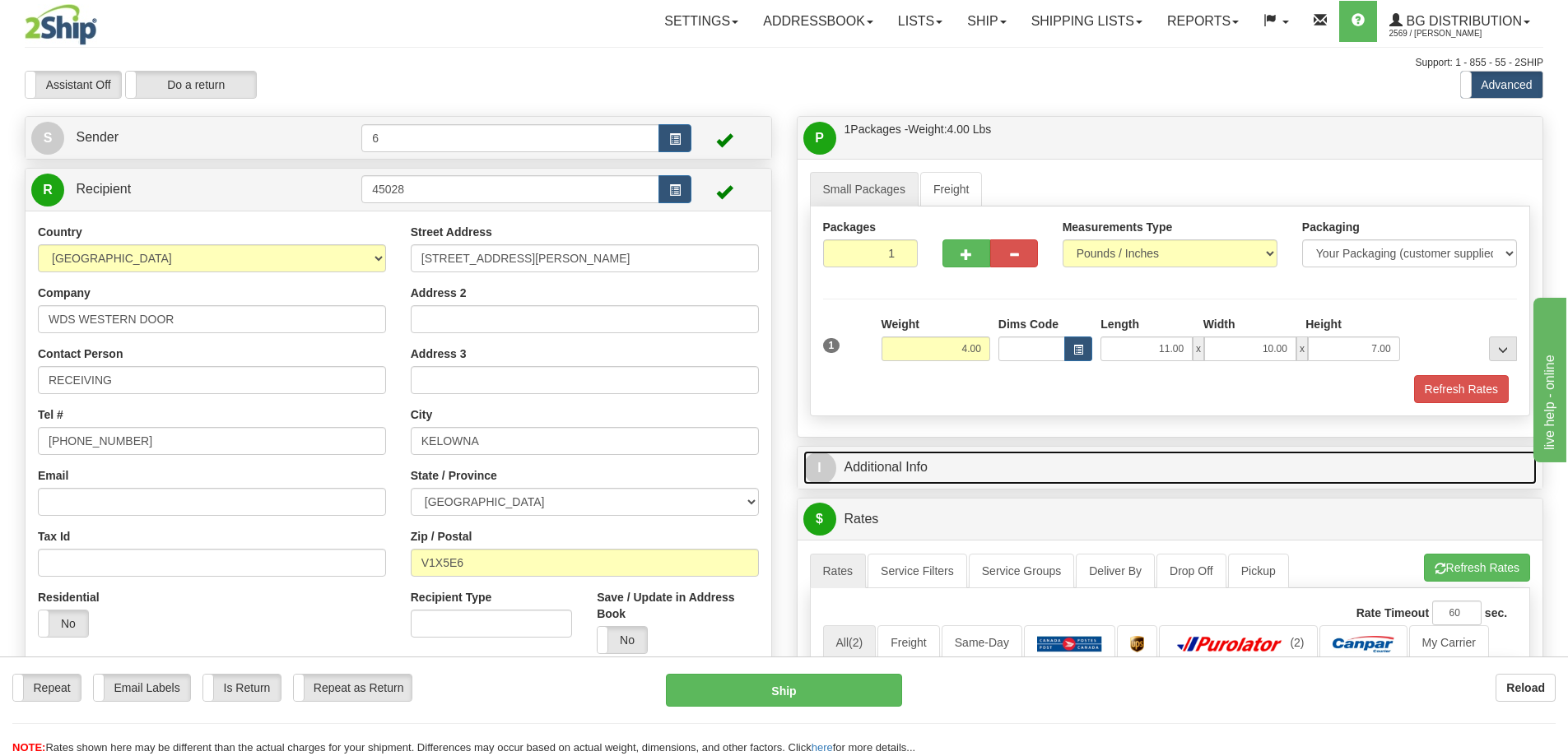
click at [1057, 480] on link "I Additional Info" at bounding box center [1170, 468] width 734 height 34
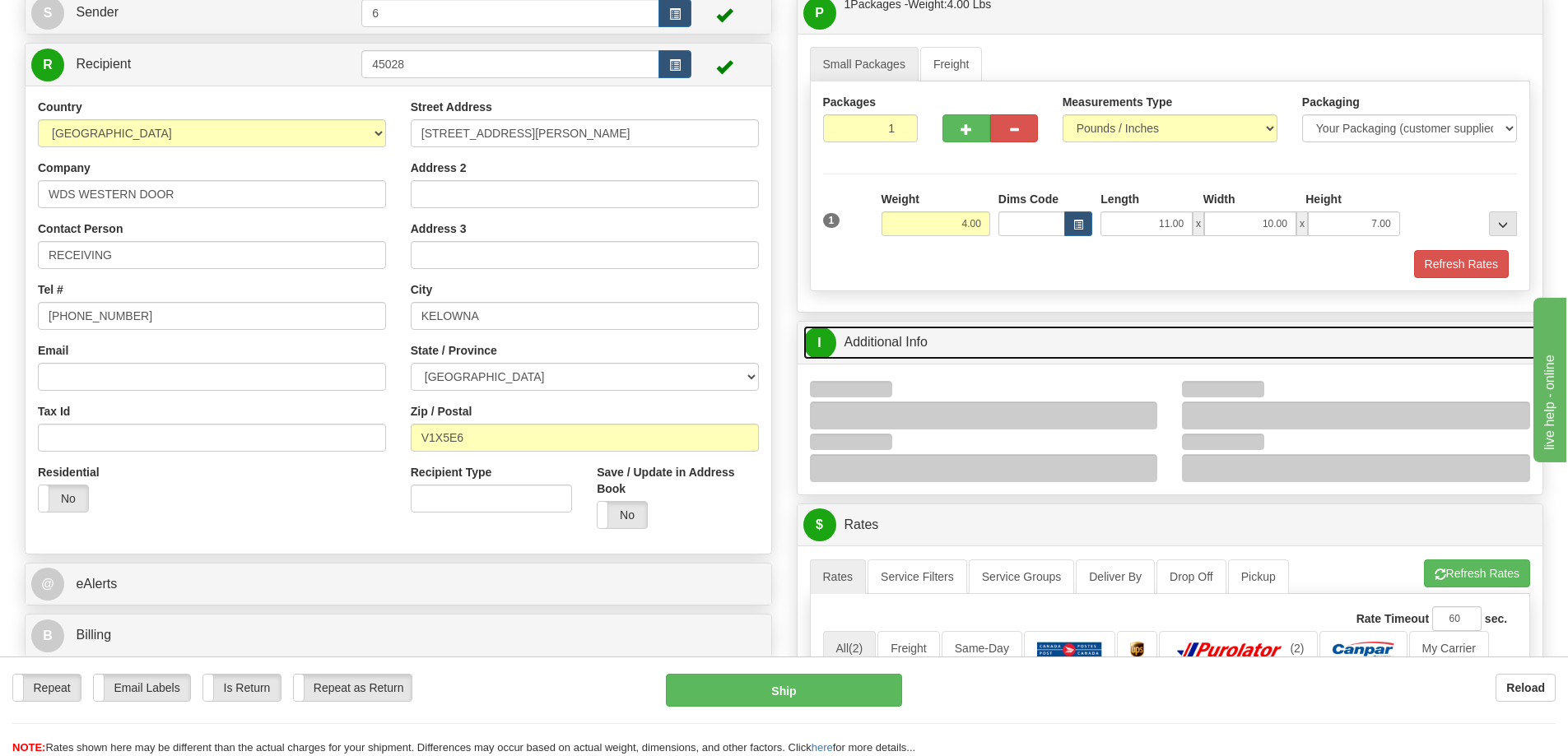
scroll to position [164, 0]
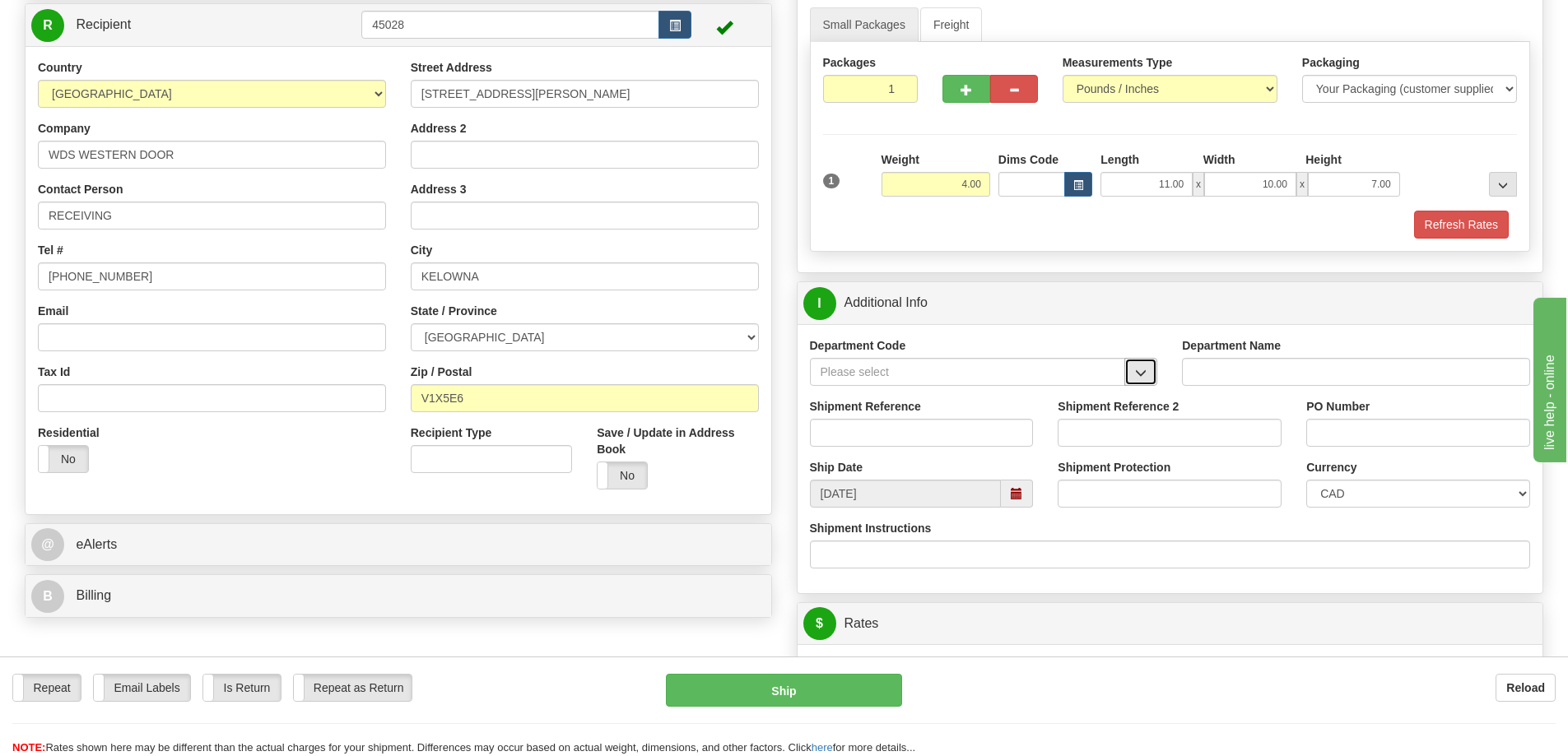
click at [1143, 369] on span "button" at bounding box center [1141, 372] width 11 height 10
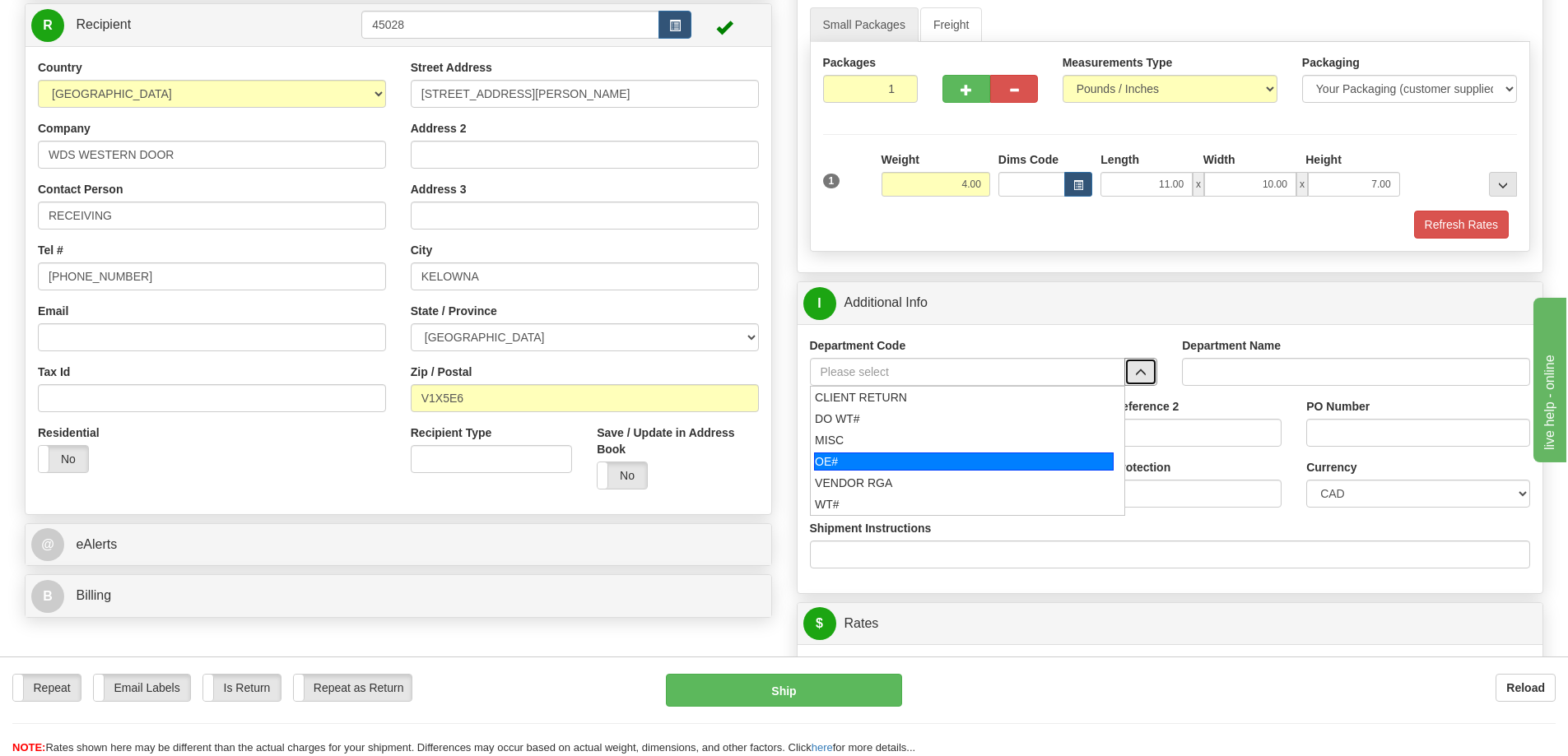
drag, startPoint x: 930, startPoint y: 465, endPoint x: 939, endPoint y: 459, distance: 10.8
click at [929, 465] on div "OE#" at bounding box center [963, 461] width 300 height 18
type input "OE#"
type input "ORDERS"
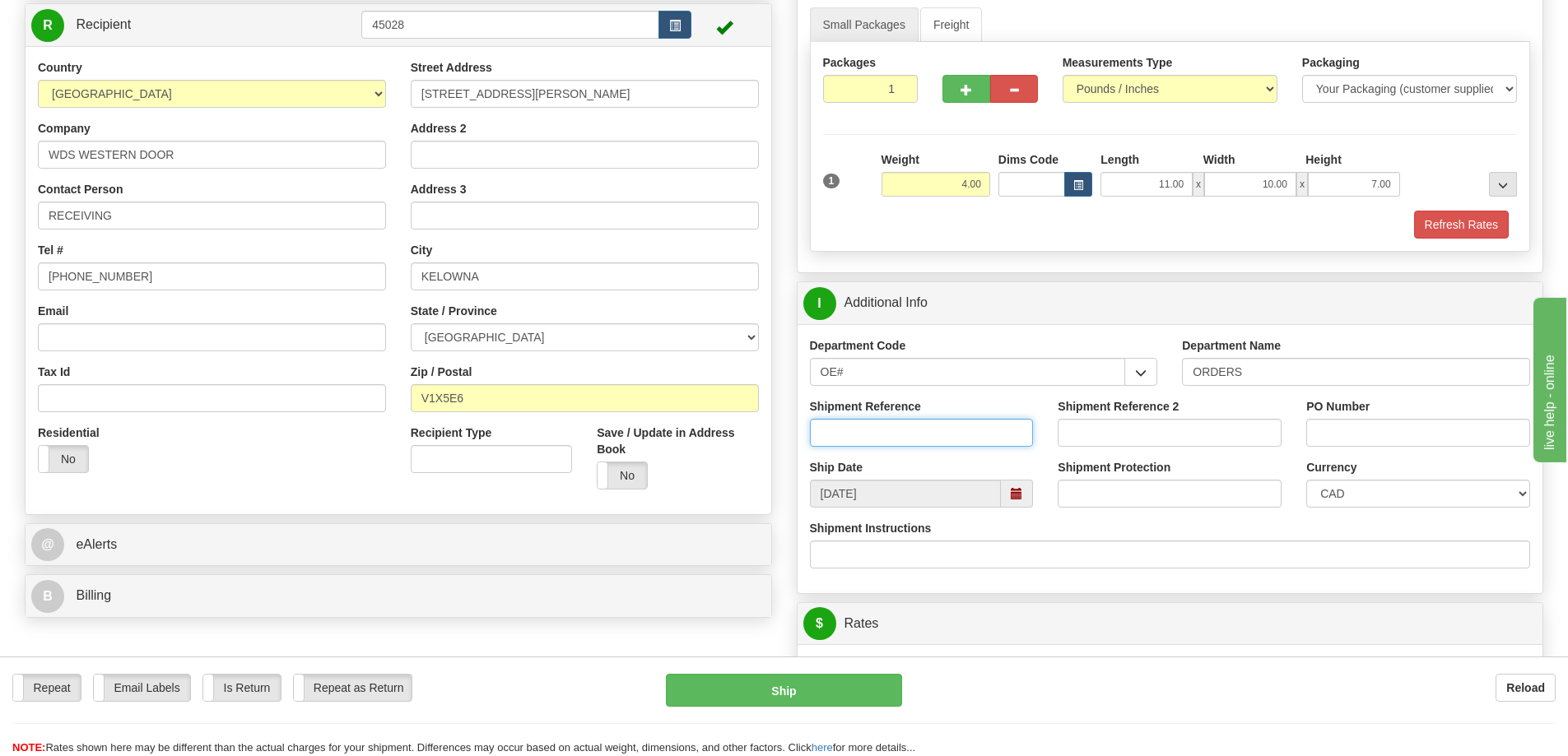
click at [998, 431] on input "Shipment Reference" at bounding box center [922, 433] width 224 height 28
type input "60032367 60032375"
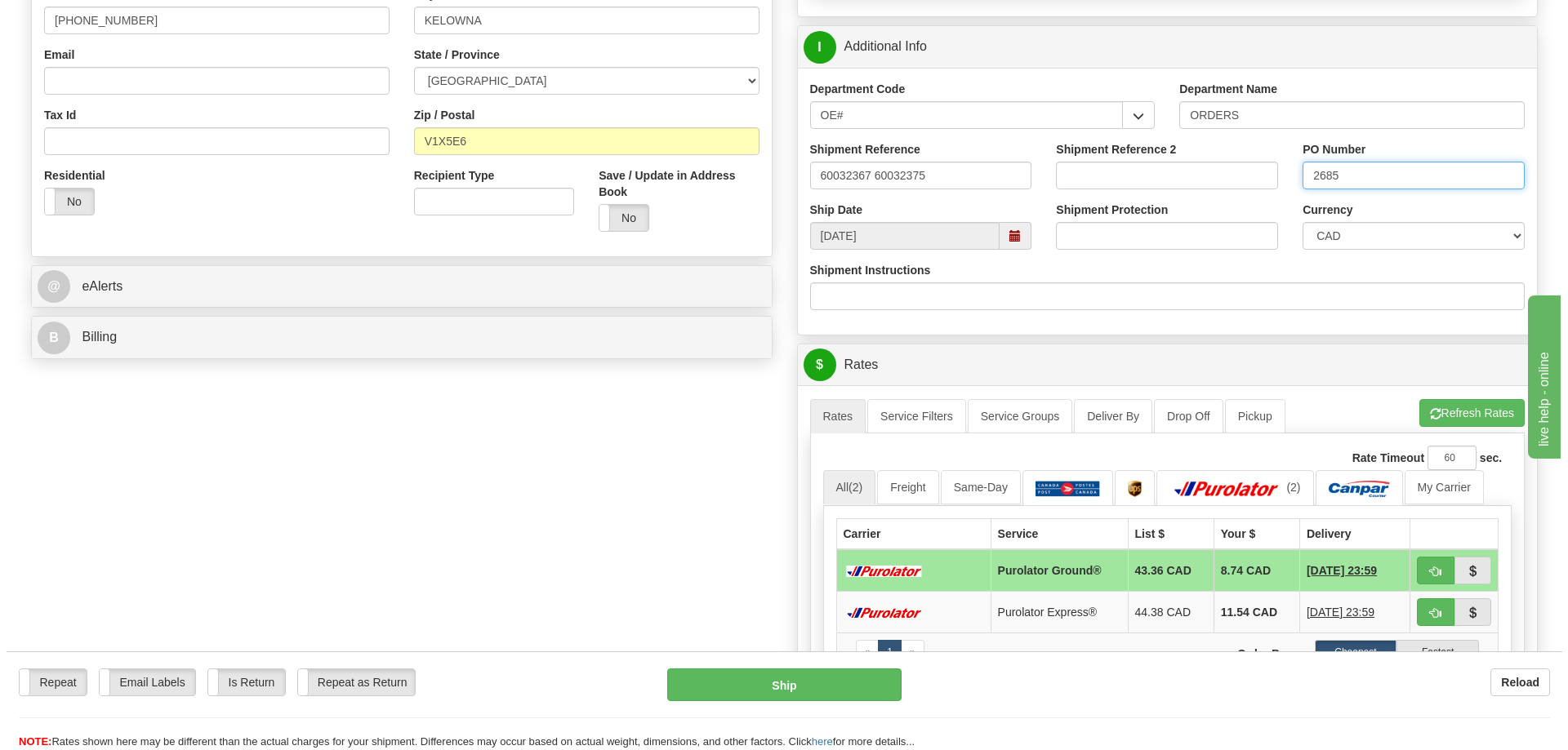
scroll to position [490, 0]
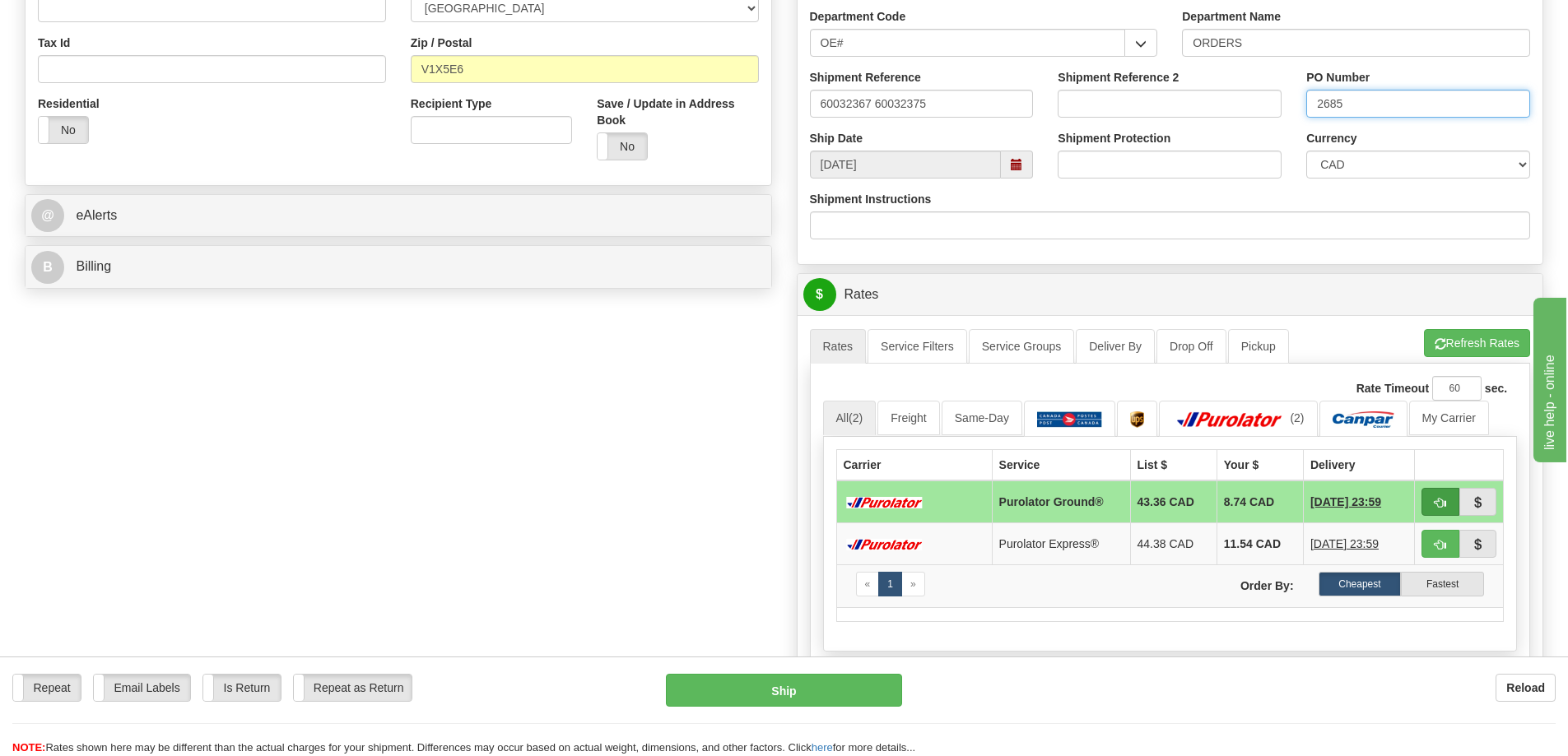
type input "2685"
click at [1439, 506] on span "button" at bounding box center [1440, 503] width 11 height 10
type input "260"
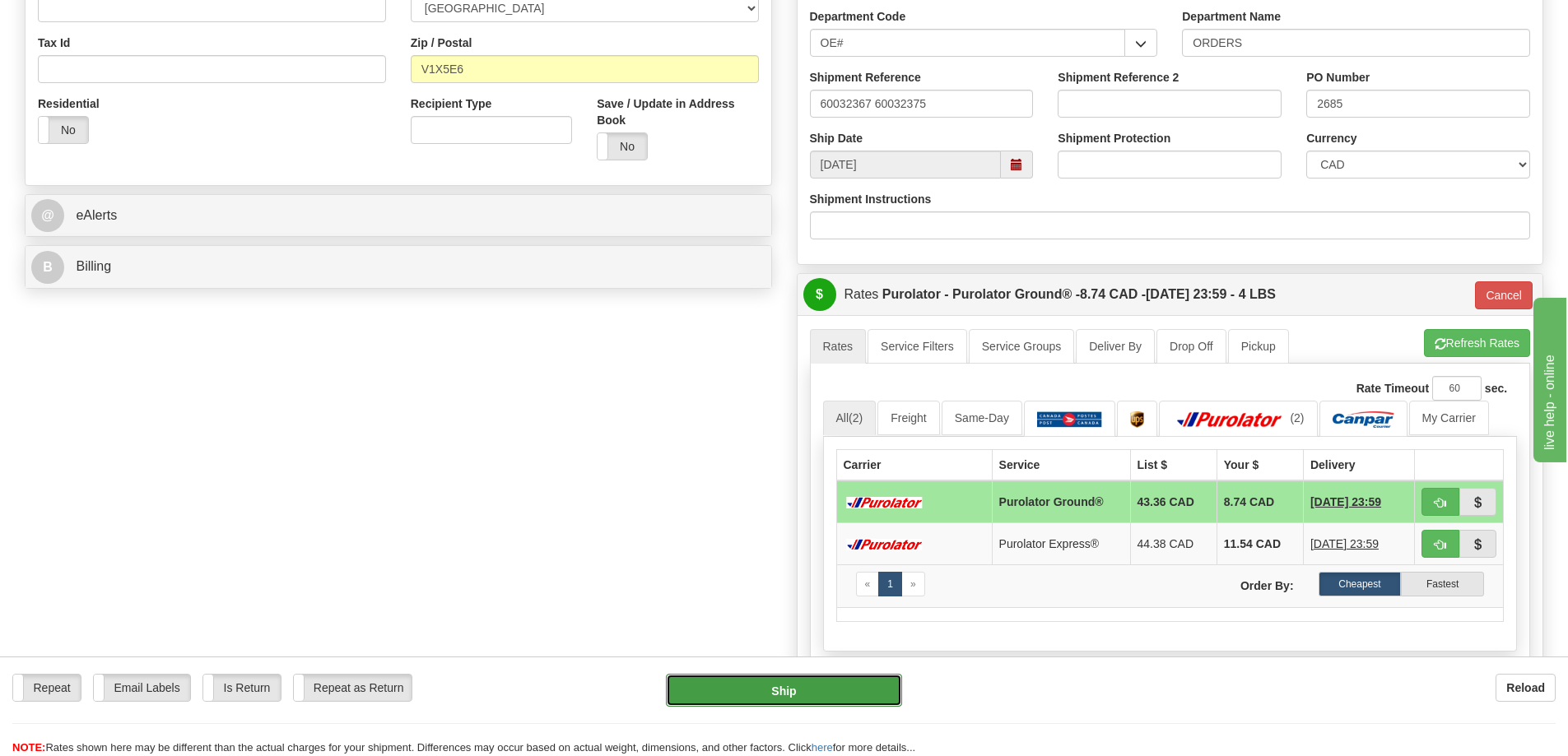
click at [738, 688] on button "Ship" at bounding box center [784, 690] width 236 height 33
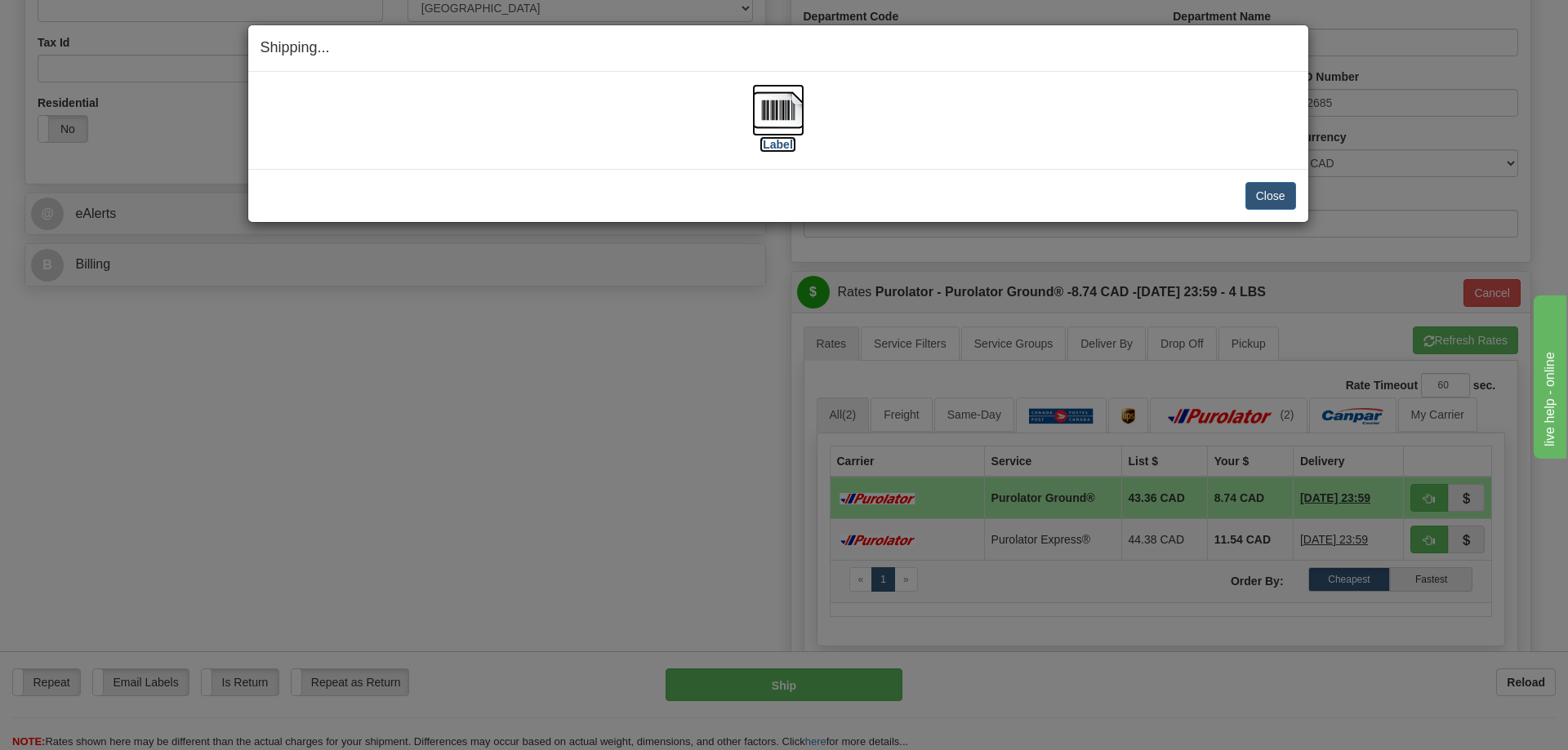
click at [788, 111] on img at bounding box center [778, 111] width 53 height 52
